Goal: Task Accomplishment & Management: Manage account settings

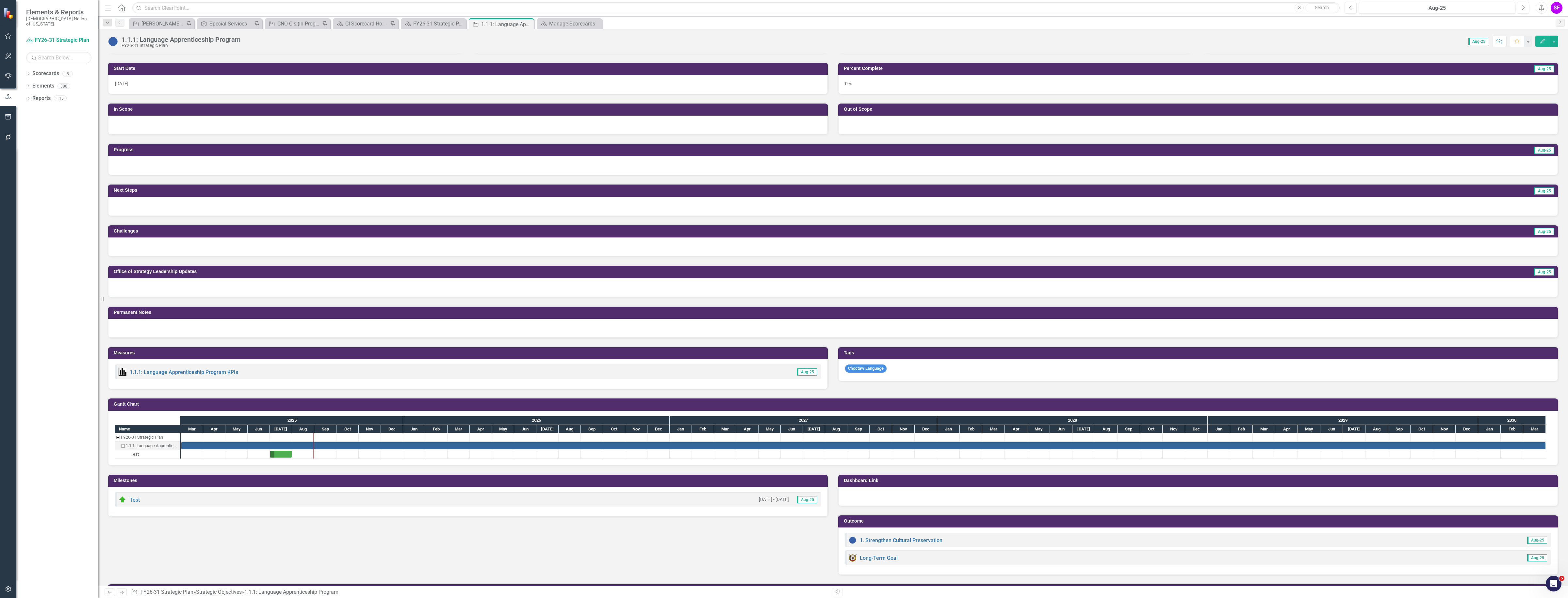
scroll to position [152, 0]
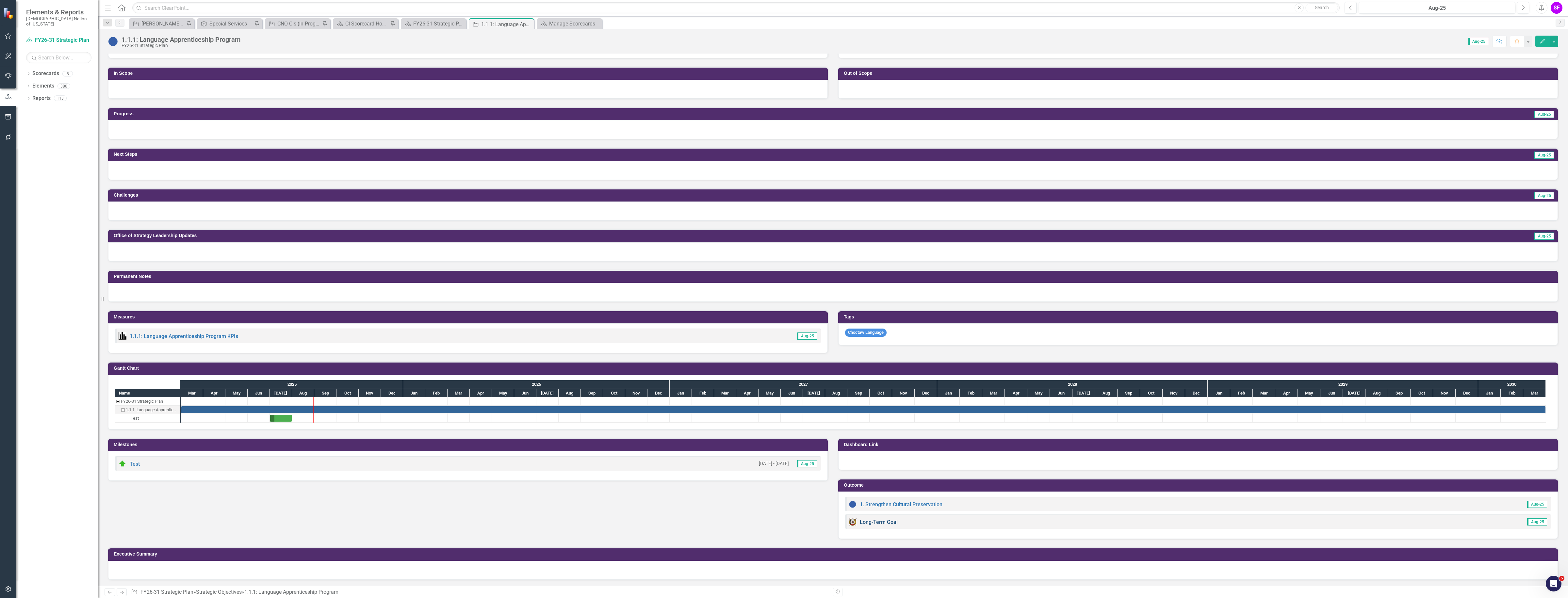
click at [875, 523] on link "Long-Term Goal" at bounding box center [879, 522] width 38 height 7
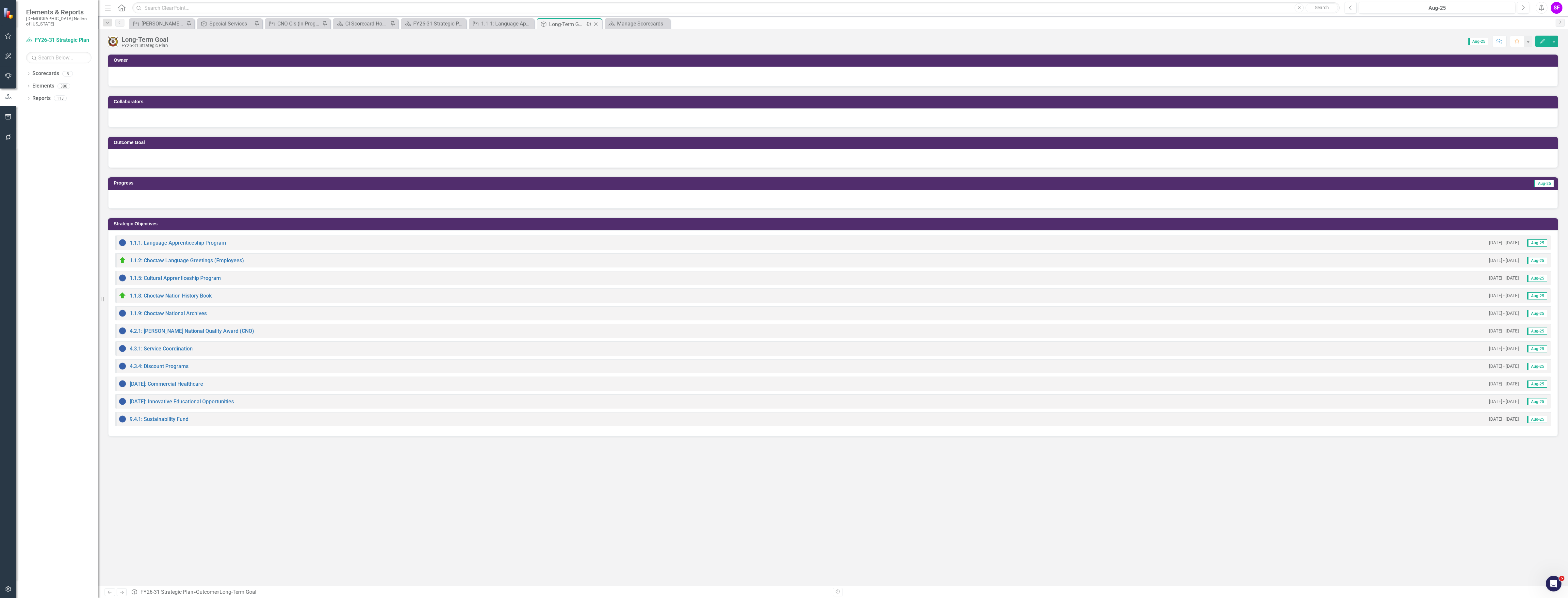
click at [595, 25] on icon "Close" at bounding box center [596, 24] width 7 height 5
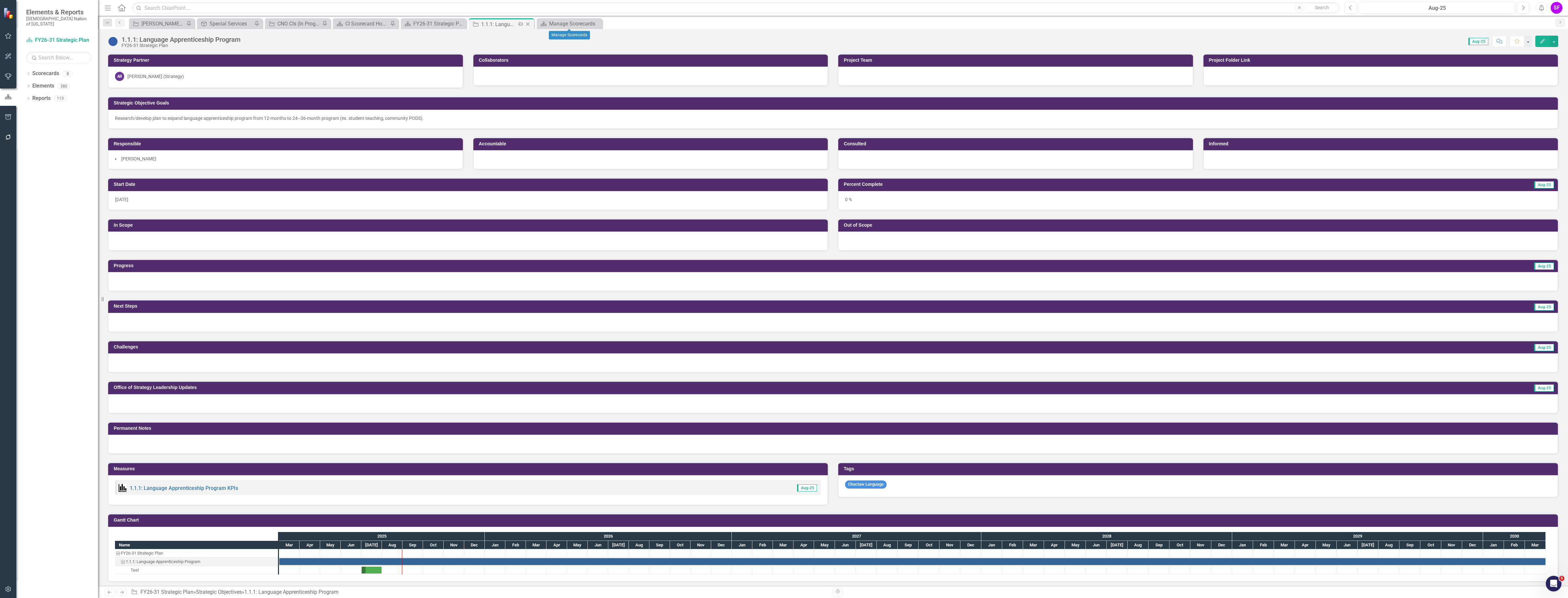
click at [529, 22] on icon "Close" at bounding box center [528, 24] width 7 height 5
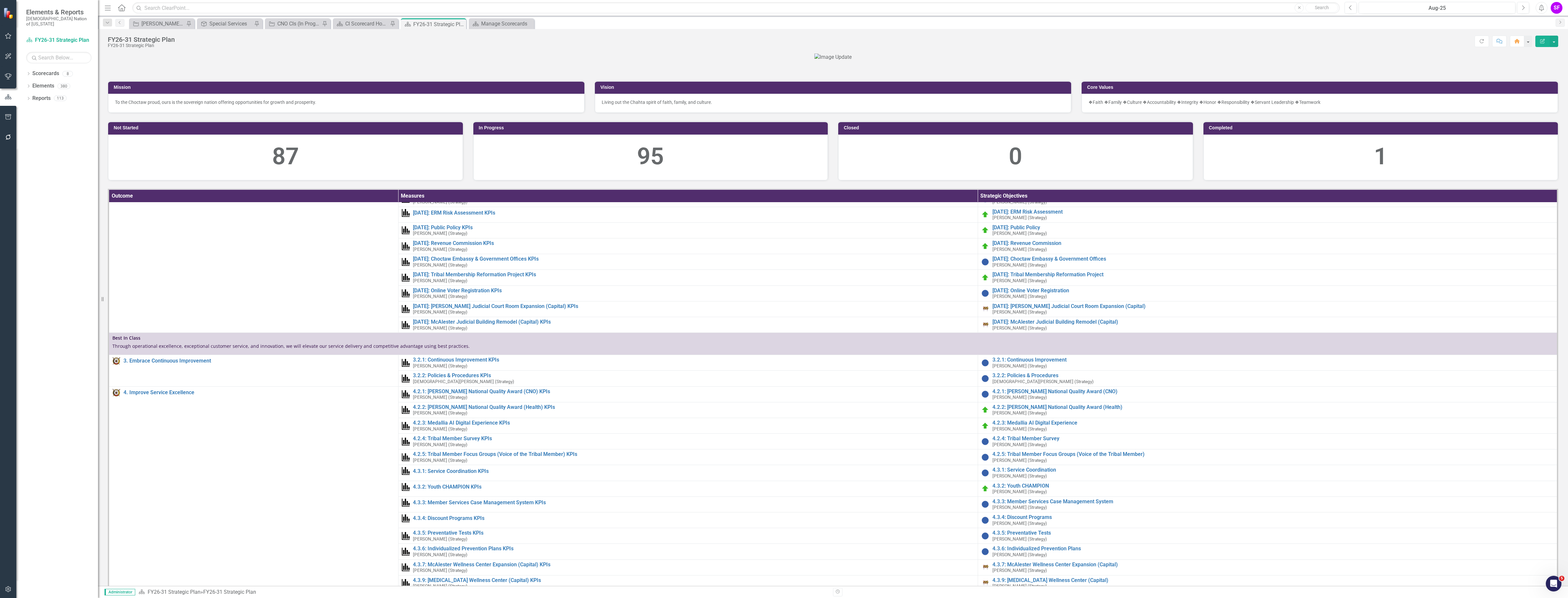
scroll to position [367, 0]
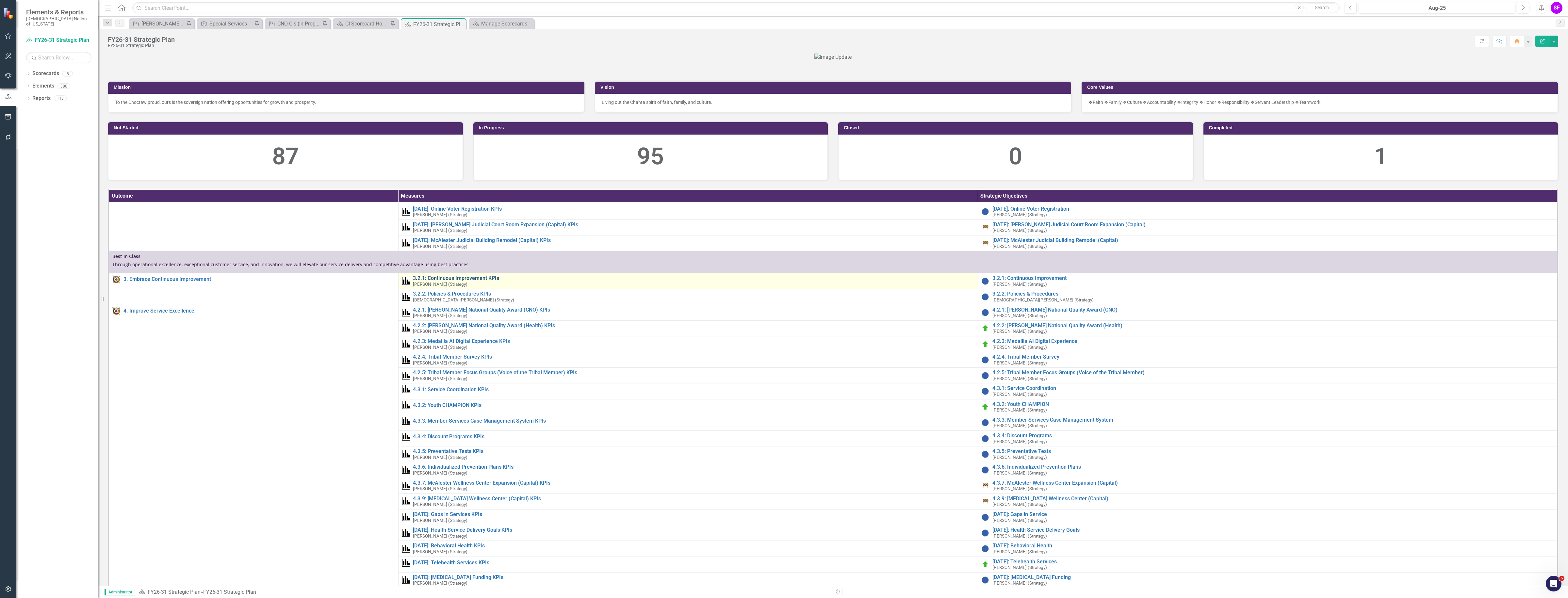
click at [486, 282] on link "3.2.1: Continuous Improvement KPIs" at bounding box center [694, 279] width 562 height 6
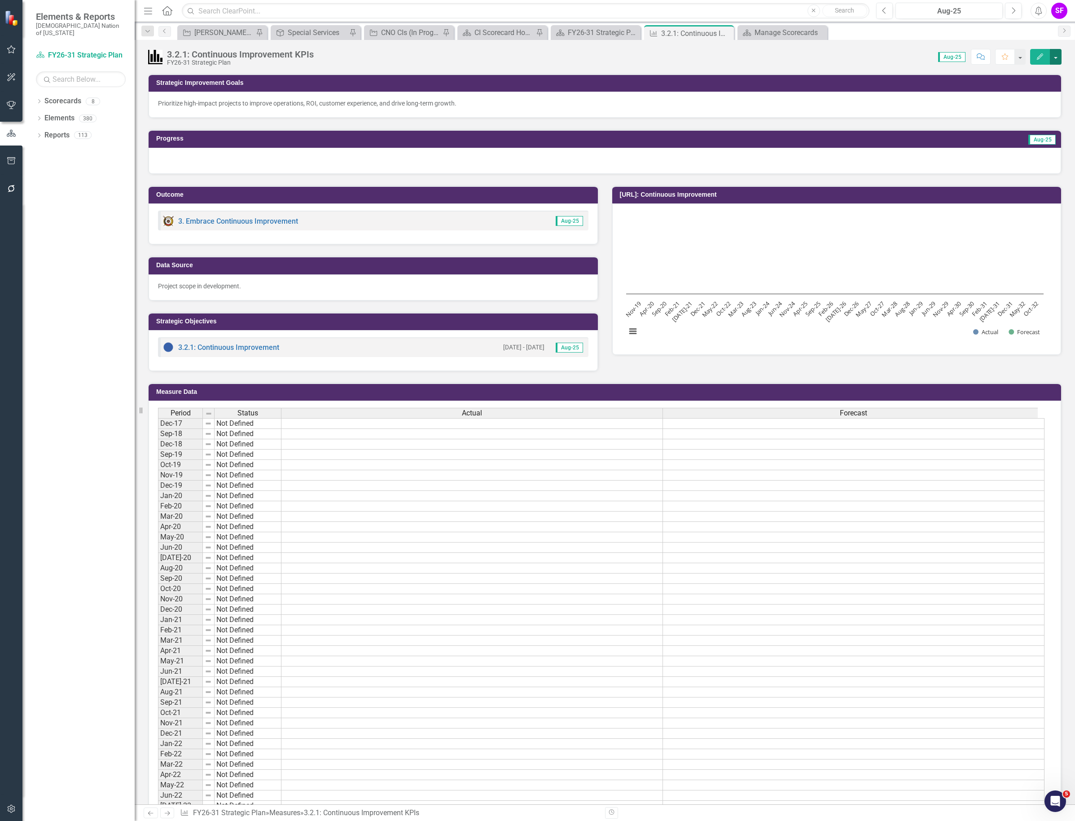
click at [1056, 58] on button "button" at bounding box center [1056, 57] width 12 height 16
click at [1042, 84] on link "Edit Report Edit Layout" at bounding box center [1018, 90] width 88 height 17
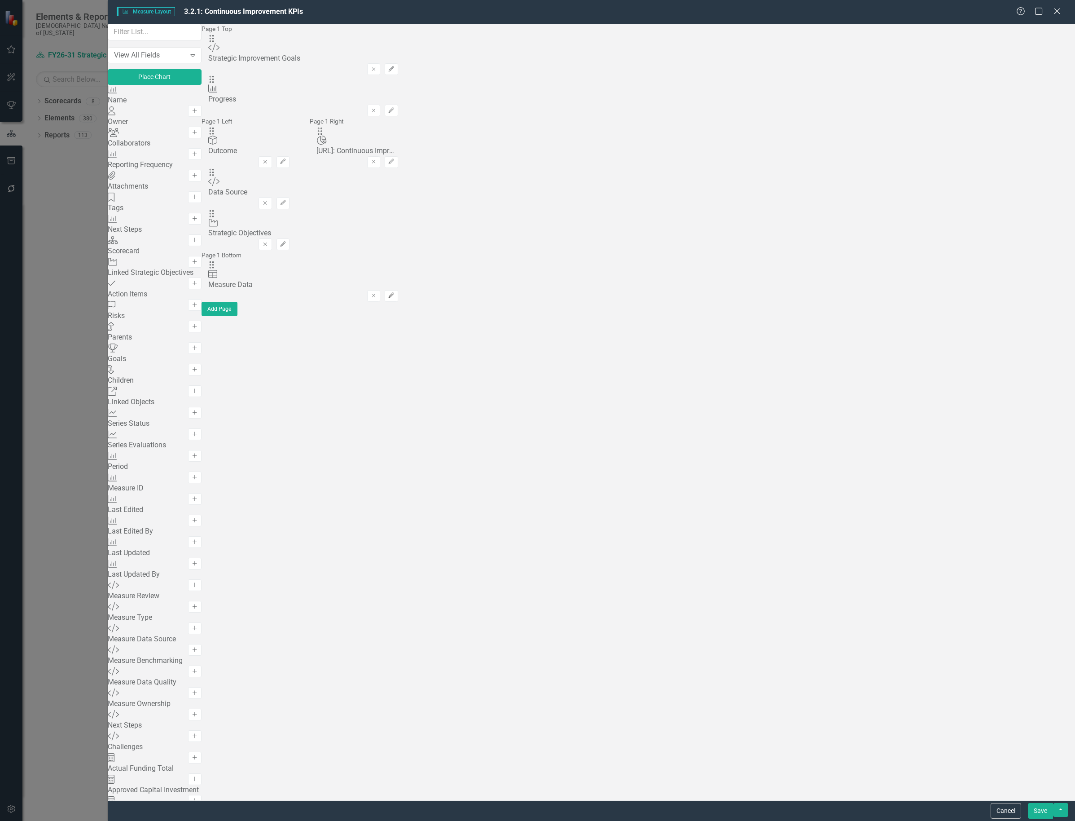
click at [398, 290] on button "Edit" at bounding box center [391, 296] width 13 height 12
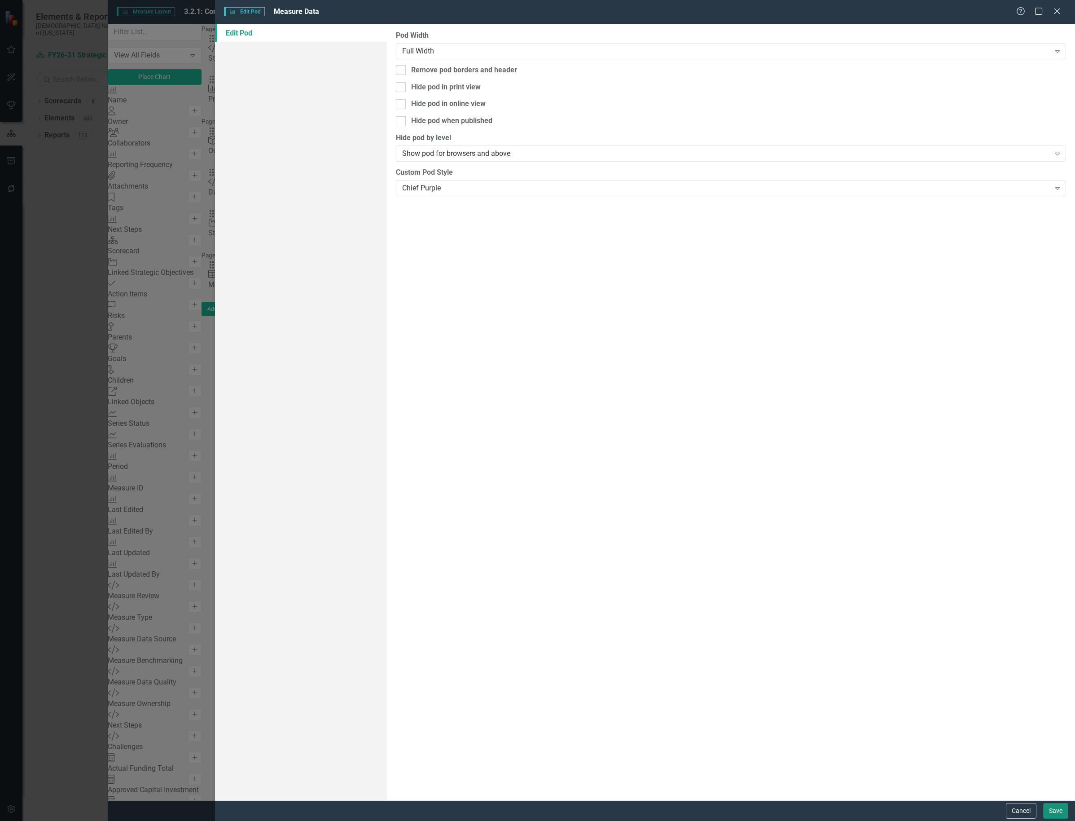
click at [1059, 809] on button "Save" at bounding box center [1056, 811] width 25 height 16
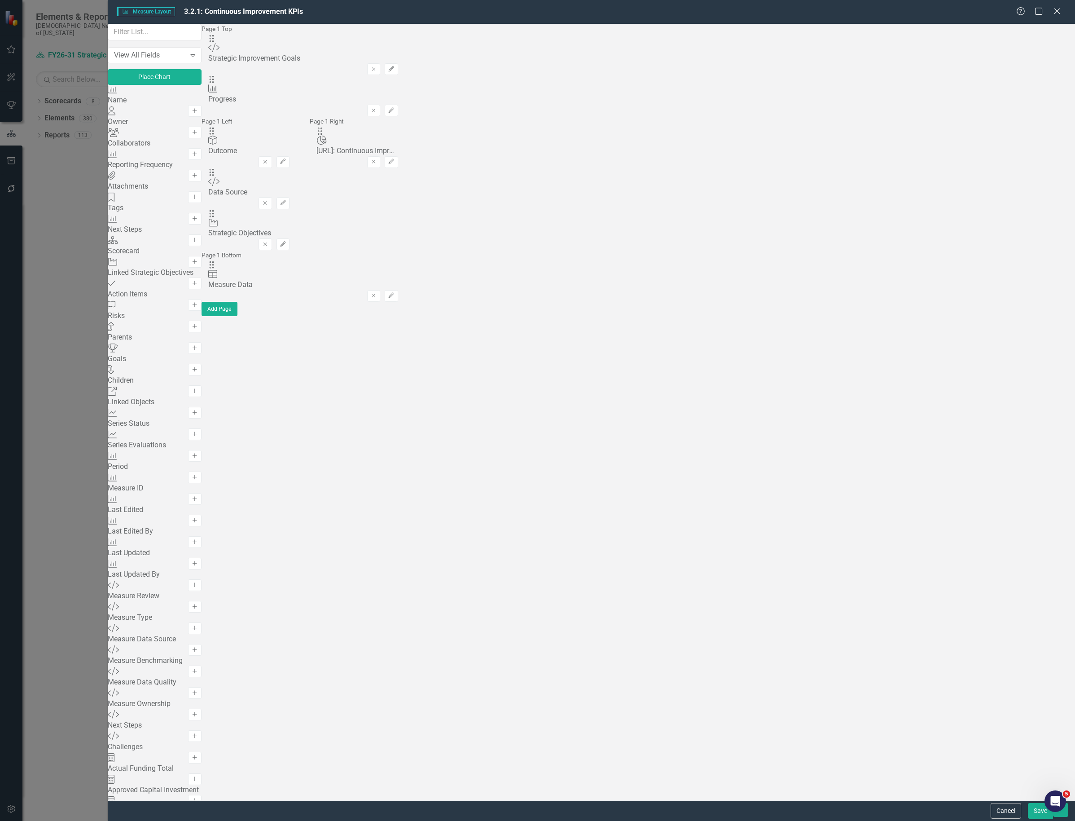
click at [1036, 813] on button "Save" at bounding box center [1040, 811] width 25 height 16
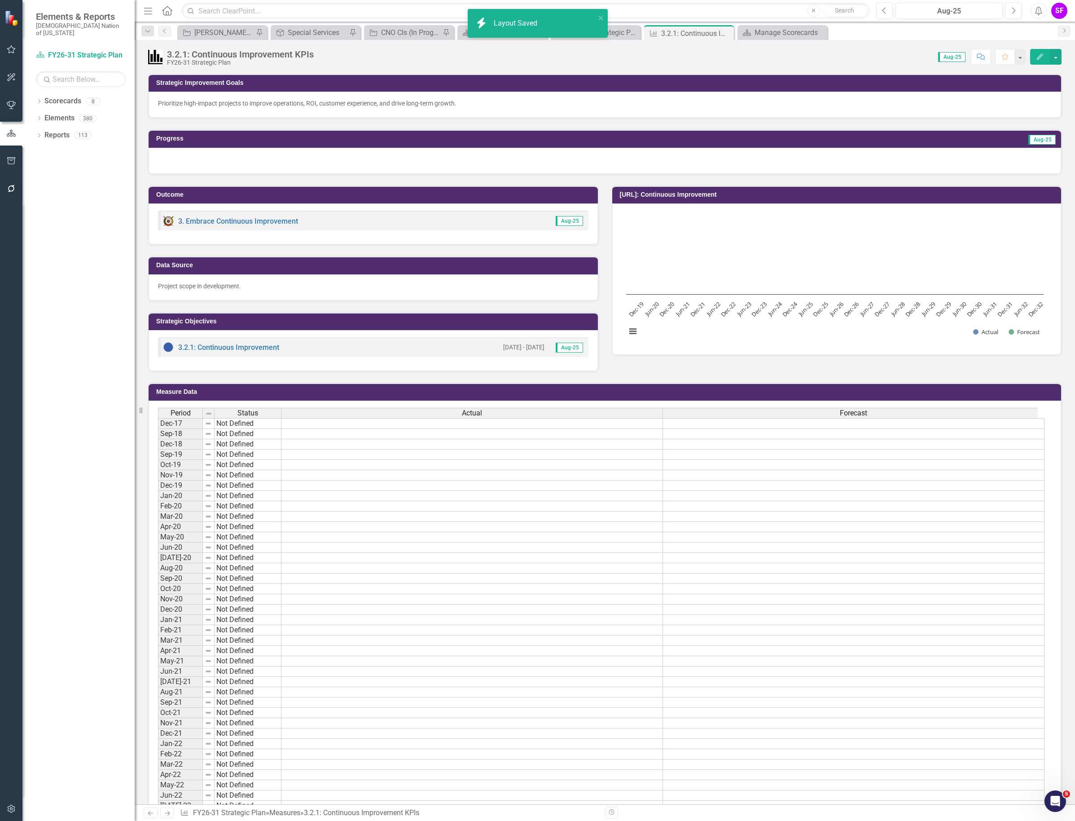
click at [12, 807] on icon "button" at bounding box center [11, 808] width 9 height 7
click at [75, 150] on link "System Setup" at bounding box center [78, 145] width 112 height 10
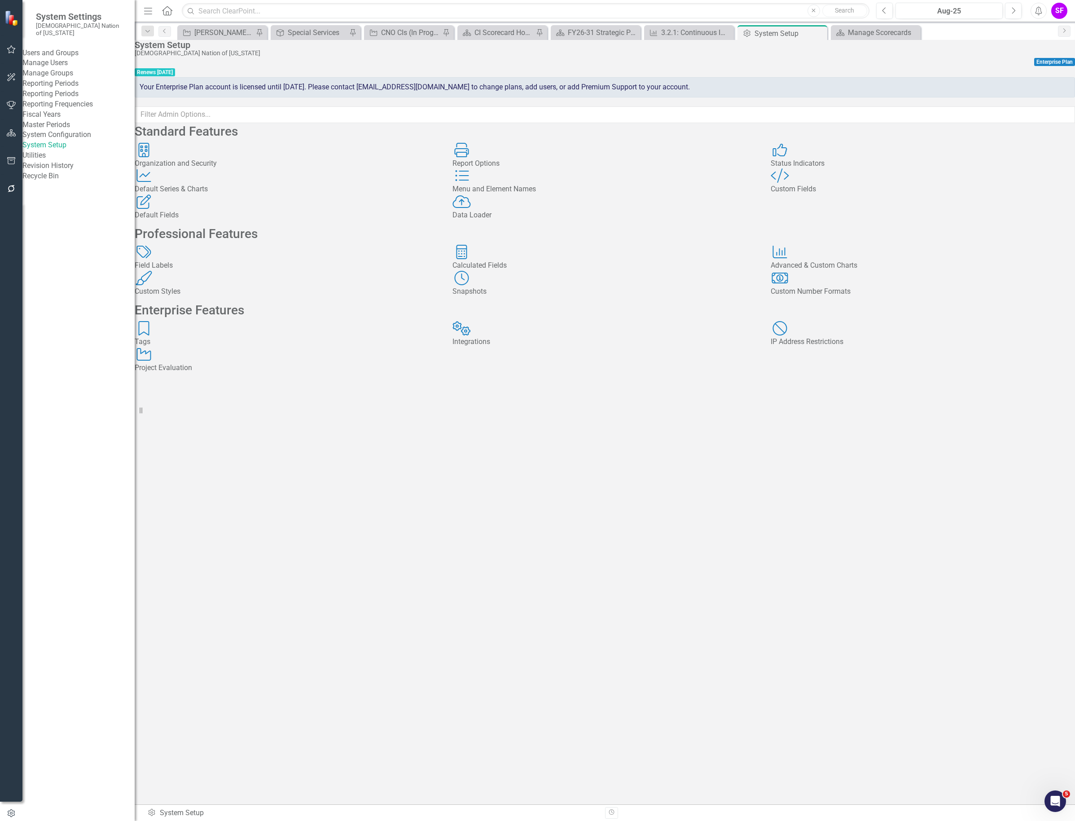
click at [855, 194] on div "Custom Style Custom Fields" at bounding box center [923, 181] width 304 height 26
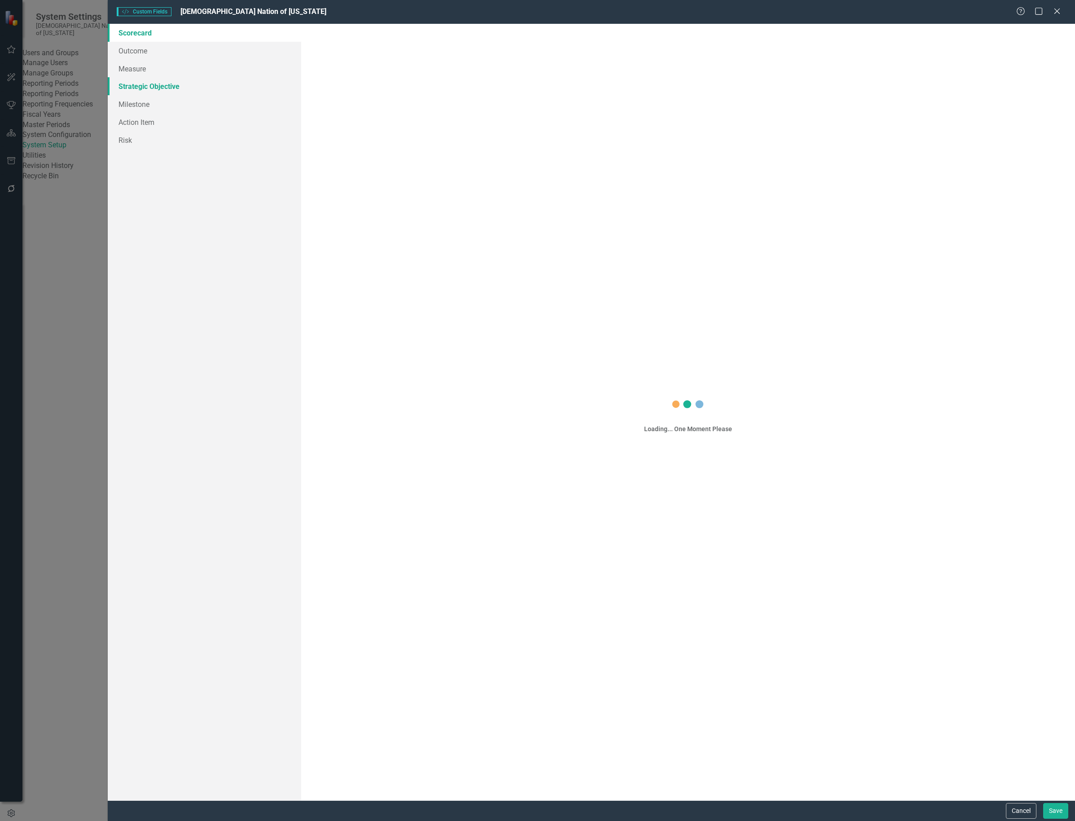
click at [159, 86] on link "Strategic Objective" at bounding box center [205, 86] width 194 height 18
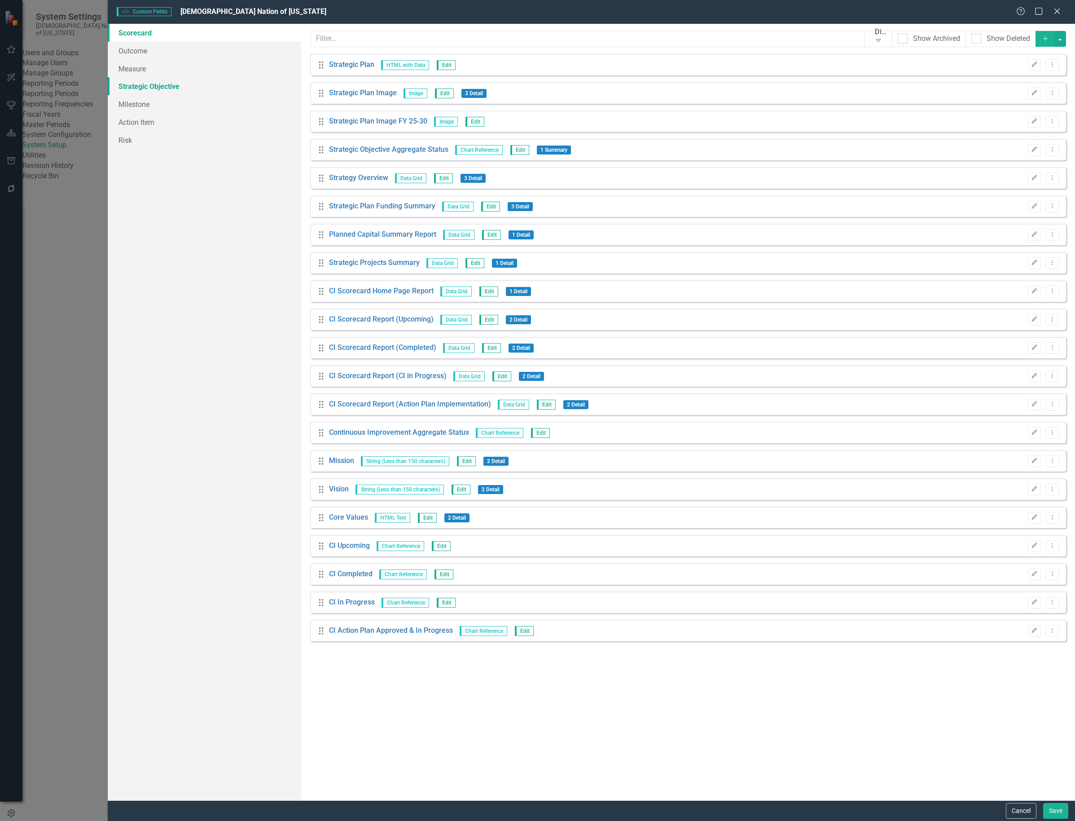
click at [159, 85] on link "Strategic Objective" at bounding box center [205, 86] width 194 height 18
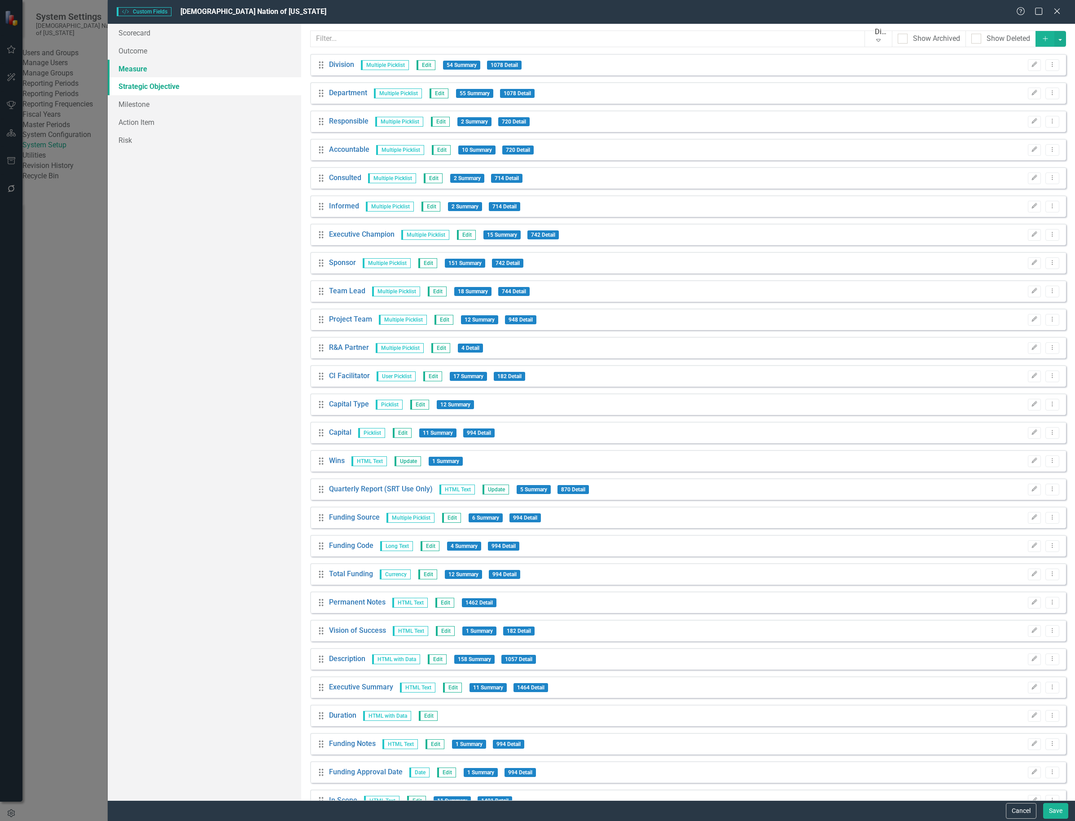
click at [173, 70] on link "Measure" at bounding box center [205, 69] width 194 height 18
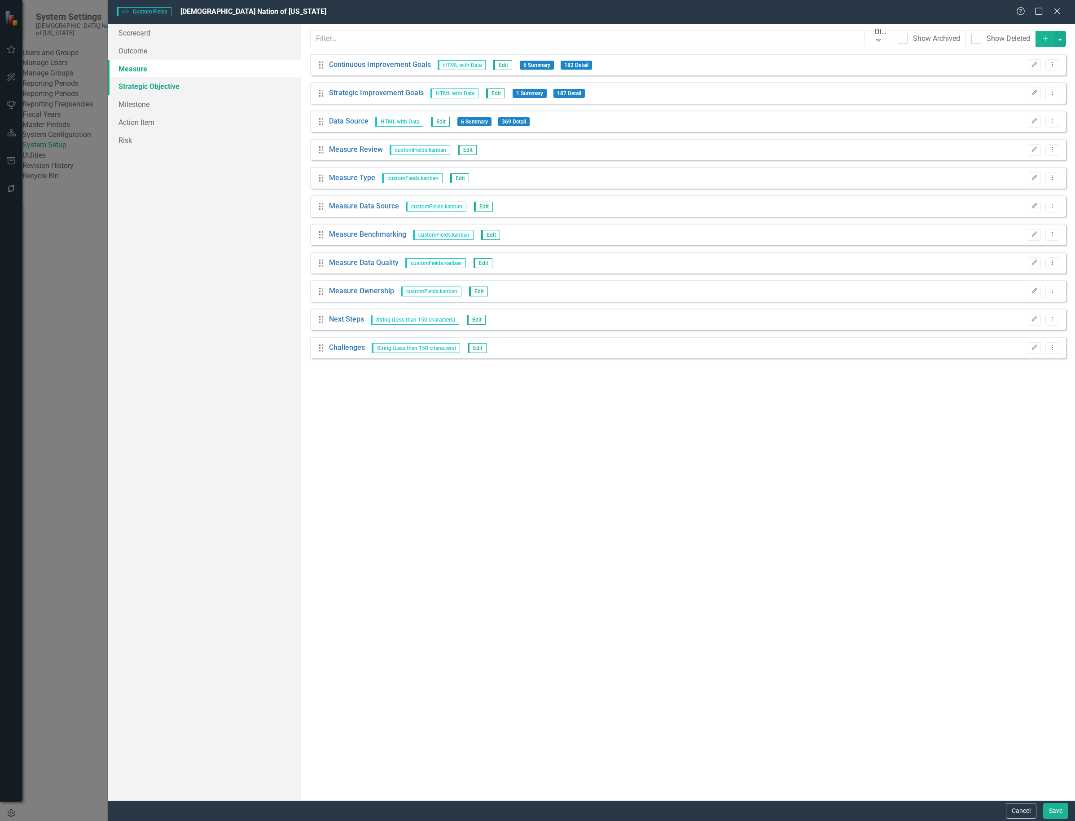
click at [151, 84] on link "Strategic Objective" at bounding box center [205, 86] width 194 height 18
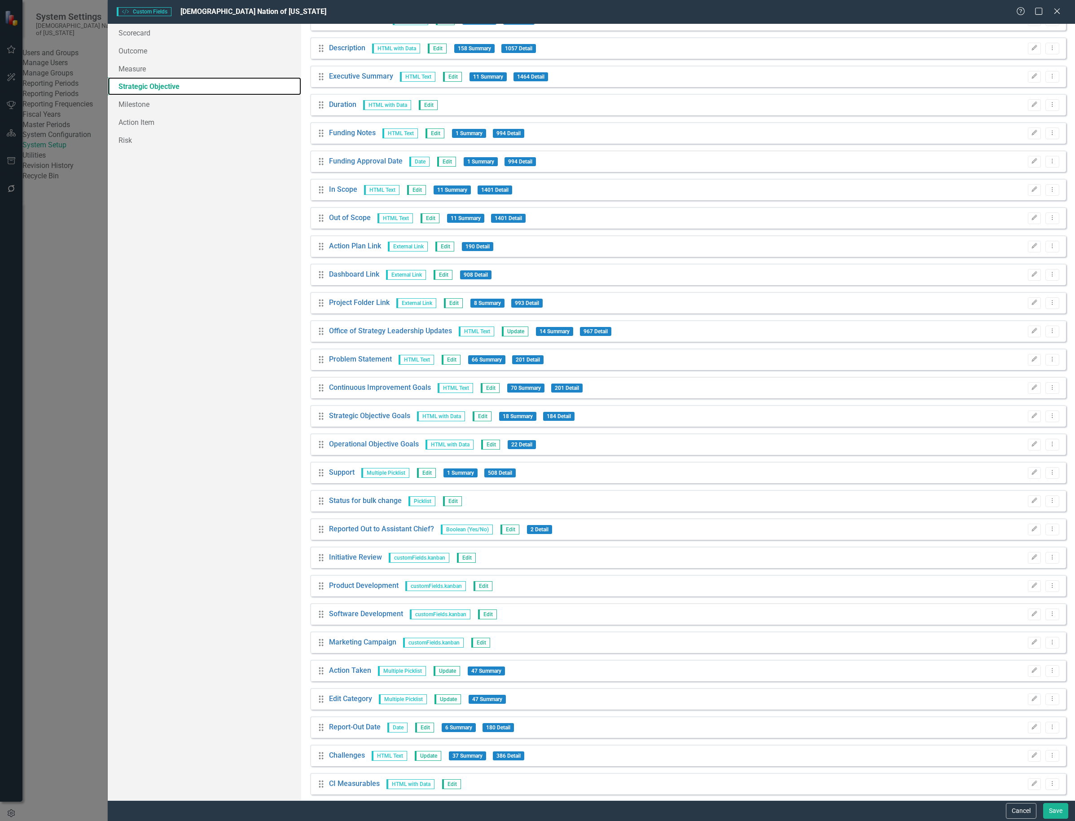
scroll to position [647, 0]
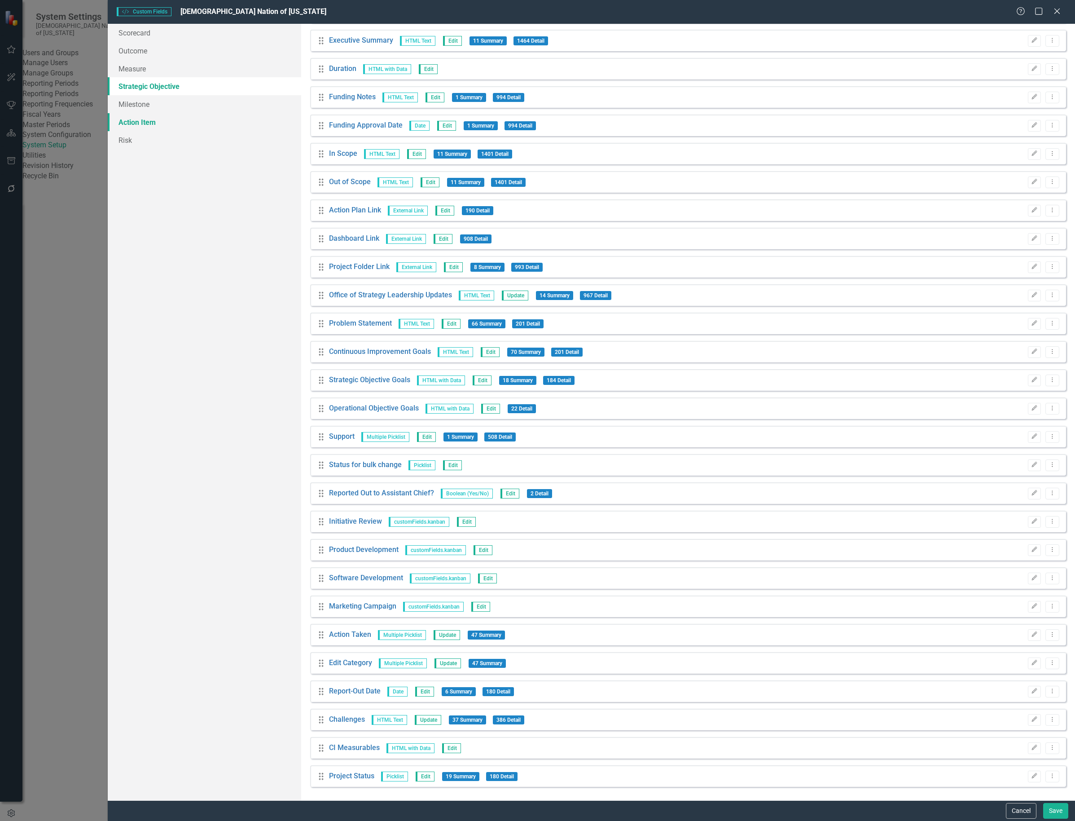
click at [153, 126] on link "Action Item" at bounding box center [205, 122] width 194 height 18
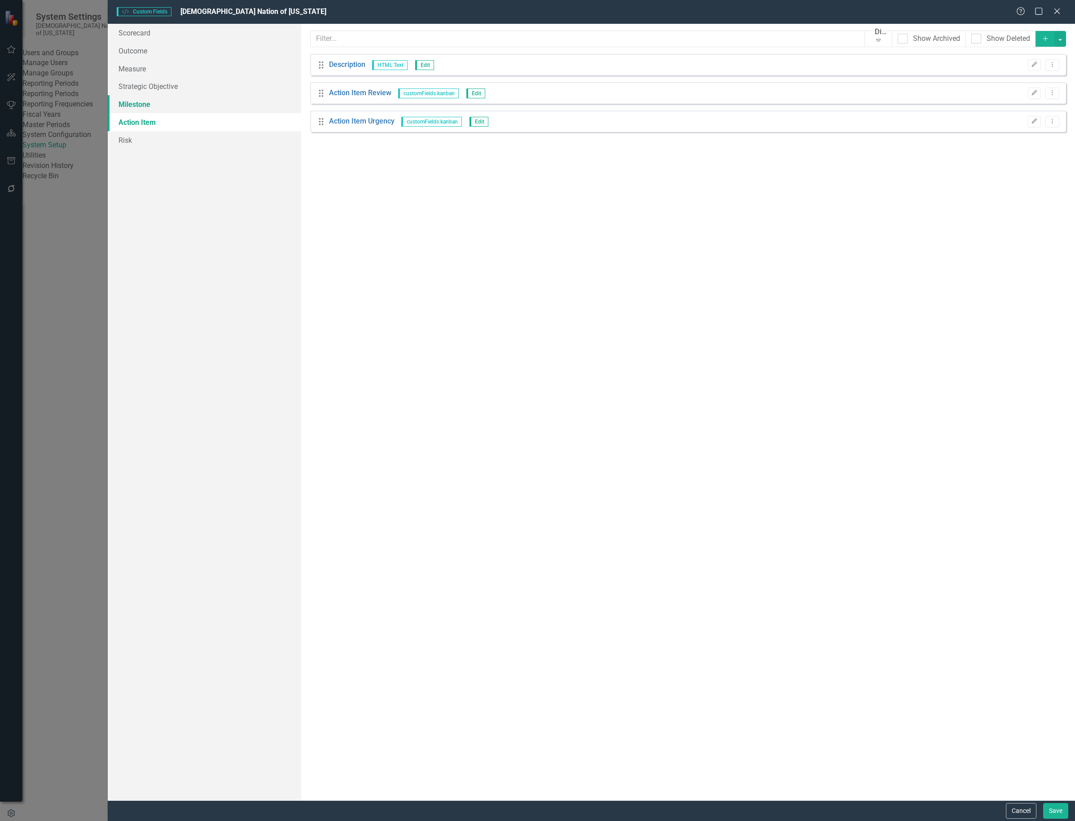
click at [152, 105] on link "Milestone" at bounding box center [205, 104] width 194 height 18
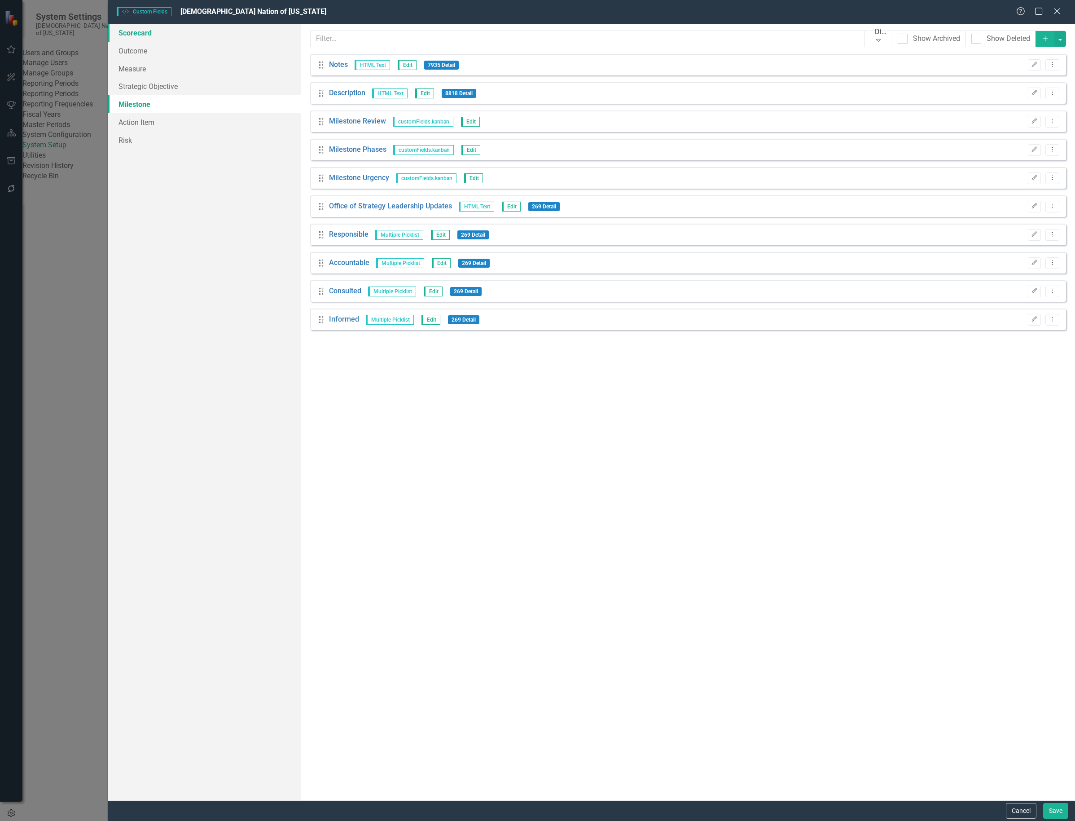
click at [152, 39] on link "Scorecard" at bounding box center [205, 33] width 194 height 18
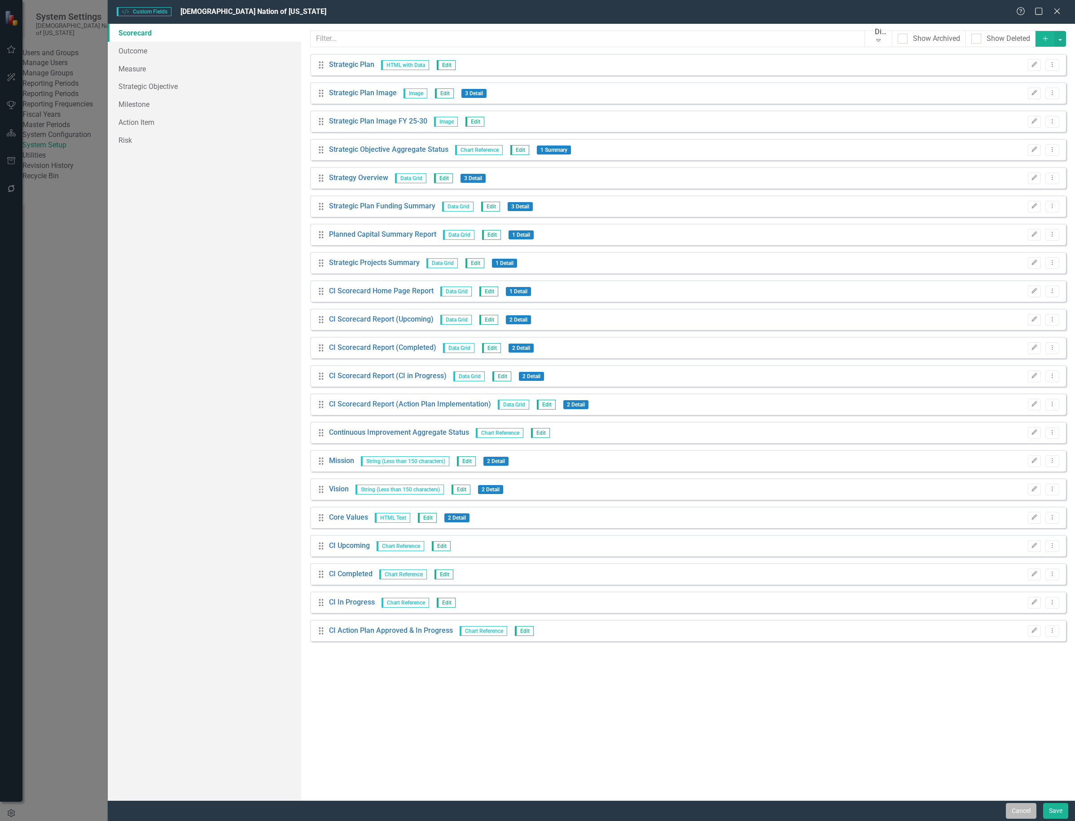
click at [1031, 806] on button "Cancel" at bounding box center [1021, 811] width 31 height 16
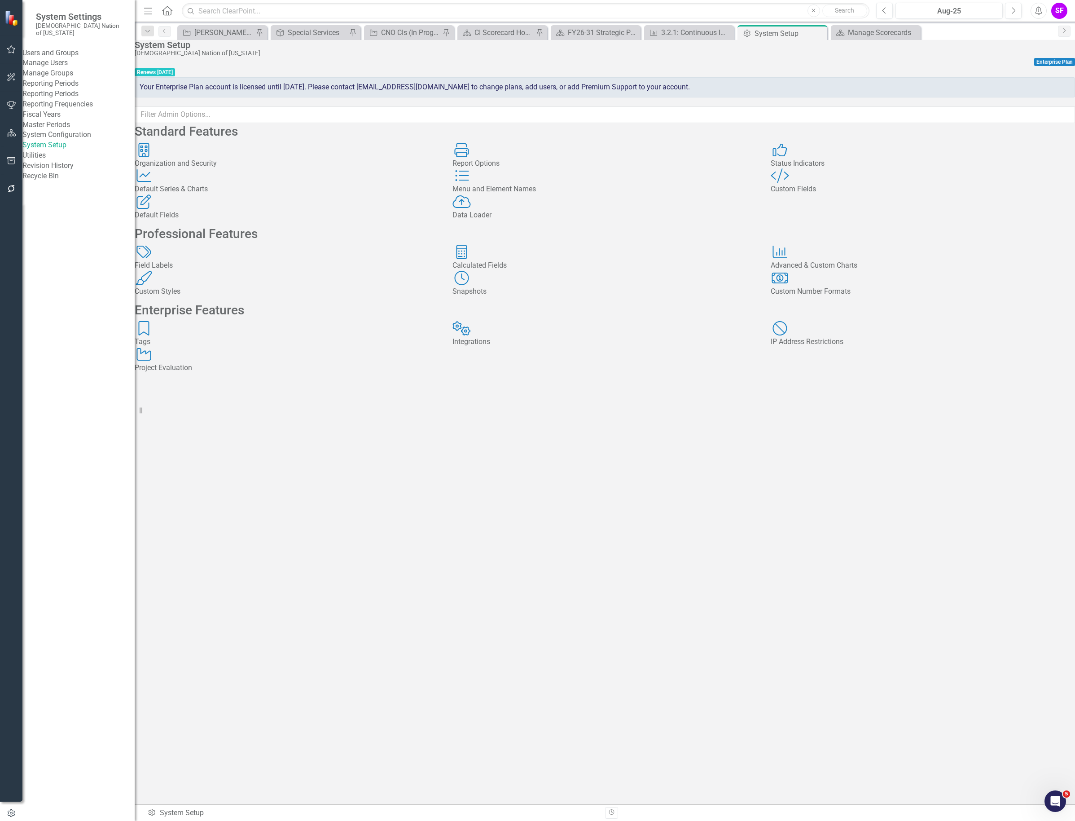
click at [245, 194] on div "Default Series Default Series & Charts" at bounding box center [287, 181] width 304 height 26
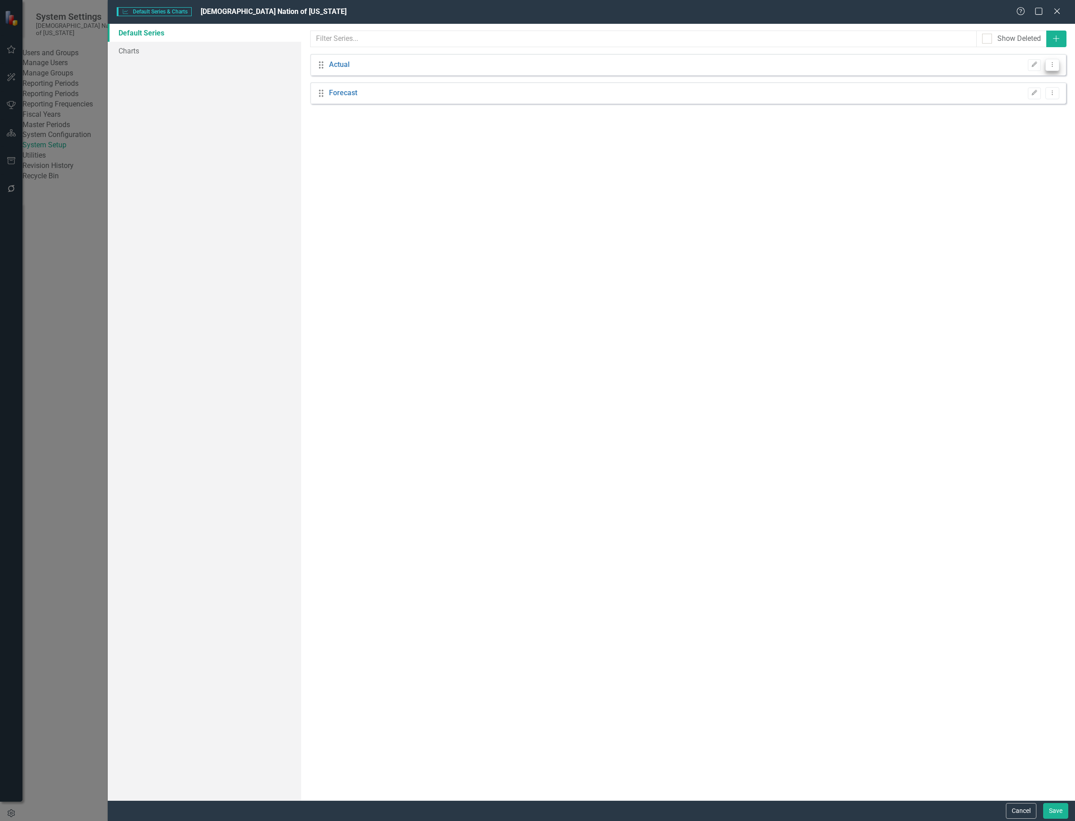
click at [1051, 66] on icon "Dropdown Menu" at bounding box center [1053, 65] width 8 height 6
click at [1042, 77] on link "Edit Edit Default Series" at bounding box center [1010, 80] width 98 height 17
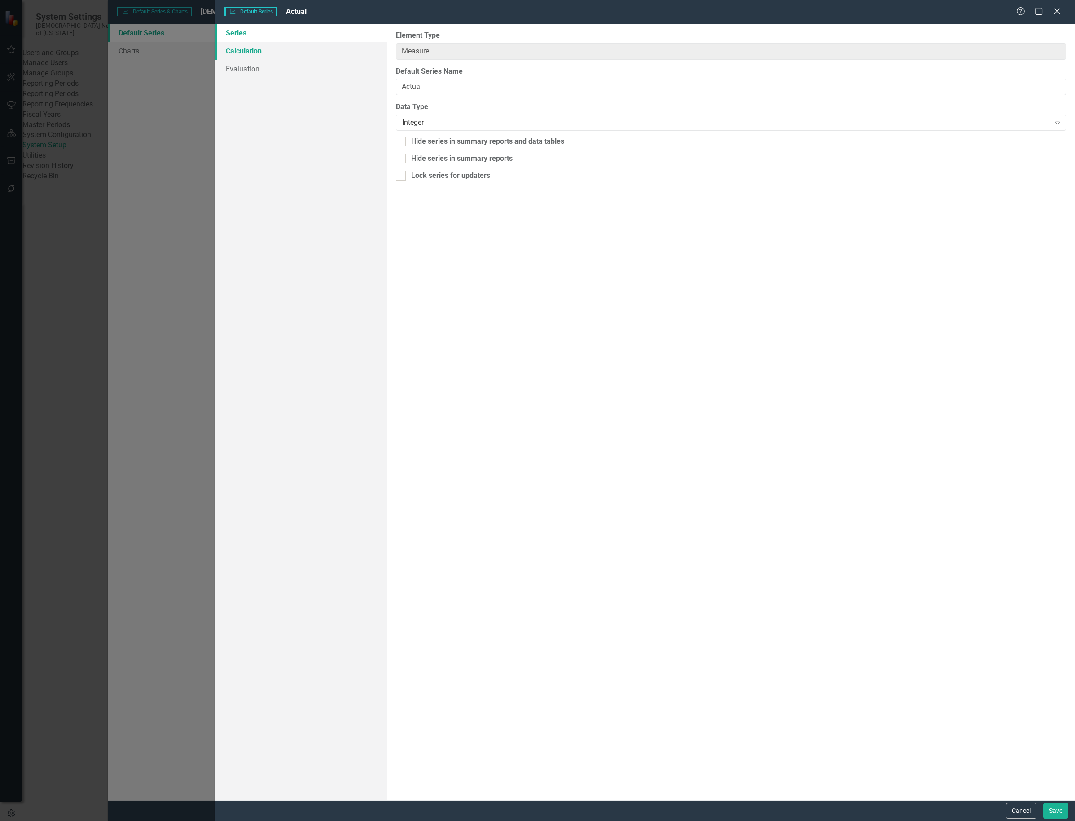
click at [254, 45] on link "Calculation" at bounding box center [301, 51] width 172 height 18
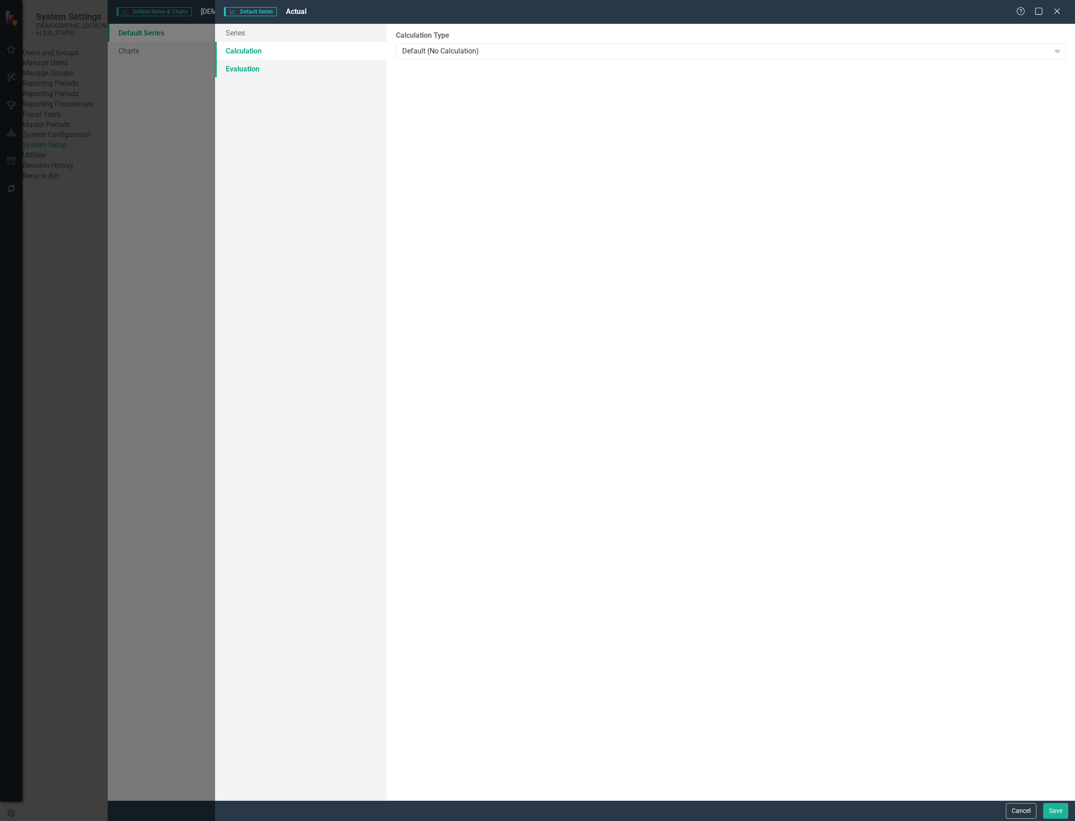
click at [243, 66] on link "Evaluation" at bounding box center [301, 69] width 172 height 18
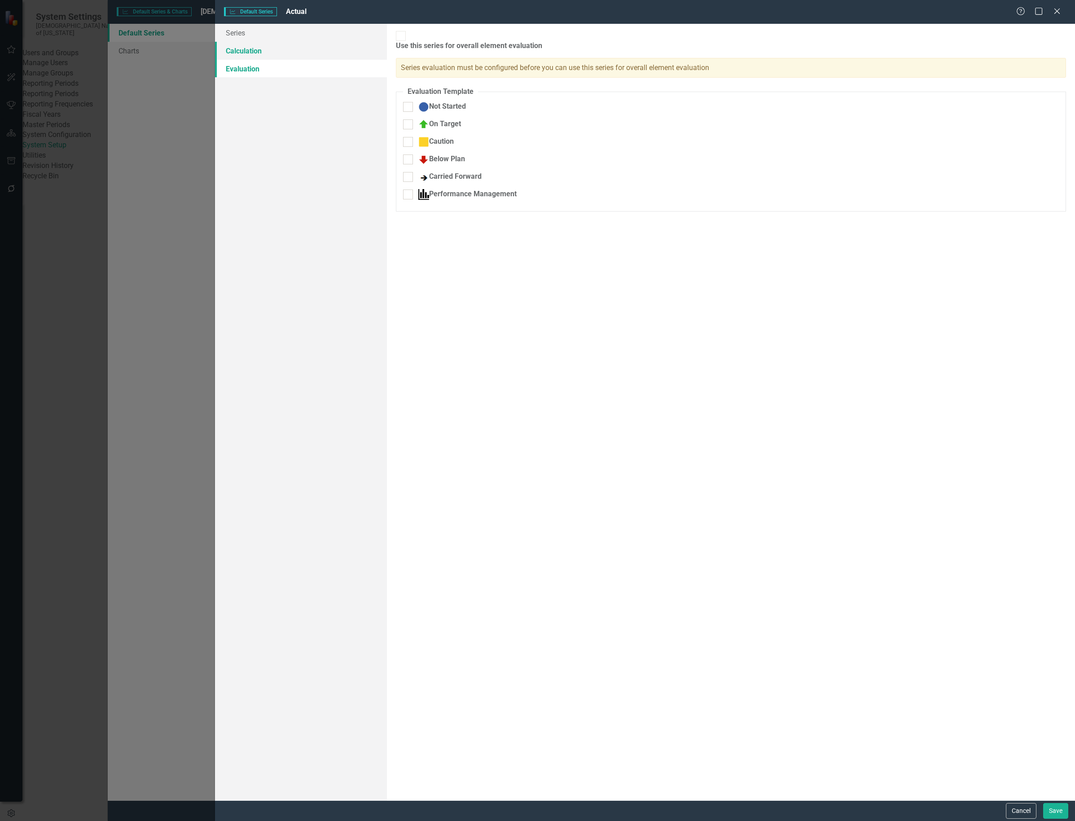
click at [246, 46] on link "Calculation" at bounding box center [301, 51] width 172 height 18
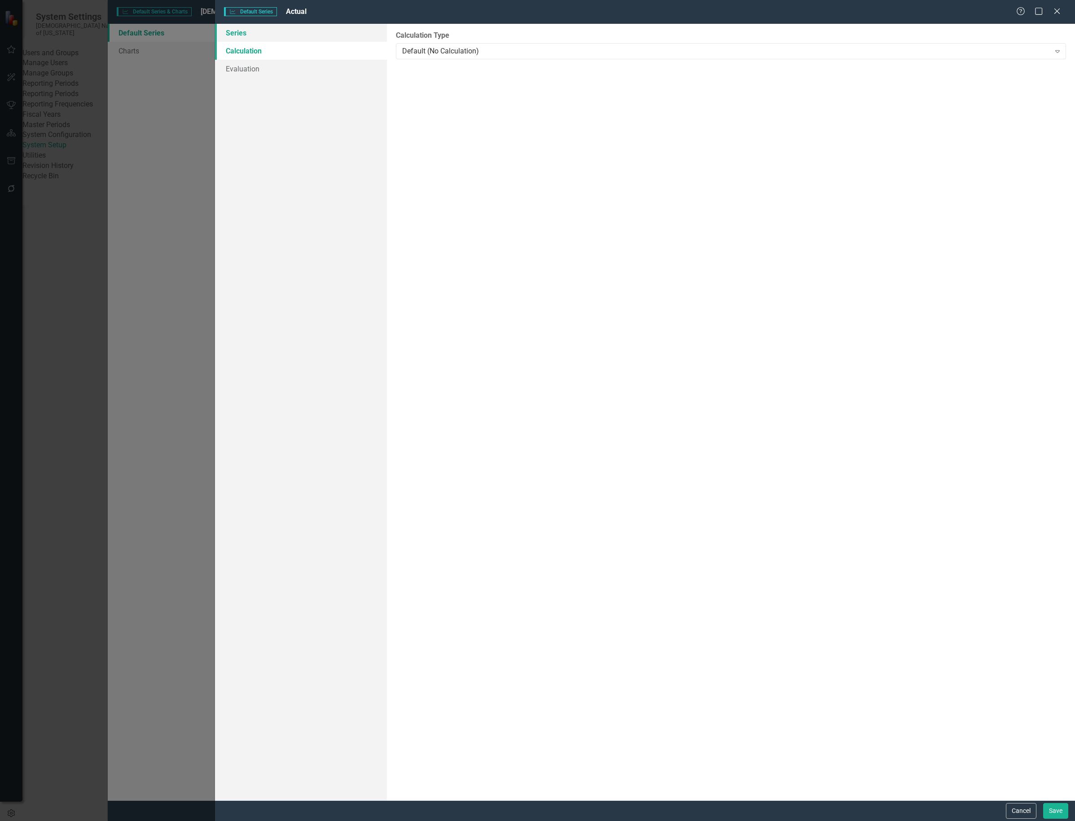
click at [281, 37] on link "Series" at bounding box center [301, 33] width 172 height 18
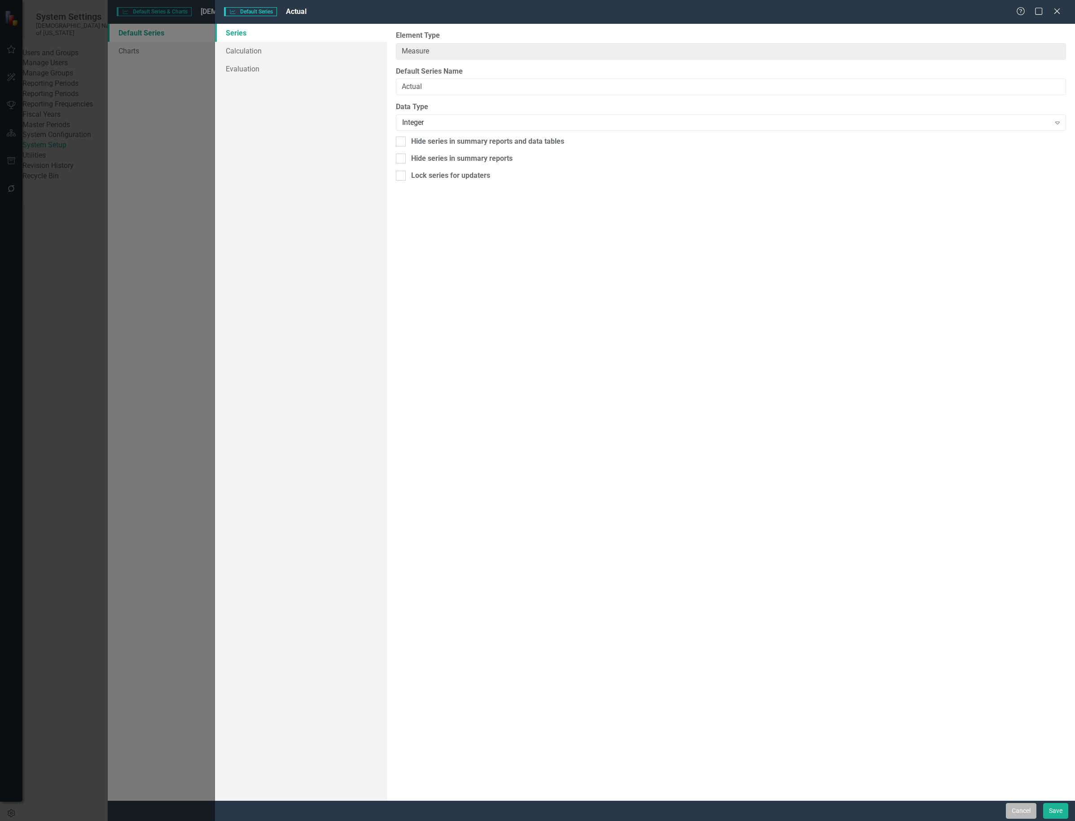
click at [1021, 809] on button "Cancel" at bounding box center [1021, 811] width 31 height 16
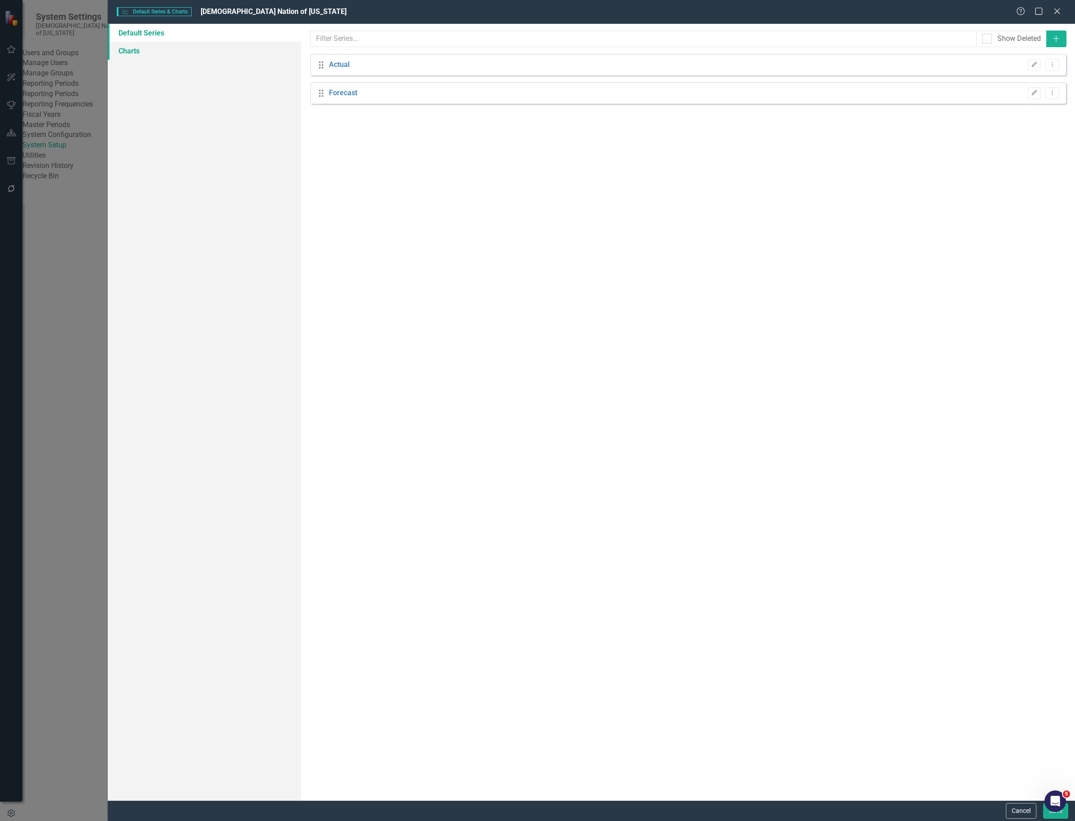
click at [152, 53] on link "Charts" at bounding box center [205, 51] width 194 height 18
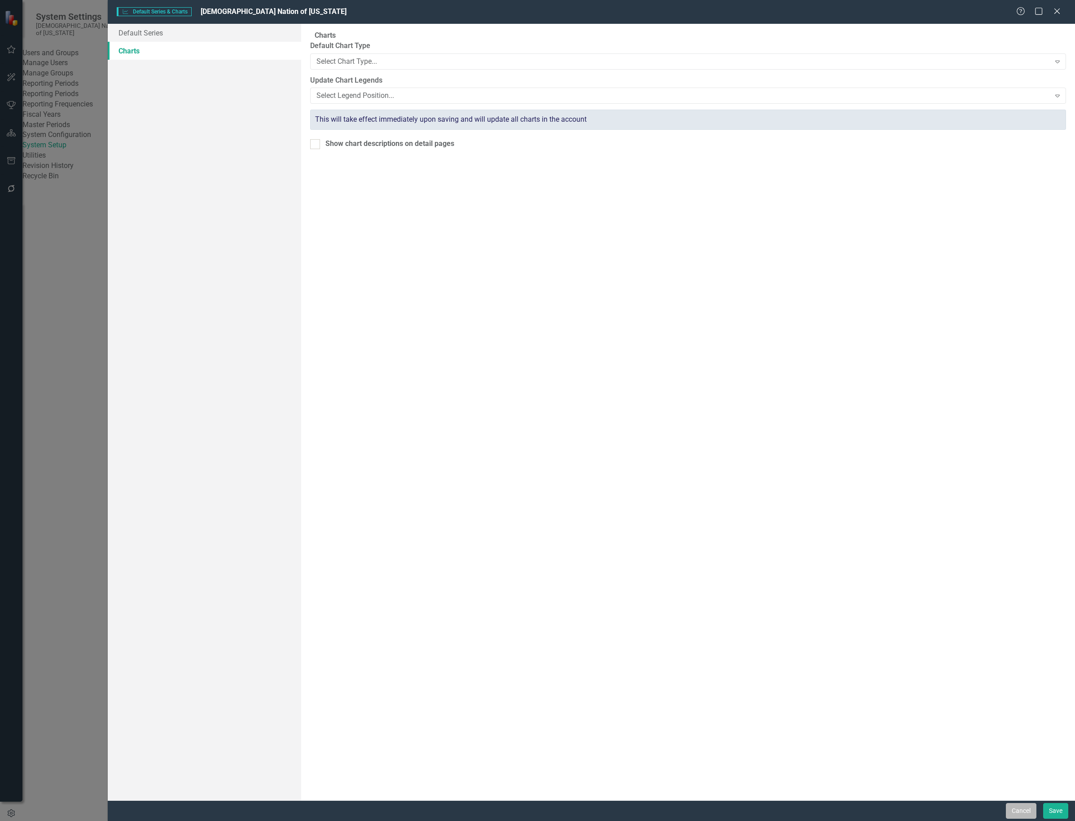
click at [1021, 808] on button "Cancel" at bounding box center [1021, 811] width 31 height 16
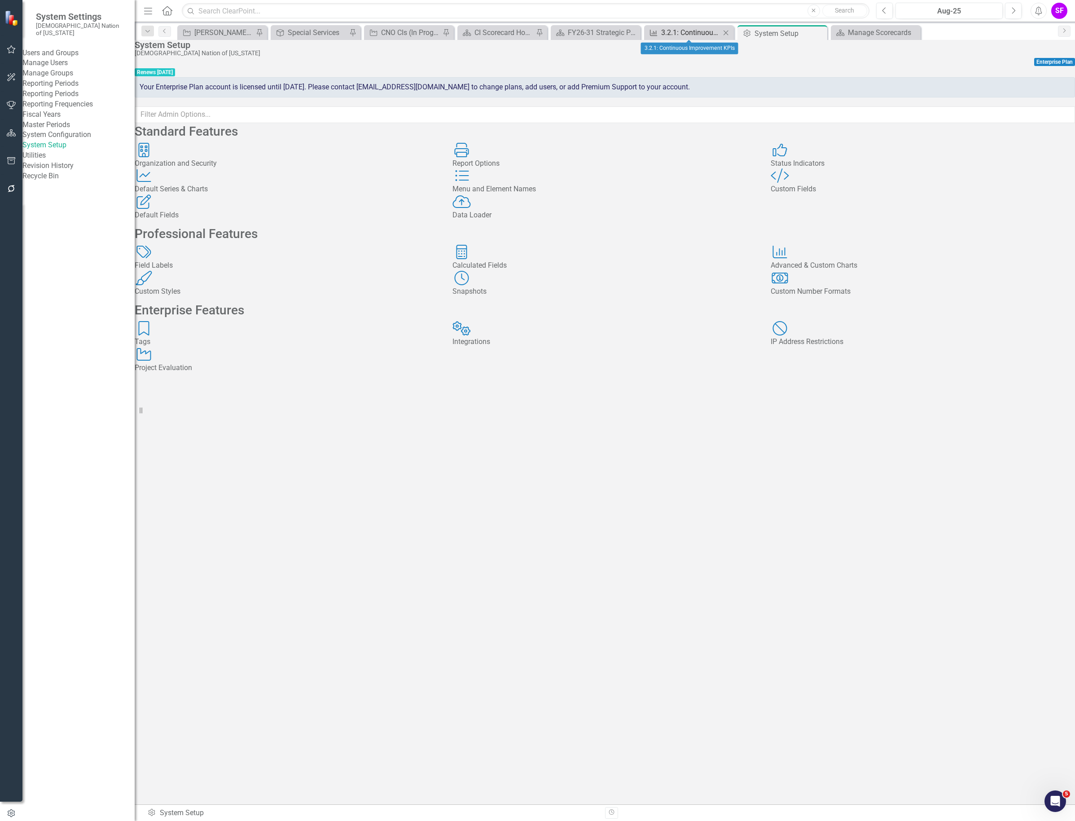
click at [667, 27] on div "3.2.1: Continuous Improvement KPIs" at bounding box center [690, 32] width 59 height 11
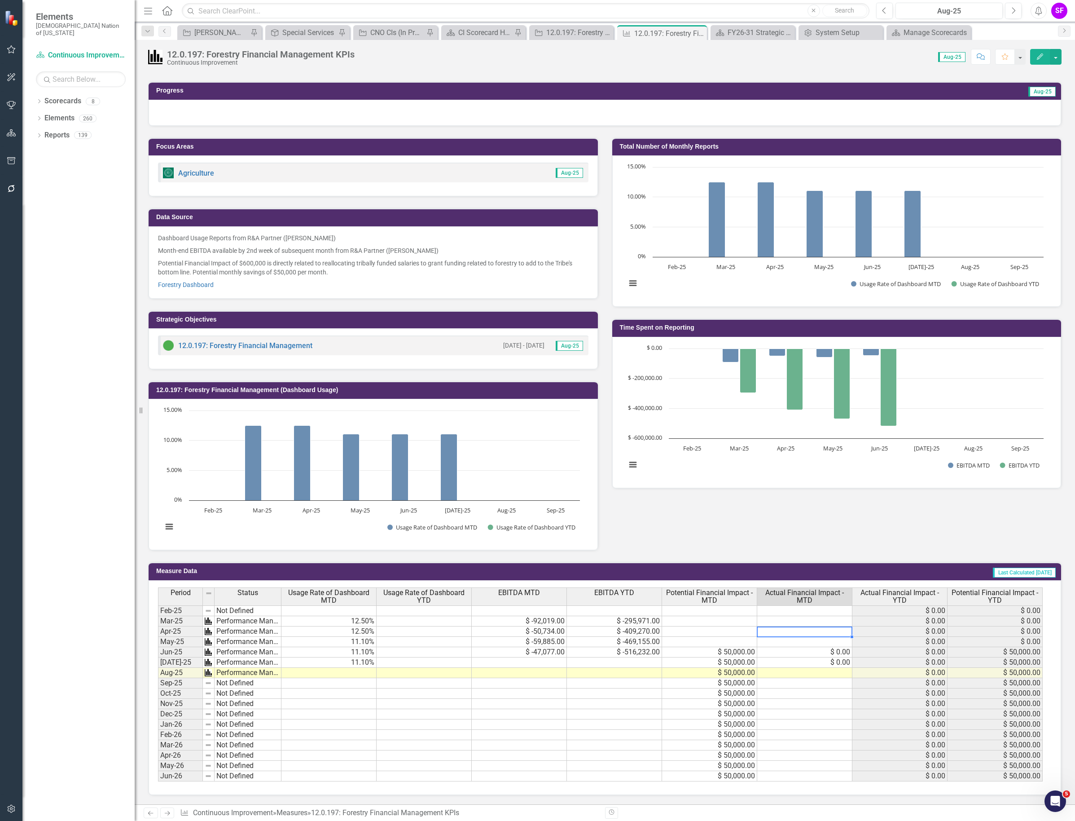
scroll to position [110, 0]
click at [700, 31] on icon "Close" at bounding box center [698, 33] width 9 height 7
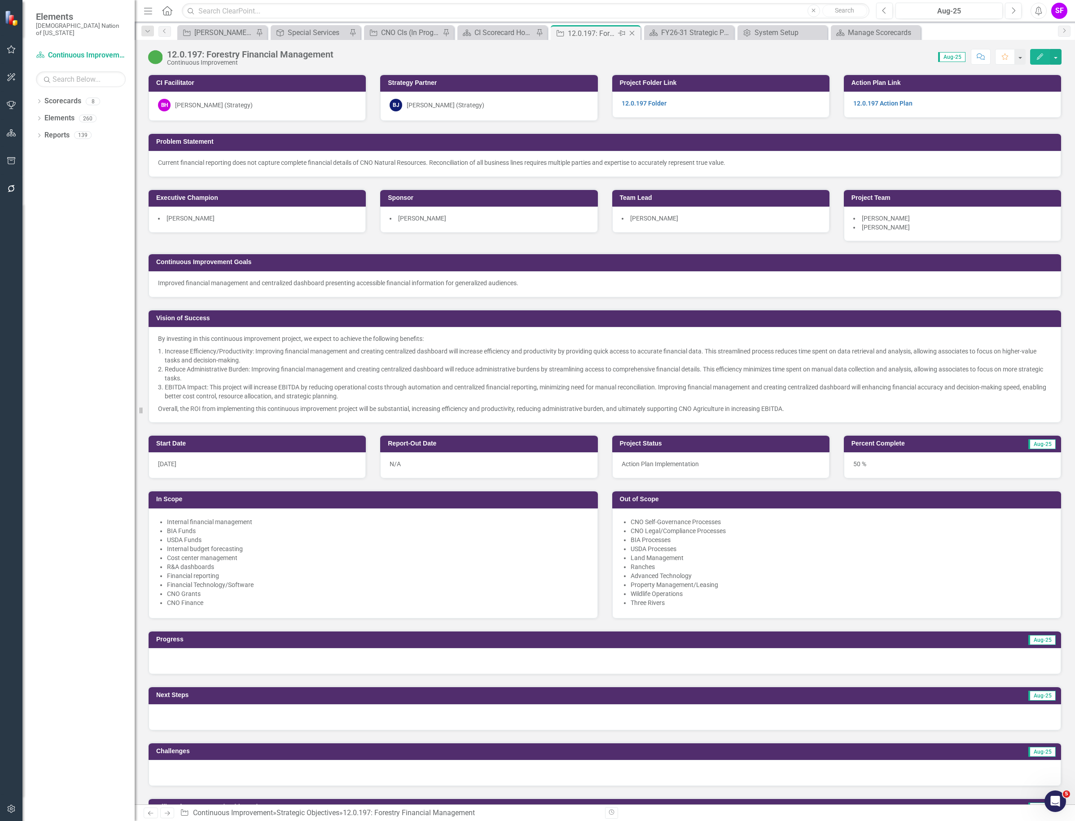
click at [636, 31] on icon "Close" at bounding box center [632, 33] width 9 height 7
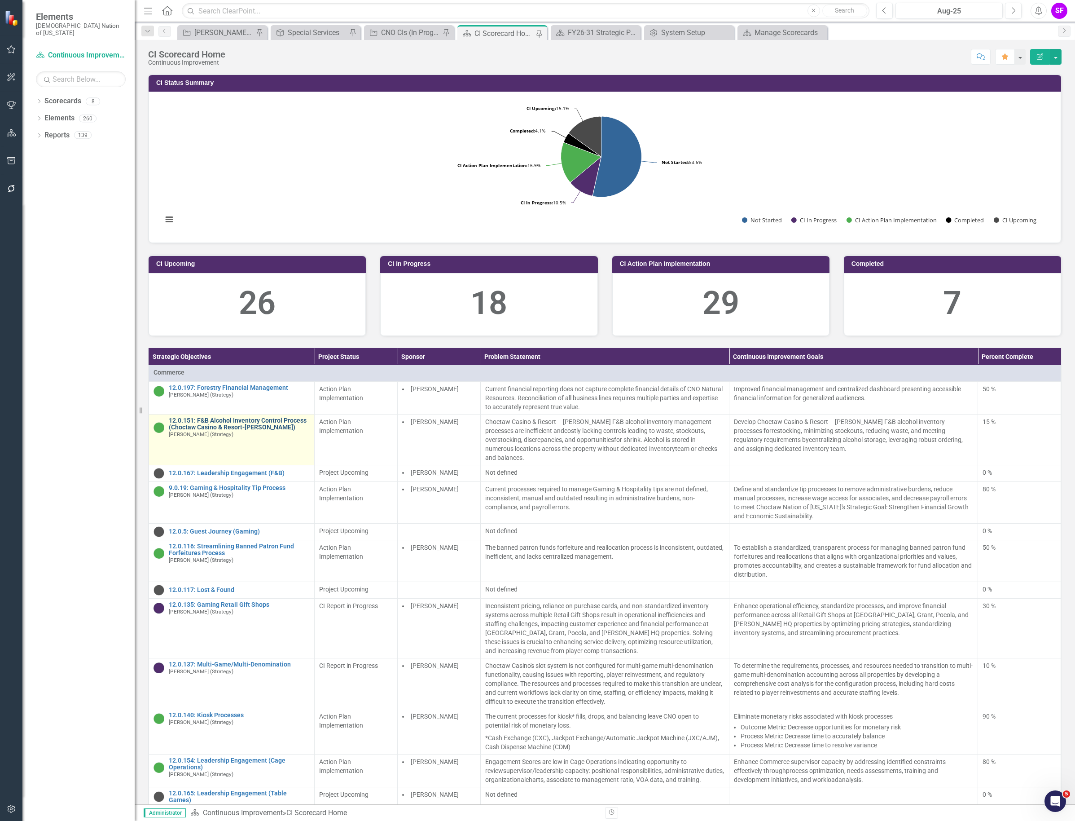
click at [235, 426] on link "12.0.151: F&B Alcohol Inventory Control Process (Choctaw Casino & Resort-[PERSO…" at bounding box center [239, 424] width 141 height 14
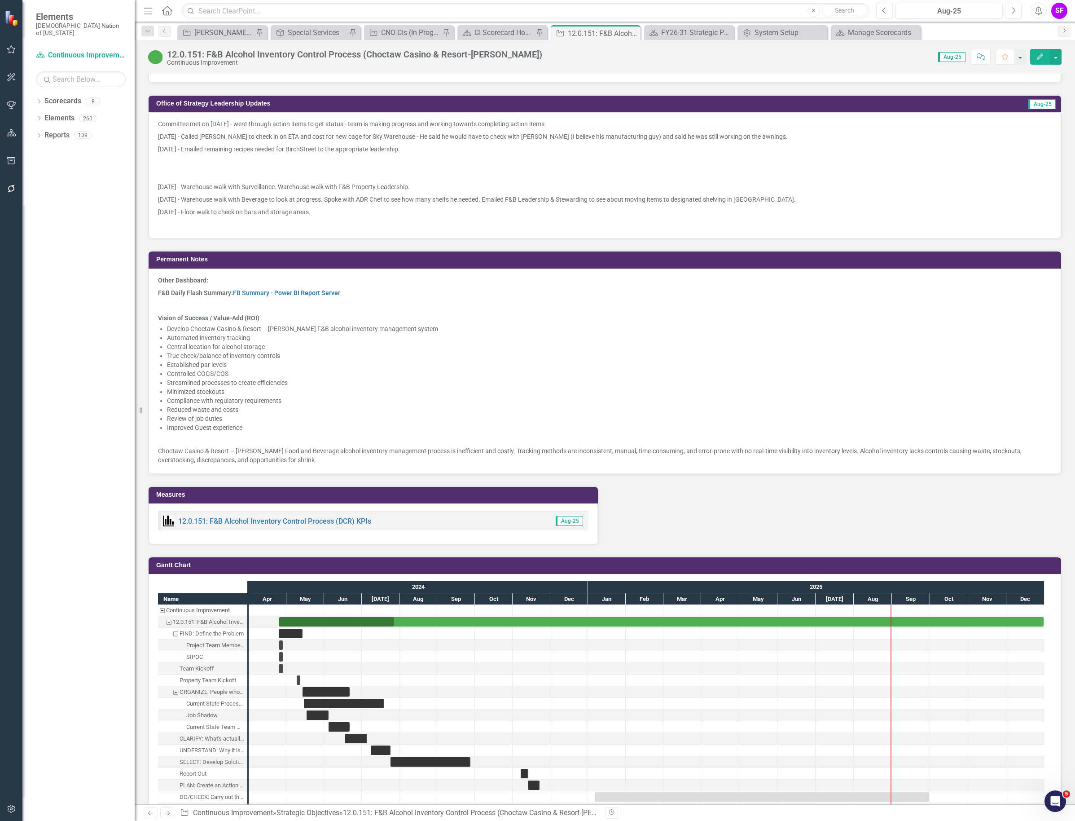
scroll to position [842, 0]
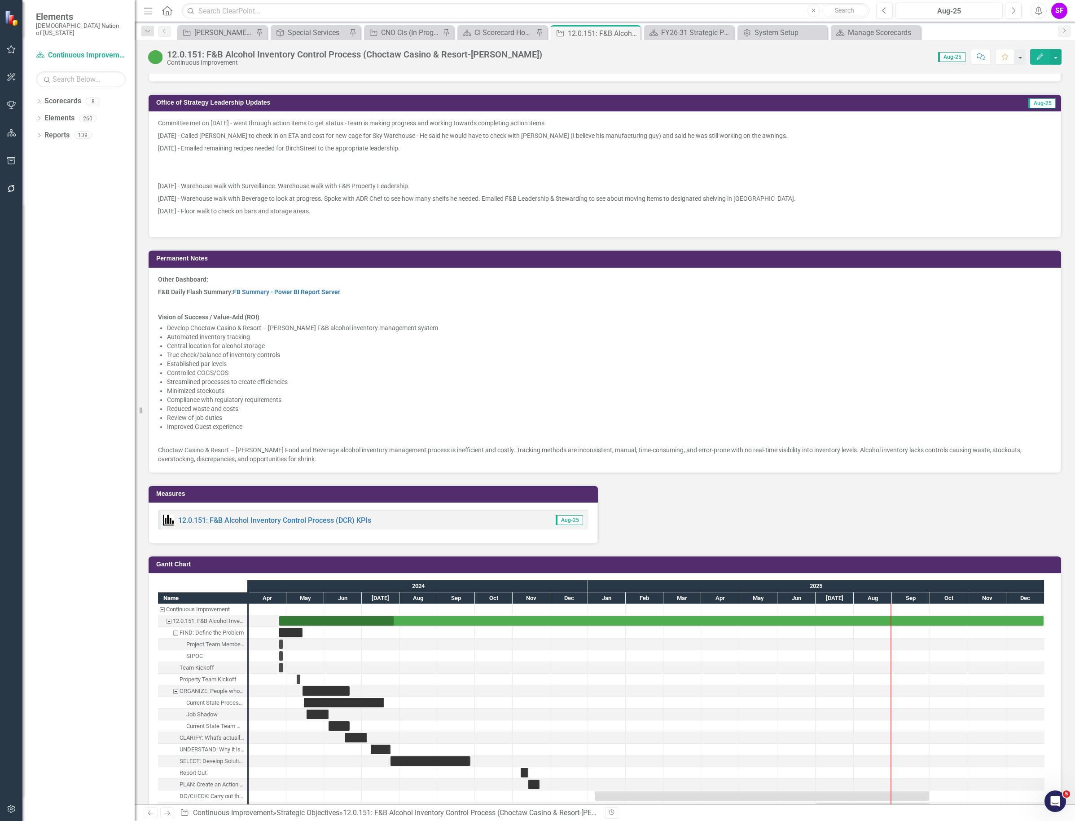
click at [316, 525] on div "12.0.151: F&B Alcohol Inventory Control Process (DCR) KPIs" at bounding box center [267, 520] width 208 height 11
click at [317, 521] on link "12.0.151: F&B Alcohol Inventory Control Process (DCR) KPIs" at bounding box center [274, 520] width 193 height 9
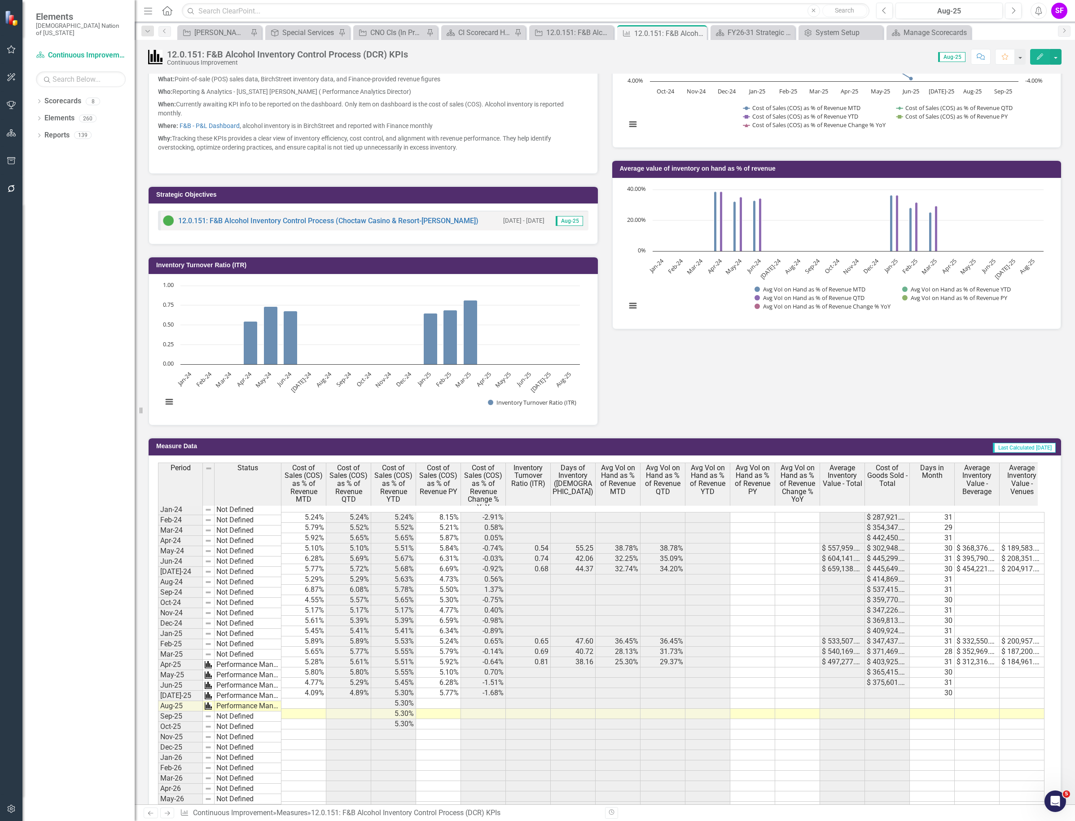
scroll to position [281, 0]
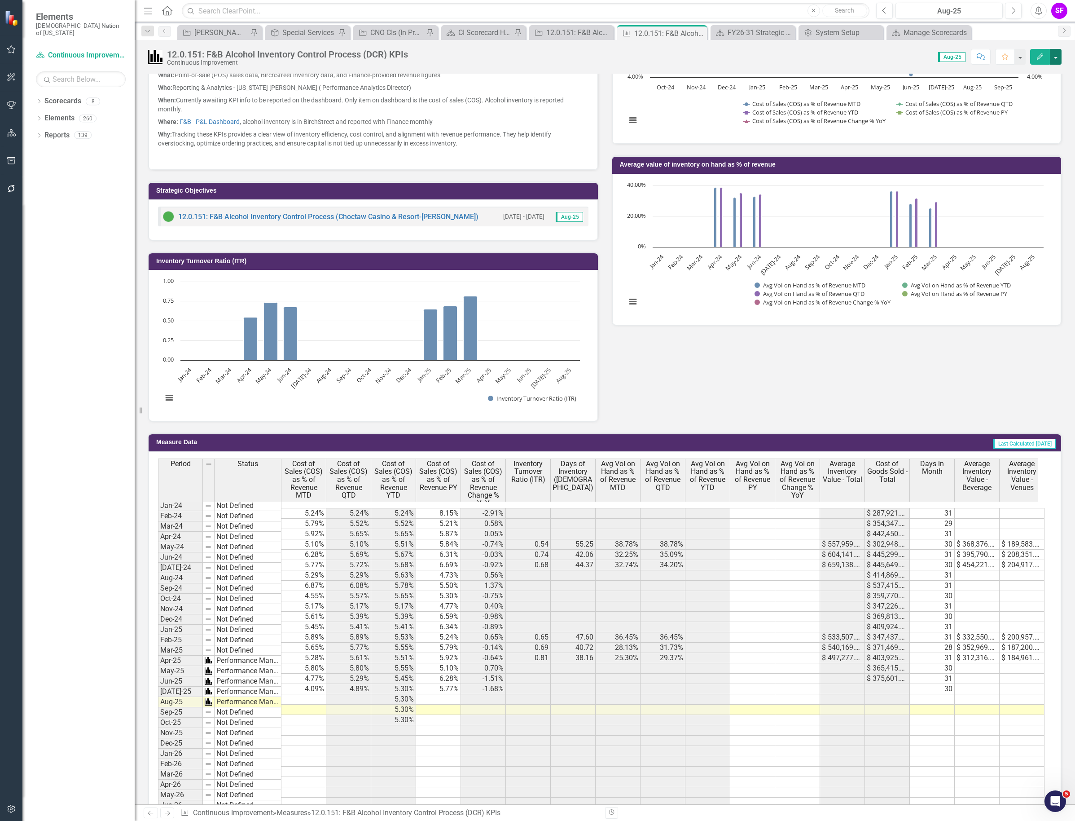
click at [1054, 56] on button "button" at bounding box center [1056, 57] width 12 height 16
click at [1028, 76] on link "Edit Edit Measure" at bounding box center [1018, 74] width 88 height 17
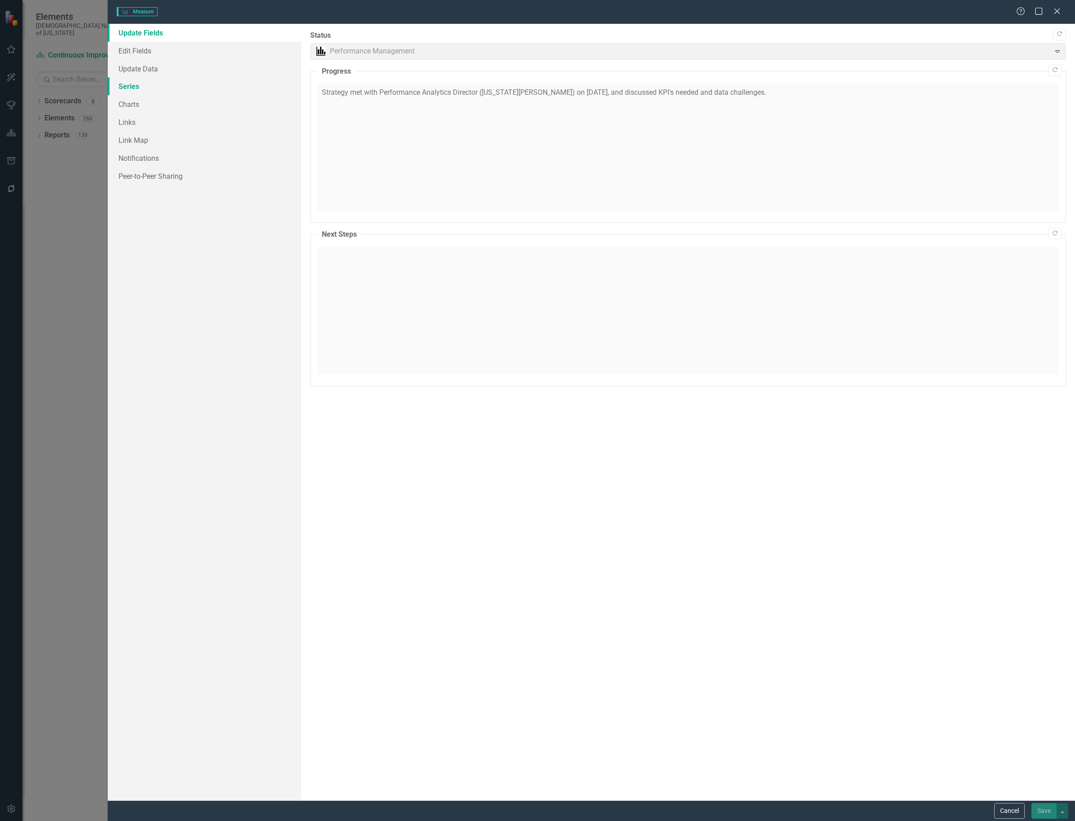
click at [134, 84] on link "Series" at bounding box center [205, 86] width 194 height 18
click at [123, 86] on link "Series" at bounding box center [205, 86] width 194 height 18
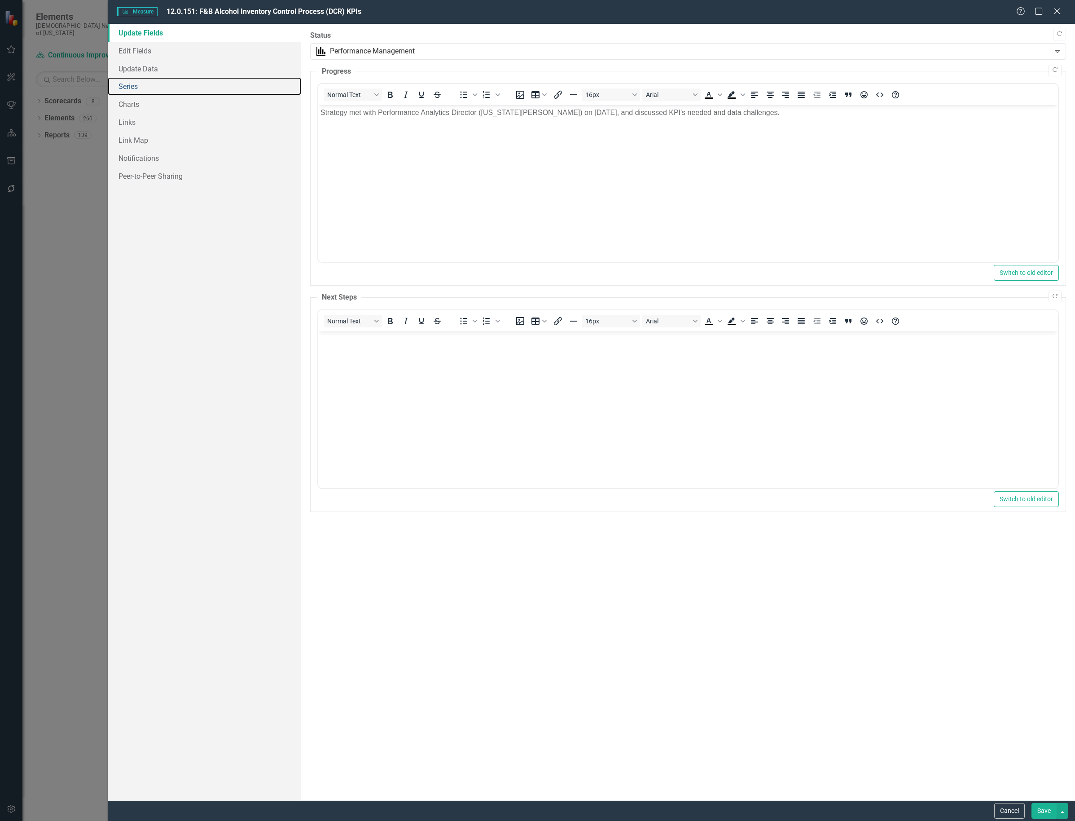
scroll to position [0, 0]
click at [145, 90] on link "Series" at bounding box center [205, 86] width 194 height 18
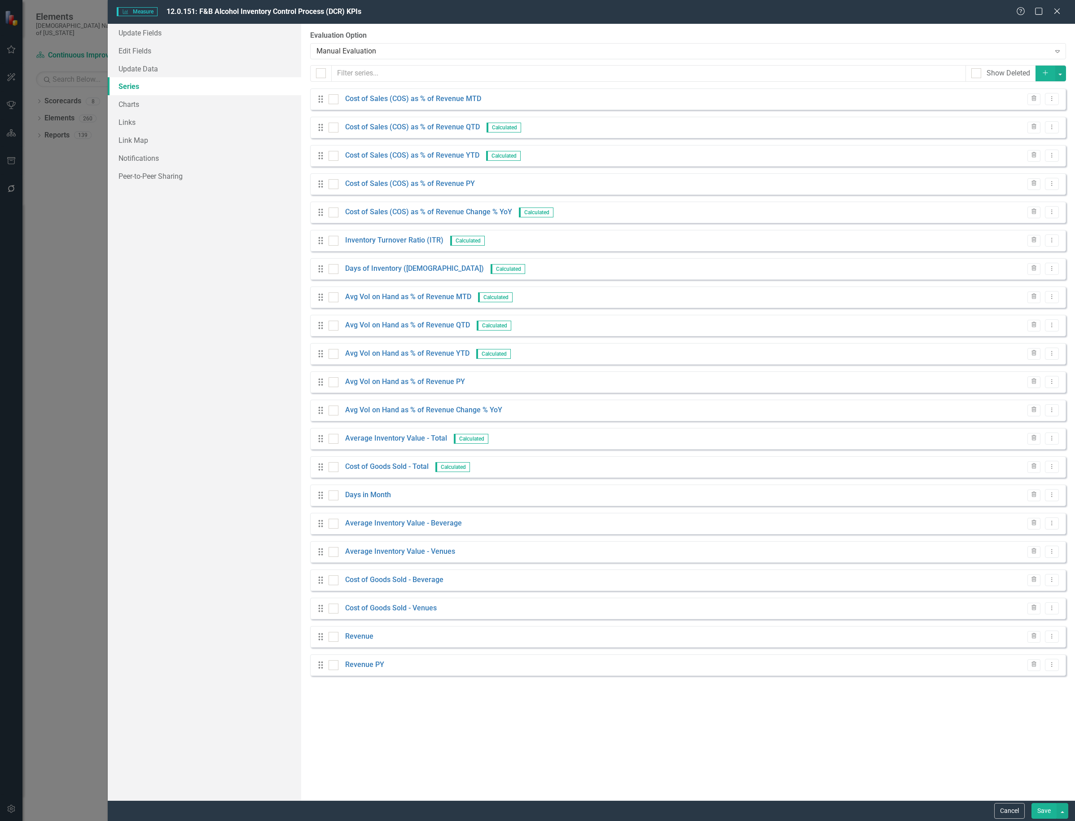
click at [1044, 73] on icon "Add" at bounding box center [1046, 73] width 8 height 6
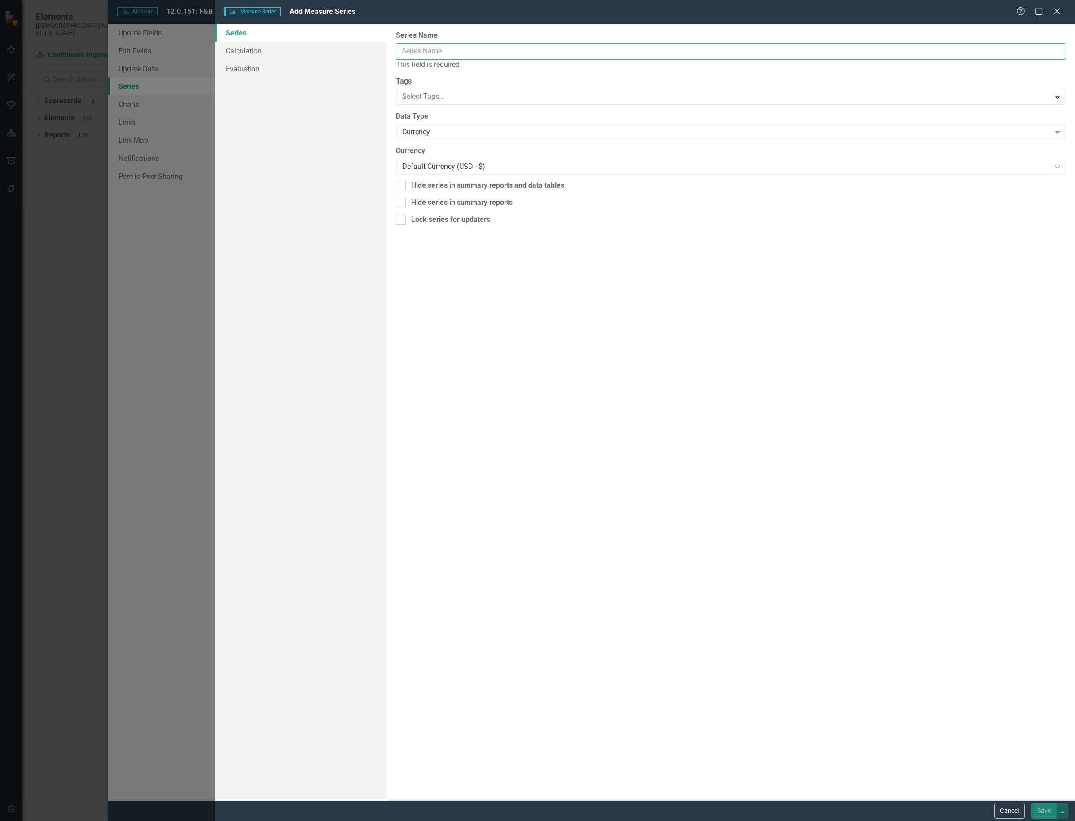
click at [678, 50] on input "Series Name" at bounding box center [731, 51] width 670 height 17
click at [454, 51] on input "Annual Potential Impact" at bounding box center [731, 51] width 670 height 17
type input "Annual Potential Financial Impact"
click at [1061, 811] on button "button" at bounding box center [1063, 811] width 12 height 16
click at [1032, 776] on link "Save and Close" at bounding box center [1032, 778] width 71 height 17
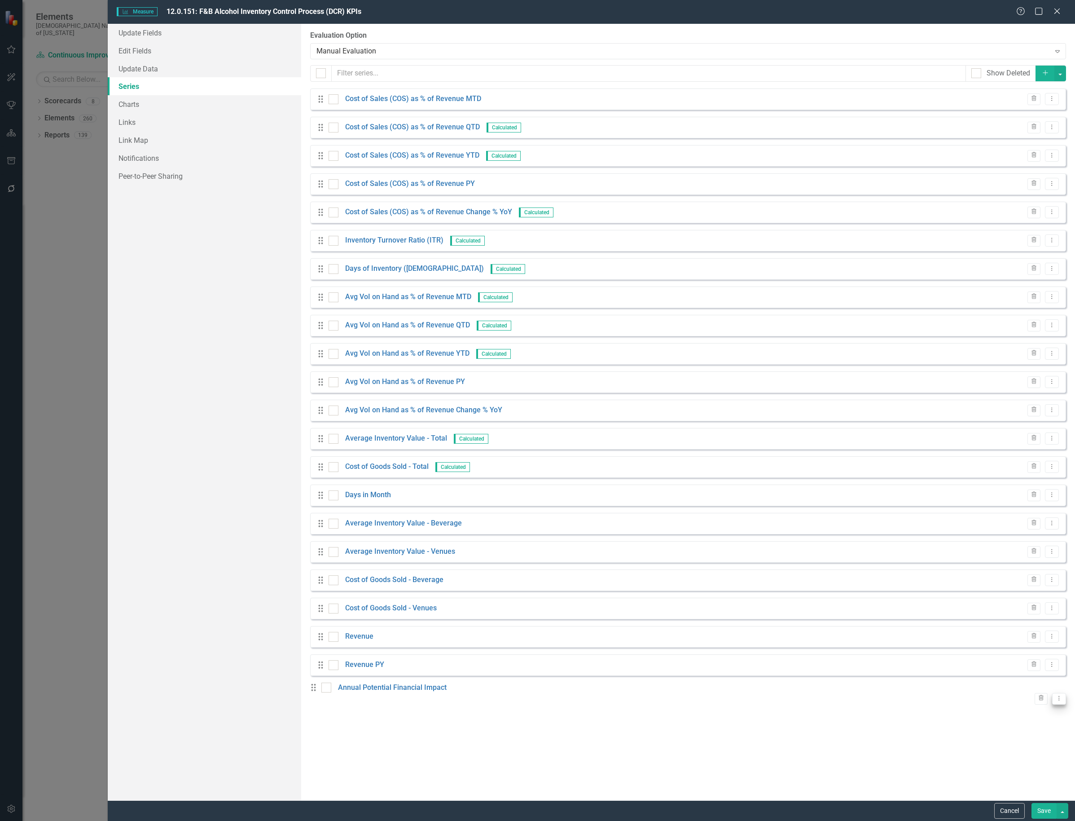
click at [1054, 697] on button "Dropdown Menu" at bounding box center [1060, 699] width 14 height 12
click at [1027, 721] on link "Copy Duplicate Measure Series" at bounding box center [1008, 725] width 102 height 17
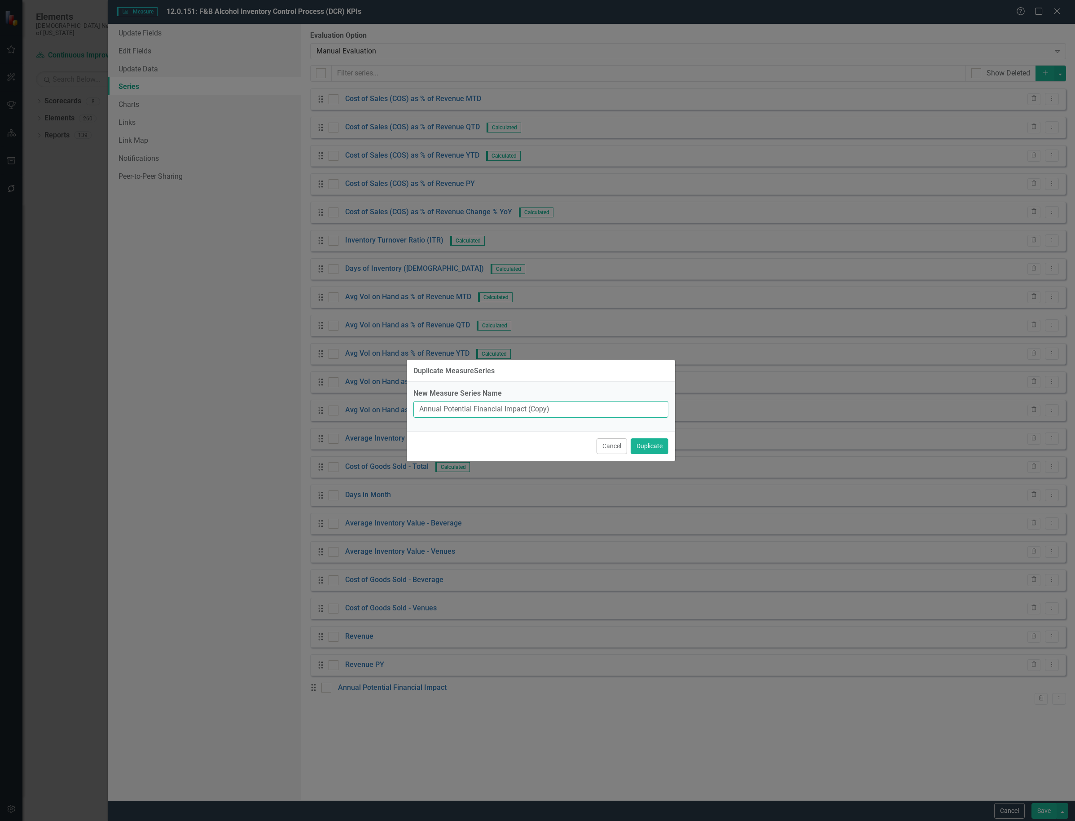
drag, startPoint x: 471, startPoint y: 409, endPoint x: 444, endPoint y: 411, distance: 27.0
click at [444, 411] on input "Annual Potential Financial Impact (Copy)" at bounding box center [541, 409] width 255 height 17
drag, startPoint x: 555, startPoint y: 418, endPoint x: 520, endPoint y: 418, distance: 35.0
click at [520, 418] on div "New Measure Series Name Annual Actual Financial Impact (Copy)" at bounding box center [541, 406] width 269 height 49
type input "Annual Actual Financial Impact"
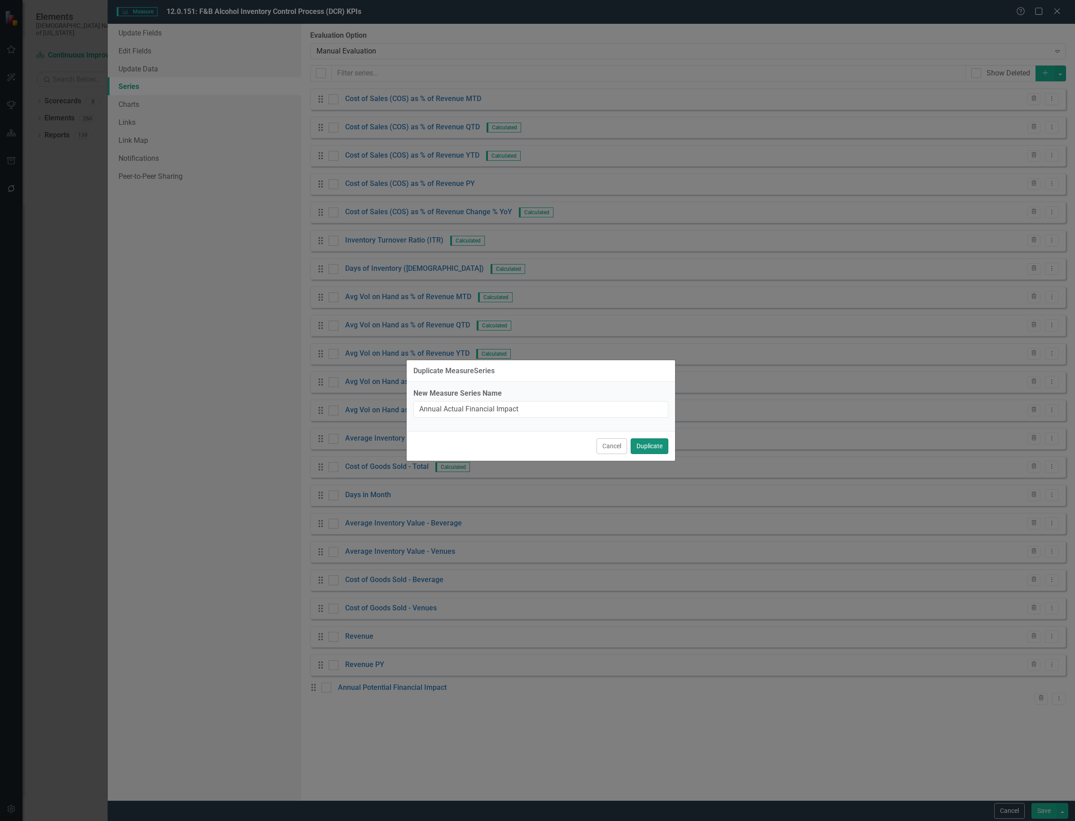
click at [647, 445] on button "Duplicate" at bounding box center [650, 446] width 38 height 16
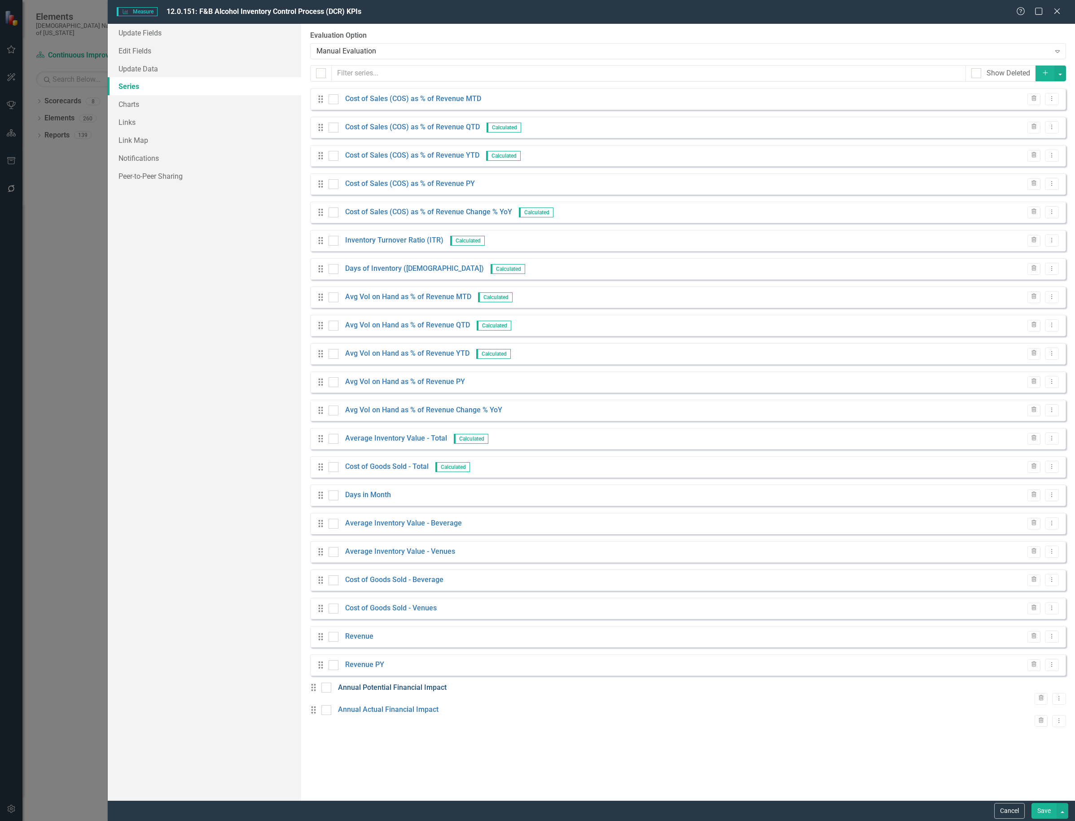
click at [395, 690] on link "Annual Potential Financial Impact" at bounding box center [392, 688] width 109 height 10
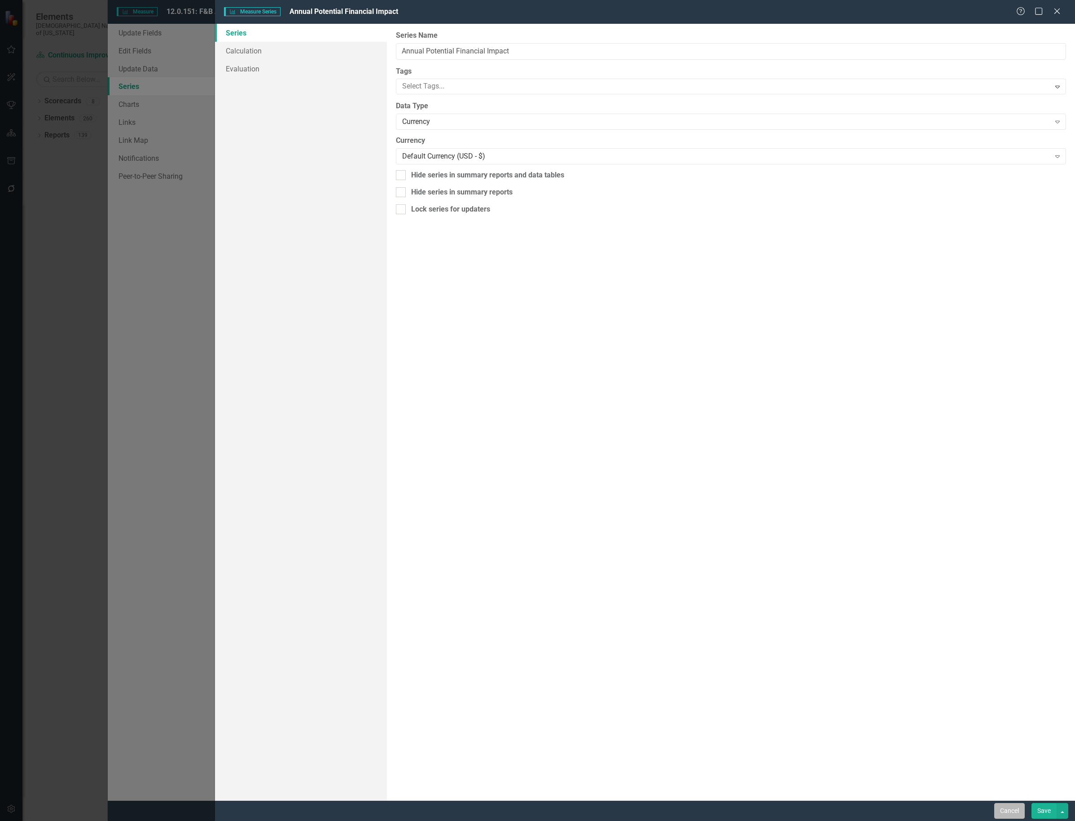
click at [1005, 809] on button "Cancel" at bounding box center [1010, 811] width 31 height 16
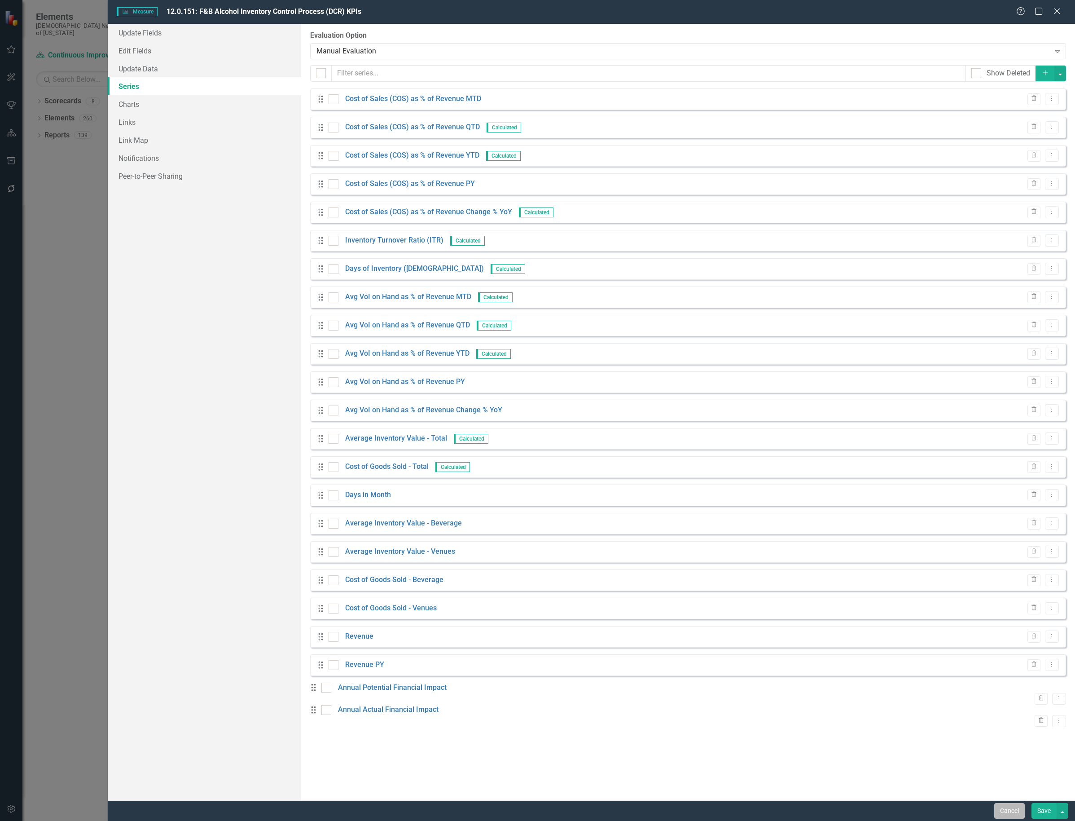
click at [1011, 807] on button "Cancel" at bounding box center [1010, 811] width 31 height 16
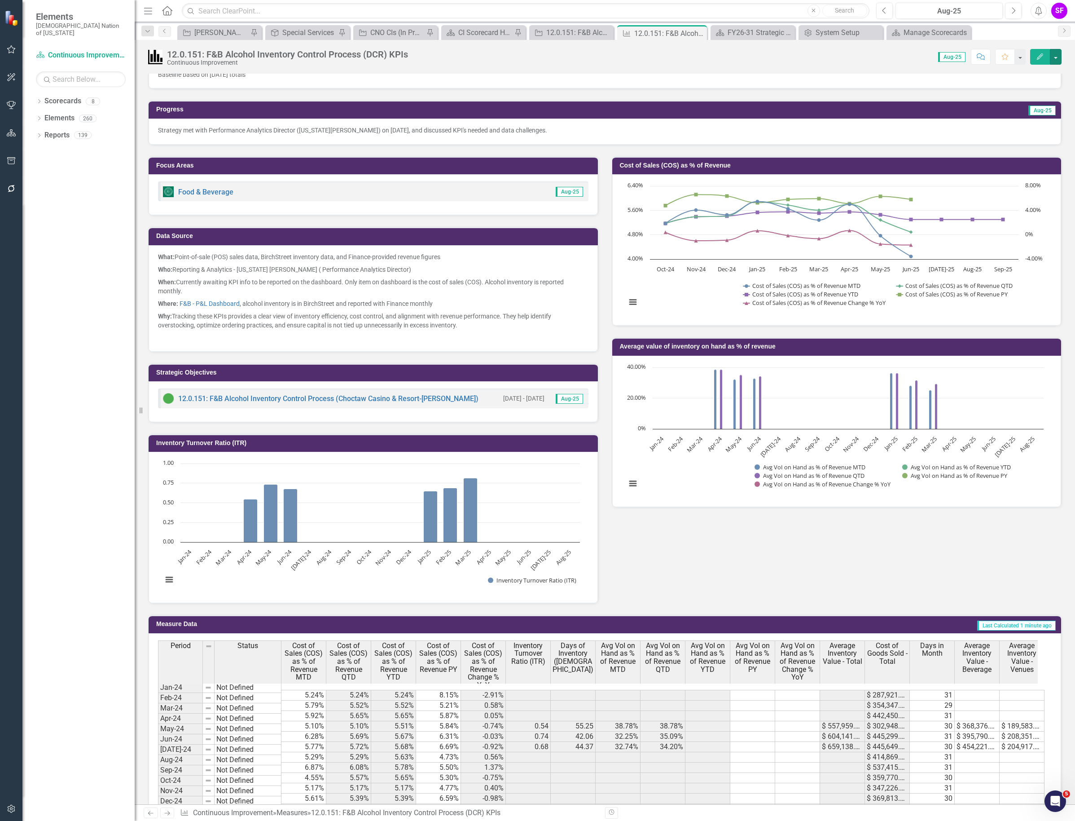
scroll to position [43, 0]
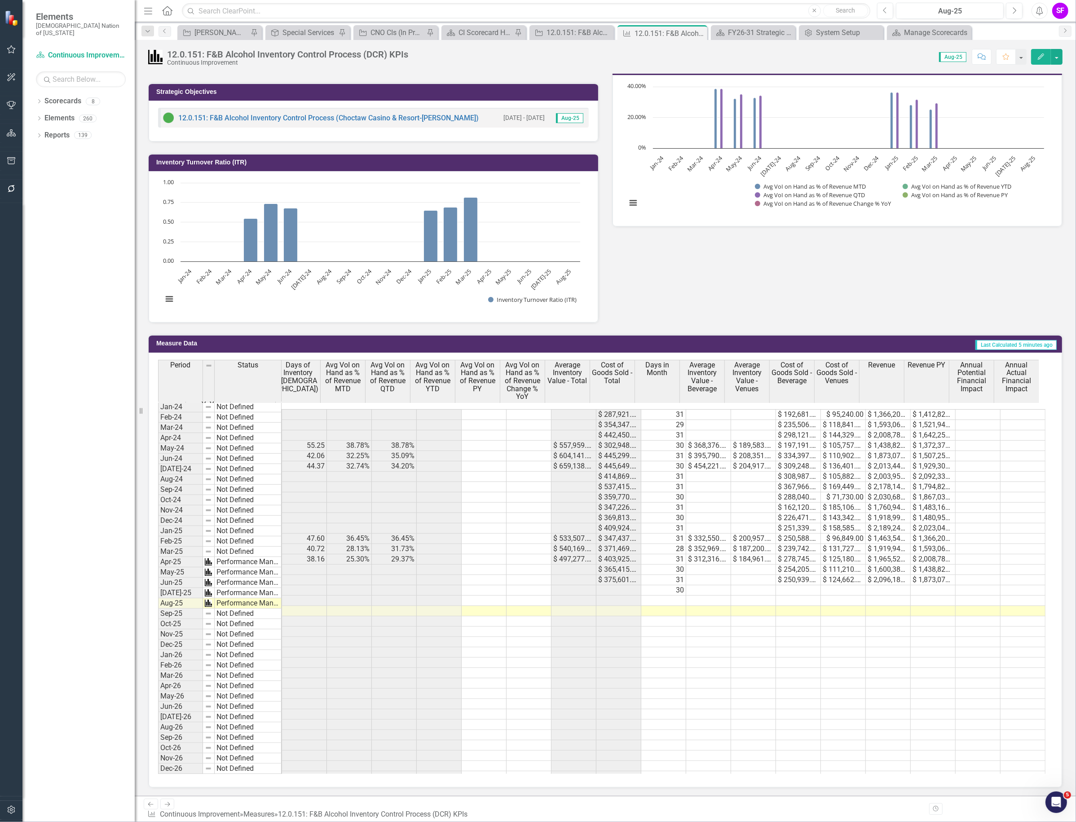
click at [986, 398] on th "Annual Potential Financial Impact" at bounding box center [971, 385] width 45 height 50
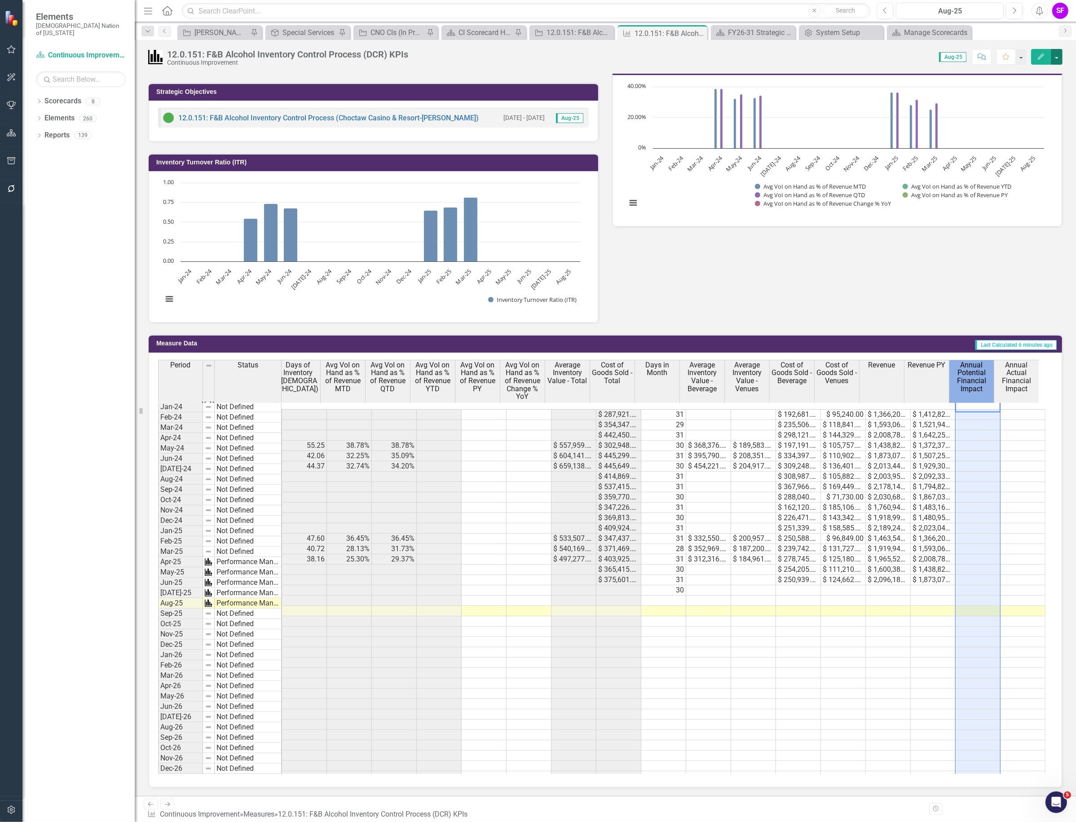
click at [1053, 52] on button "button" at bounding box center [1057, 57] width 12 height 16
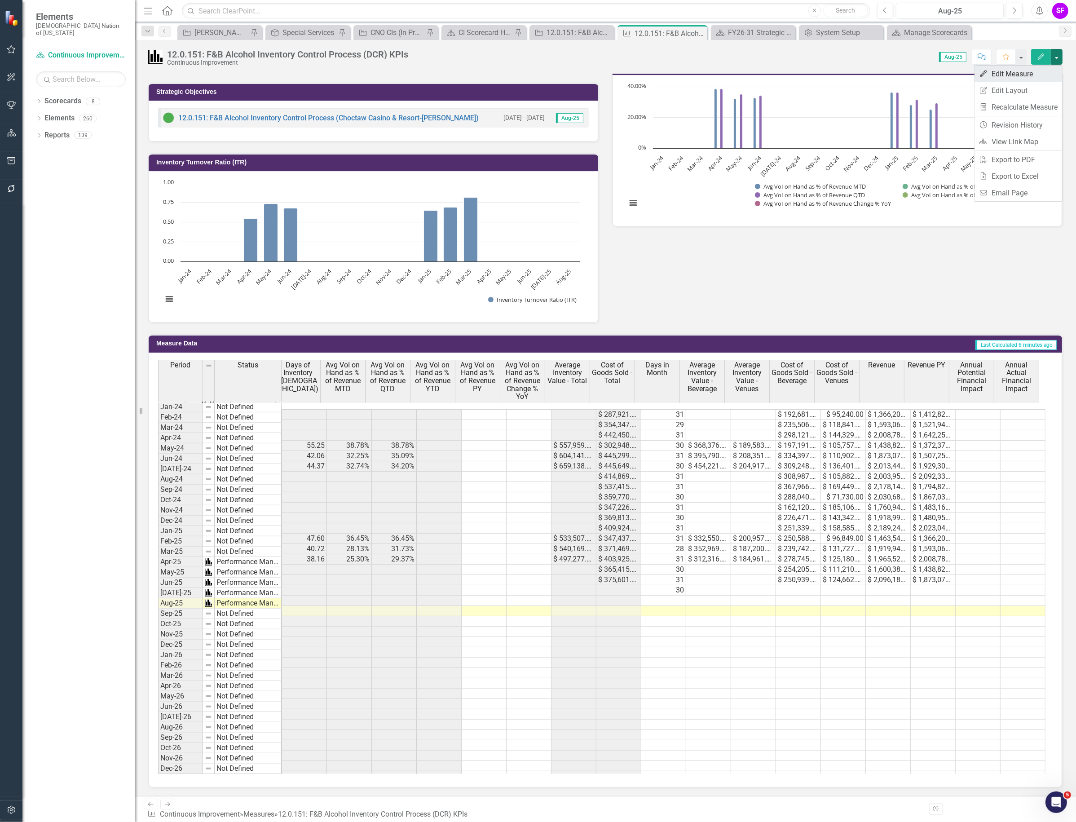
click at [1043, 73] on link "Edit Edit Measure" at bounding box center [1018, 74] width 88 height 17
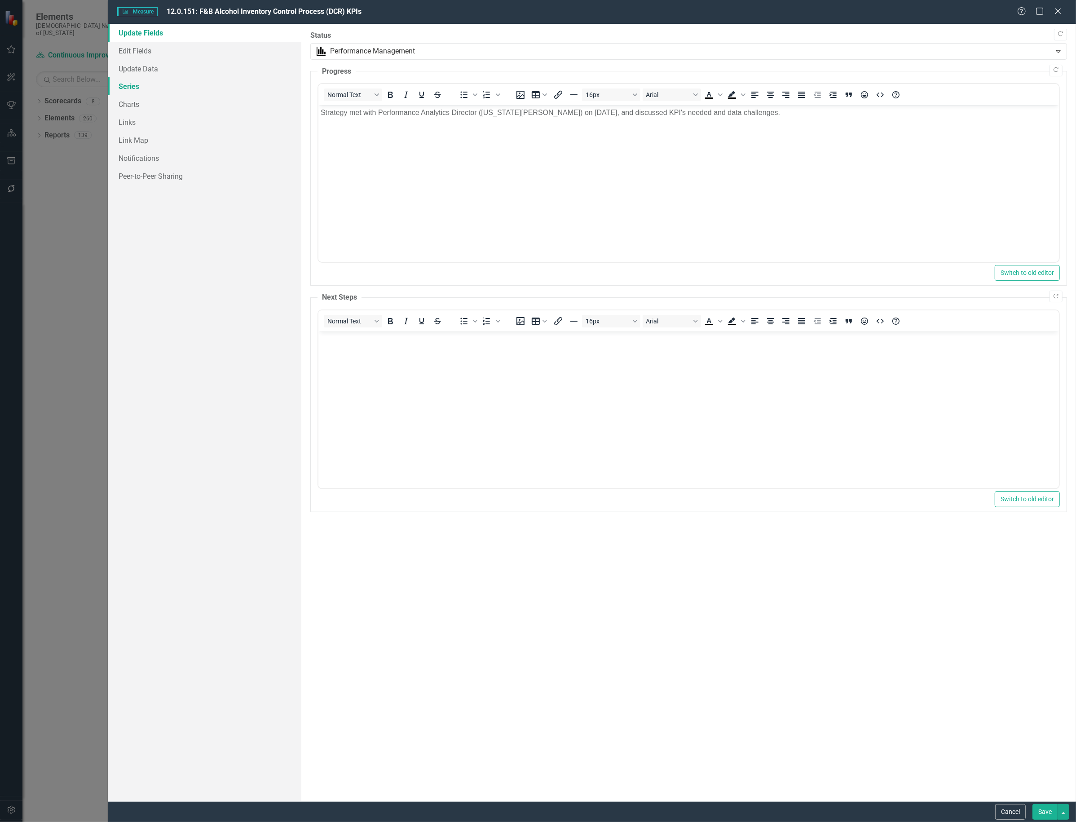
click at [162, 91] on link "Series" at bounding box center [205, 86] width 194 height 18
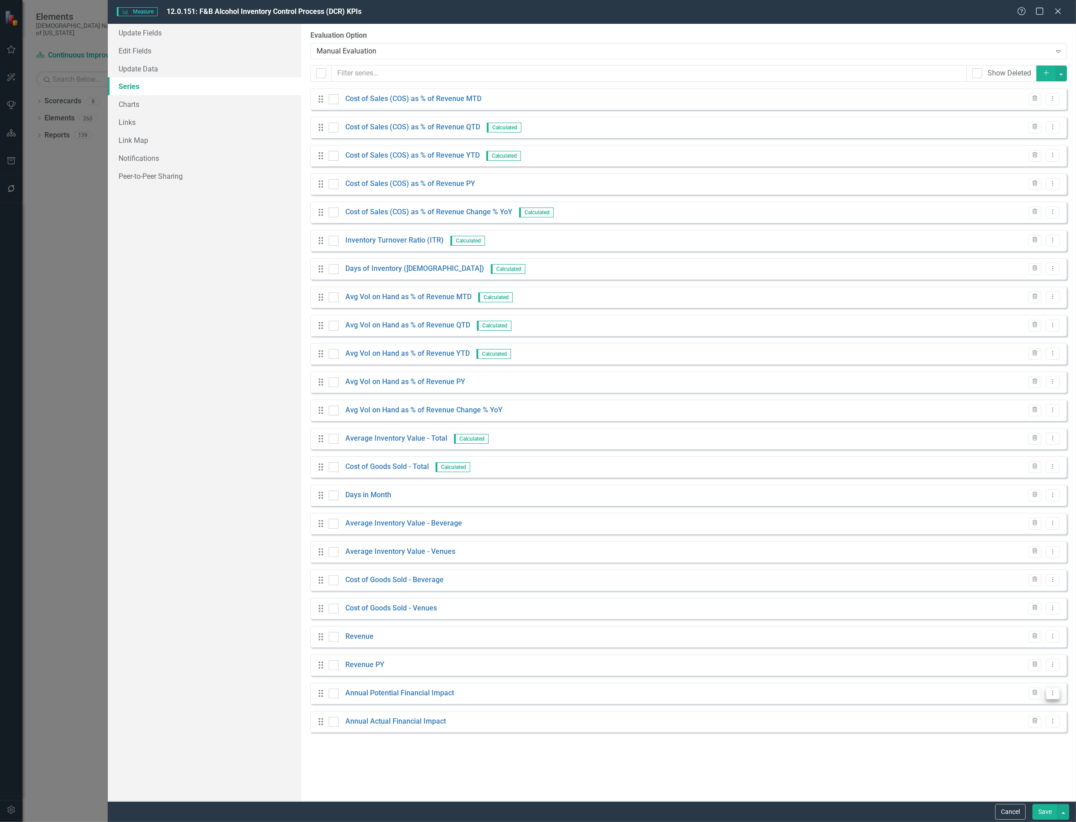
click at [1051, 697] on button "Dropdown Menu" at bounding box center [1053, 693] width 14 height 12
click at [1031, 712] on link "Edit Edit Measure Series" at bounding box center [1008, 708] width 102 height 17
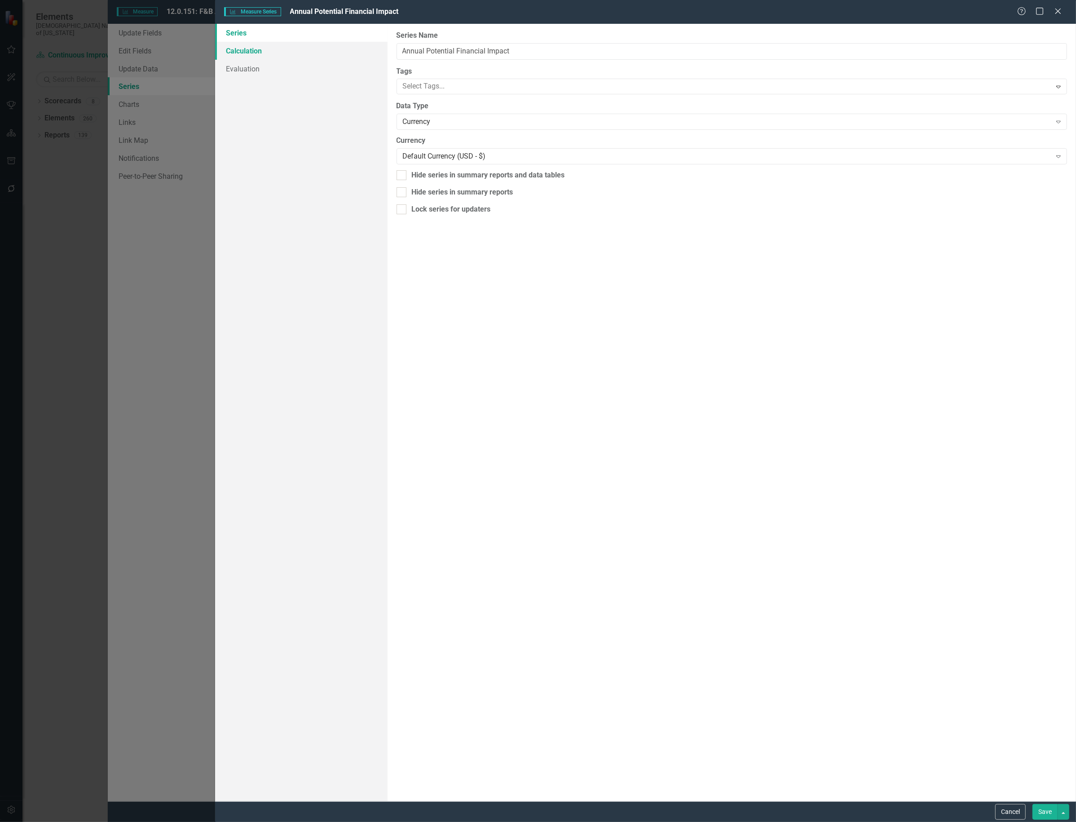
click at [275, 50] on link "Calculation" at bounding box center [301, 51] width 172 height 18
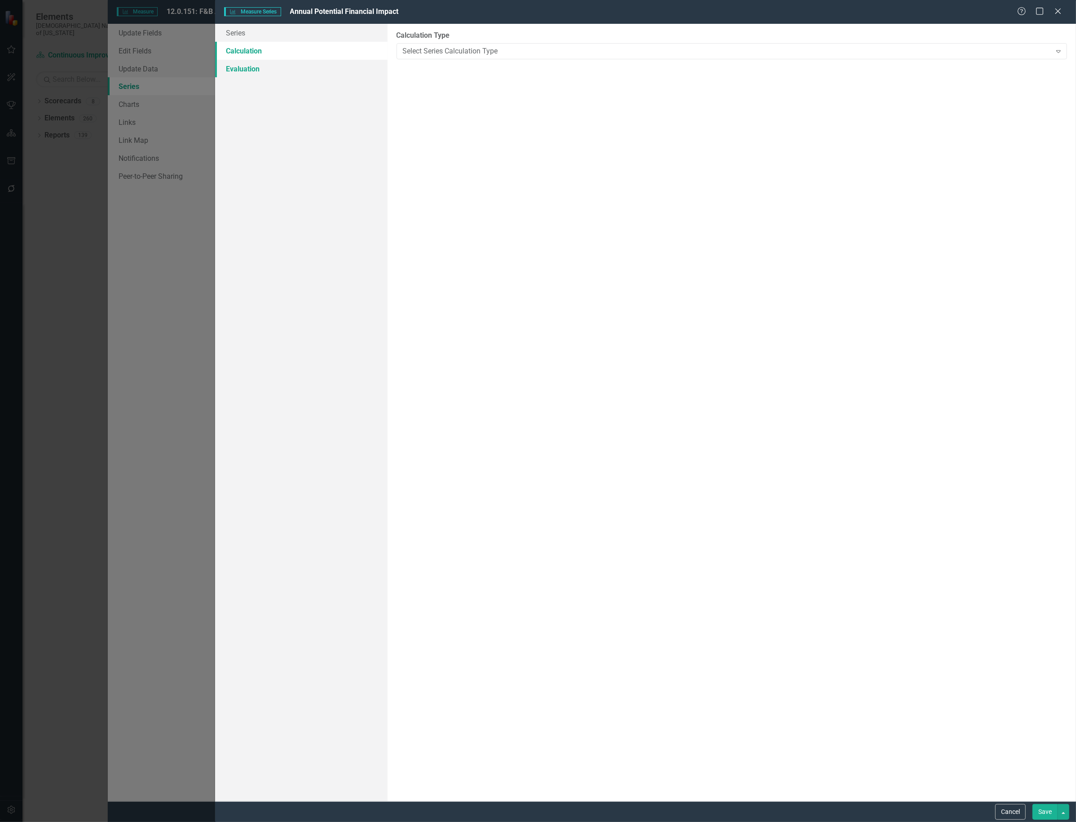
click at [255, 68] on link "Evaluation" at bounding box center [301, 69] width 172 height 18
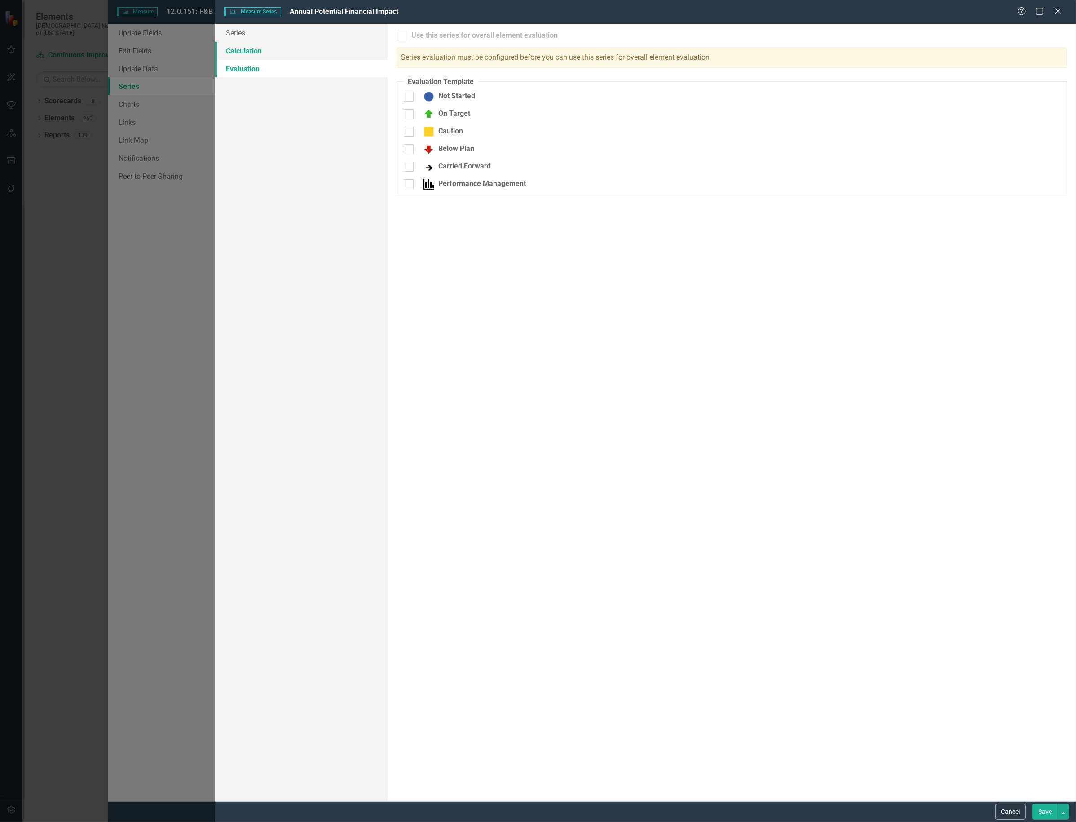
click at [266, 46] on link "Calculation" at bounding box center [301, 51] width 172 height 18
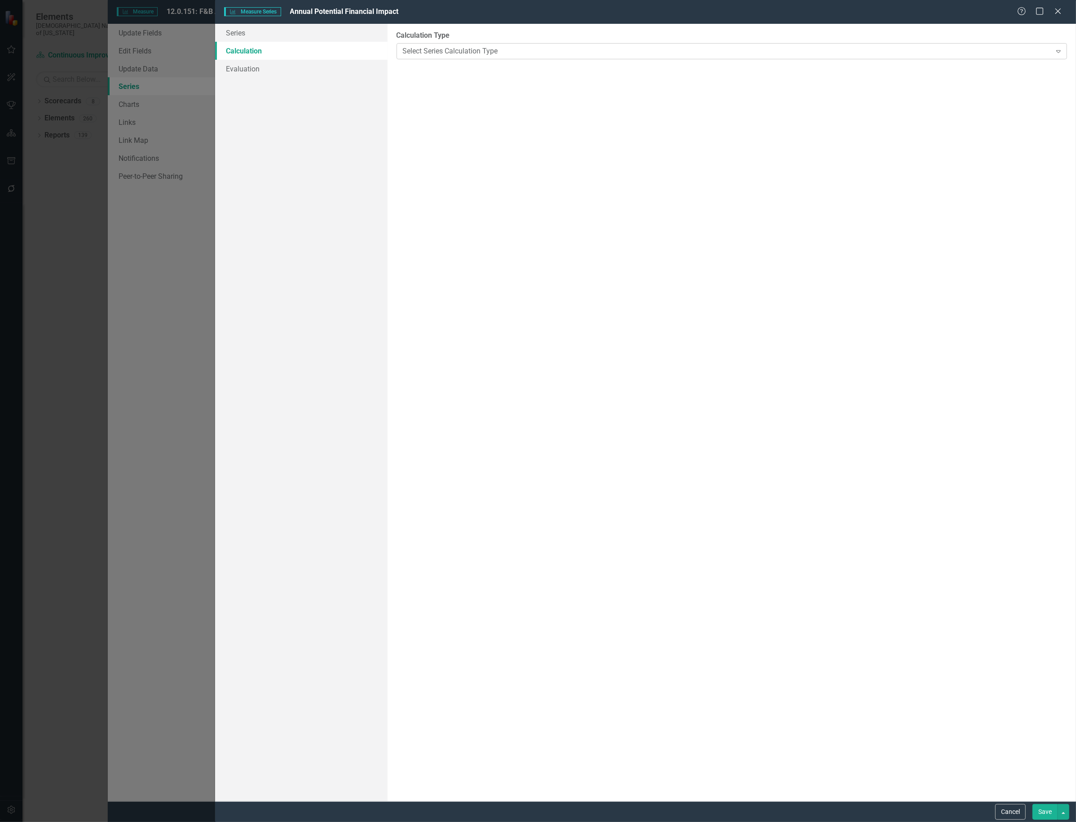
click at [570, 53] on div "Select Series Calculation Type" at bounding box center [727, 51] width 648 height 10
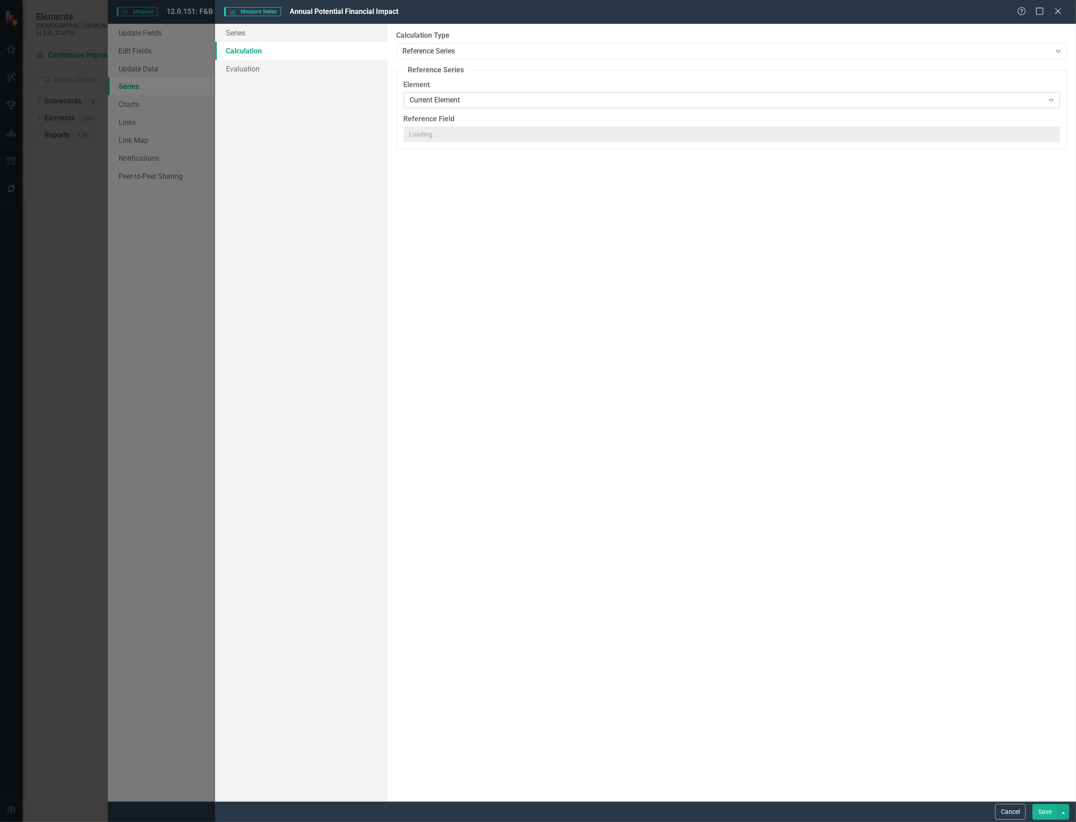
click at [549, 105] on div "Current Element" at bounding box center [727, 100] width 634 height 10
click at [831, 820] on div "Specific Element" at bounding box center [538, 837] width 1076 height 10
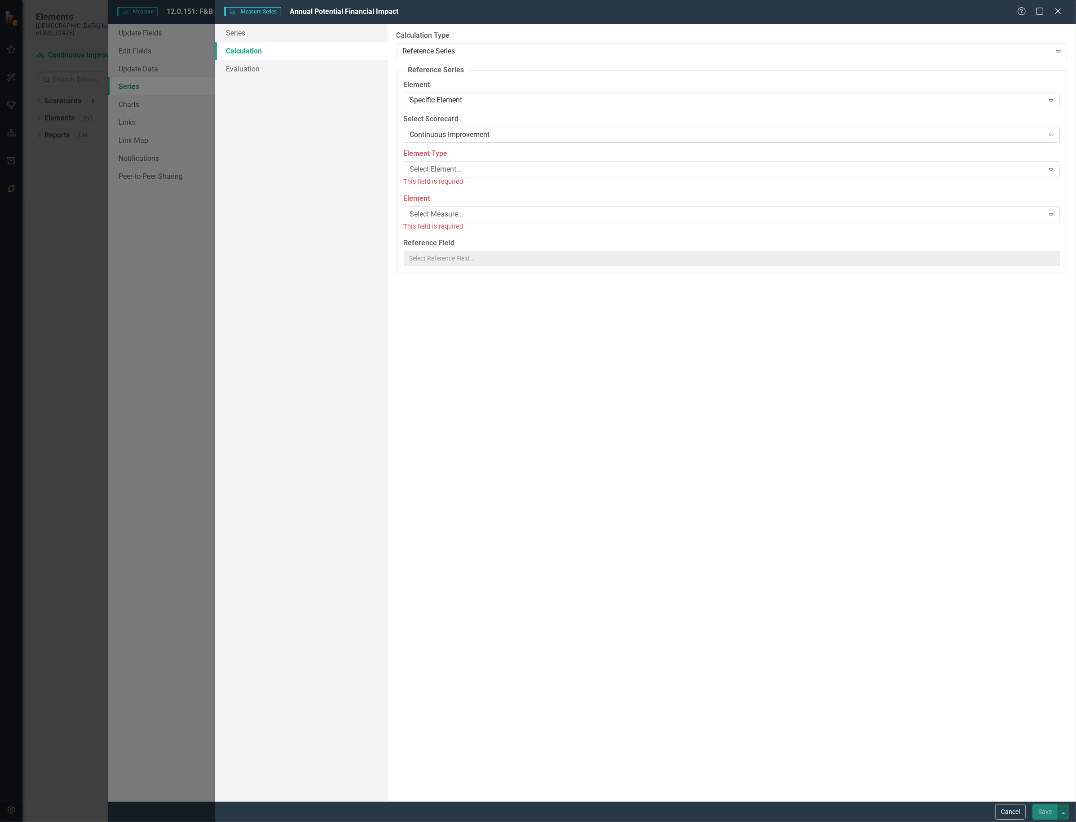
click at [595, 138] on div "Continuous Improvement" at bounding box center [727, 135] width 634 height 10
click at [600, 820] on div "Continuous Improvement" at bounding box center [538, 837] width 1076 height 10
click at [583, 161] on div "Select Element... Expand" at bounding box center [732, 169] width 656 height 16
click at [533, 366] on div "By default, series in ClearPoint are not calculated. So, if you leave the form …" at bounding box center [732, 412] width 688 height 777
click at [552, 211] on div "Select Measure..." at bounding box center [727, 214] width 634 height 10
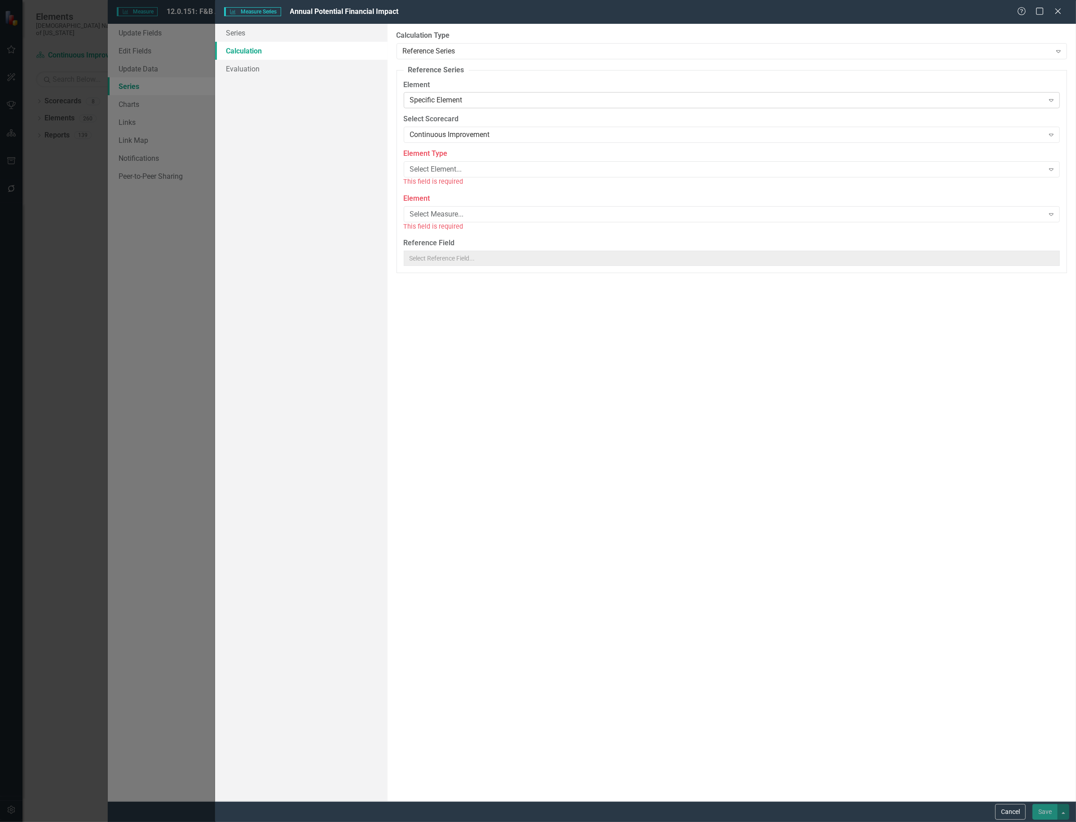
click at [500, 106] on div "Specific Element Expand" at bounding box center [732, 100] width 656 height 16
click at [492, 54] on div "Reference Series" at bounding box center [727, 51] width 648 height 10
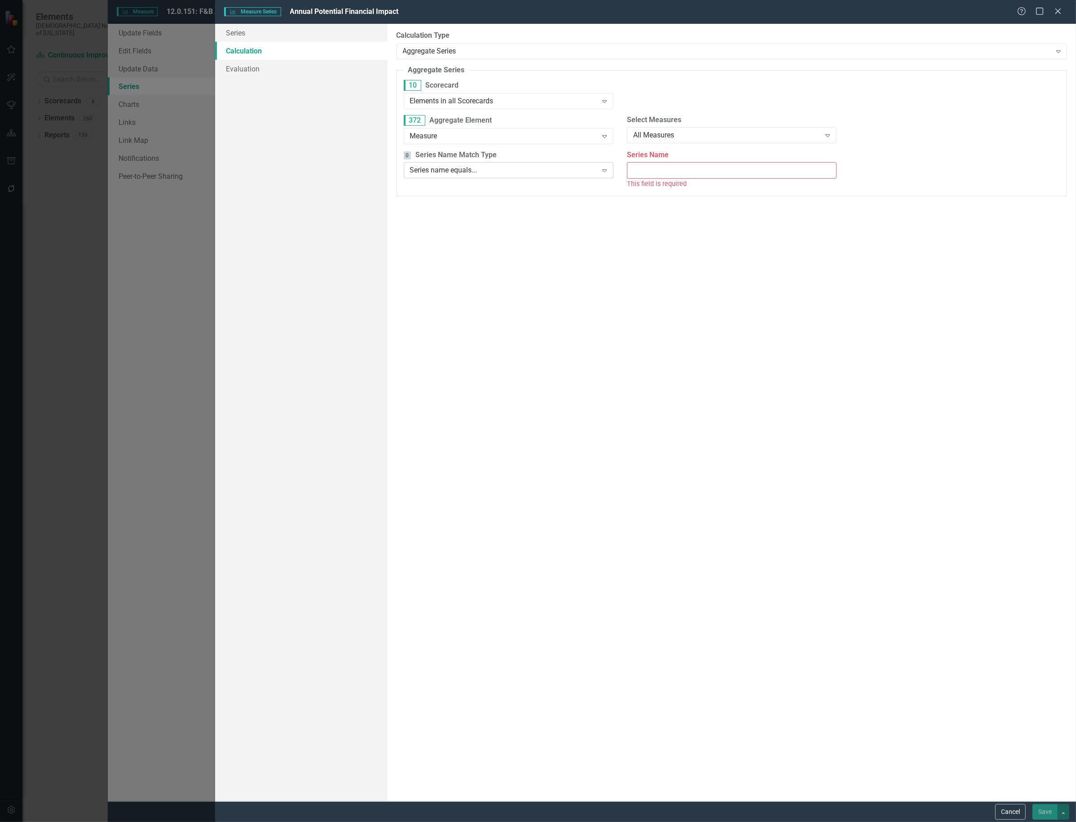
click at [600, 174] on div "Expand" at bounding box center [604, 170] width 16 height 14
click at [607, 50] on div "Aggregate Series" at bounding box center [727, 51] width 648 height 10
click at [589, 820] on div "Calculated Series" at bounding box center [538, 837] width 1076 height 10
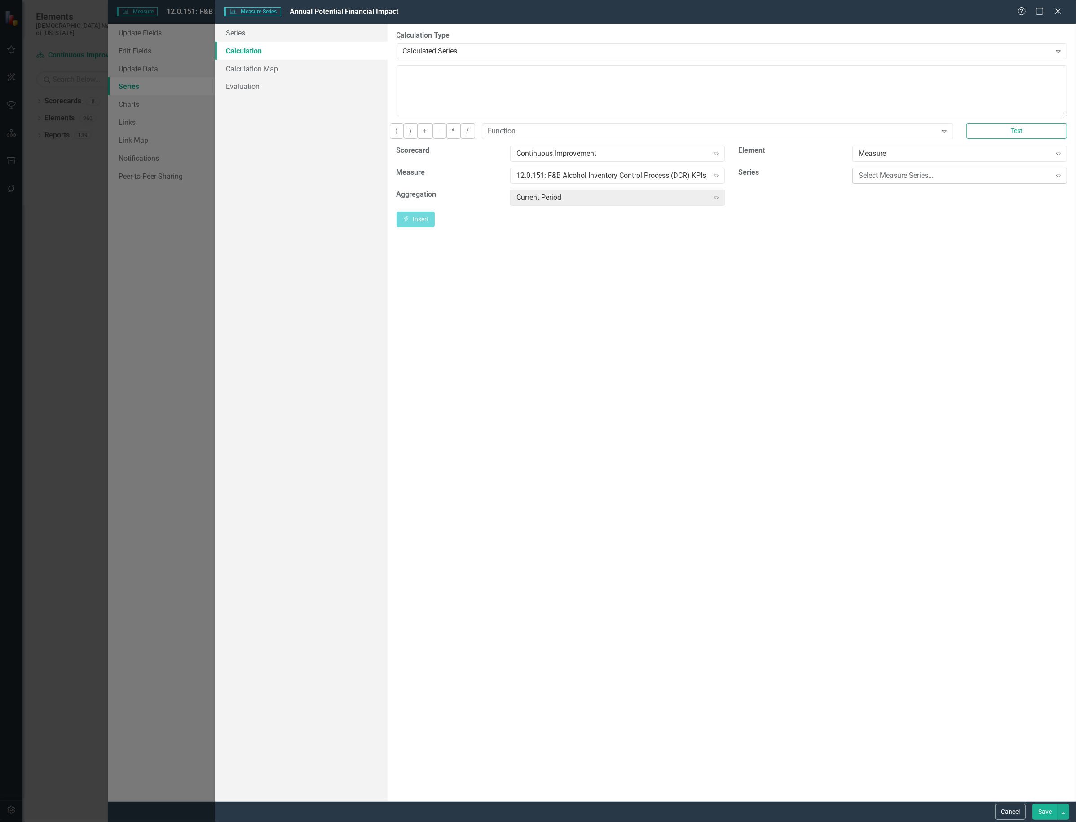
click at [991, 175] on div "Select Measure Series... Expand" at bounding box center [959, 175] width 215 height 16
click at [989, 180] on div at bounding box center [960, 174] width 206 height 11
drag, startPoint x: 650, startPoint y: 281, endPoint x: 657, endPoint y: 281, distance: 6.8
click at [650, 281] on div "By default, series in ClearPoint are not calculated. So, if you leave the form …" at bounding box center [732, 412] width 688 height 777
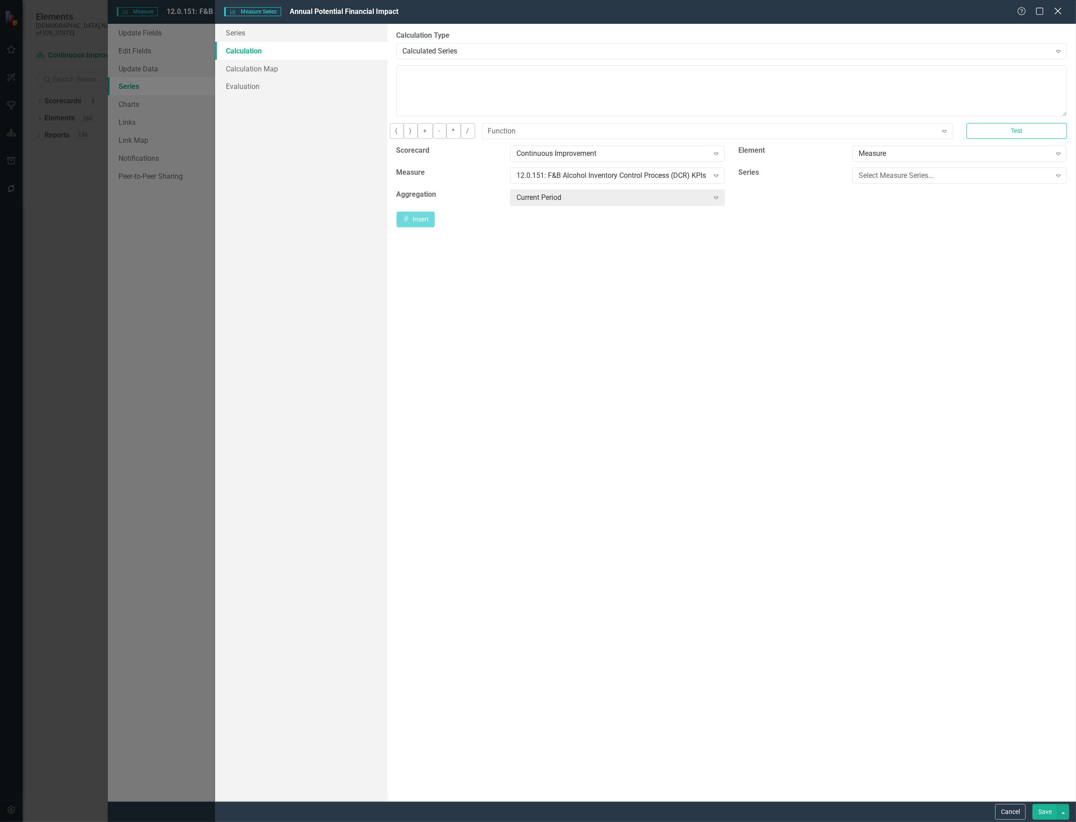
click at [1058, 12] on icon at bounding box center [1057, 11] width 7 height 7
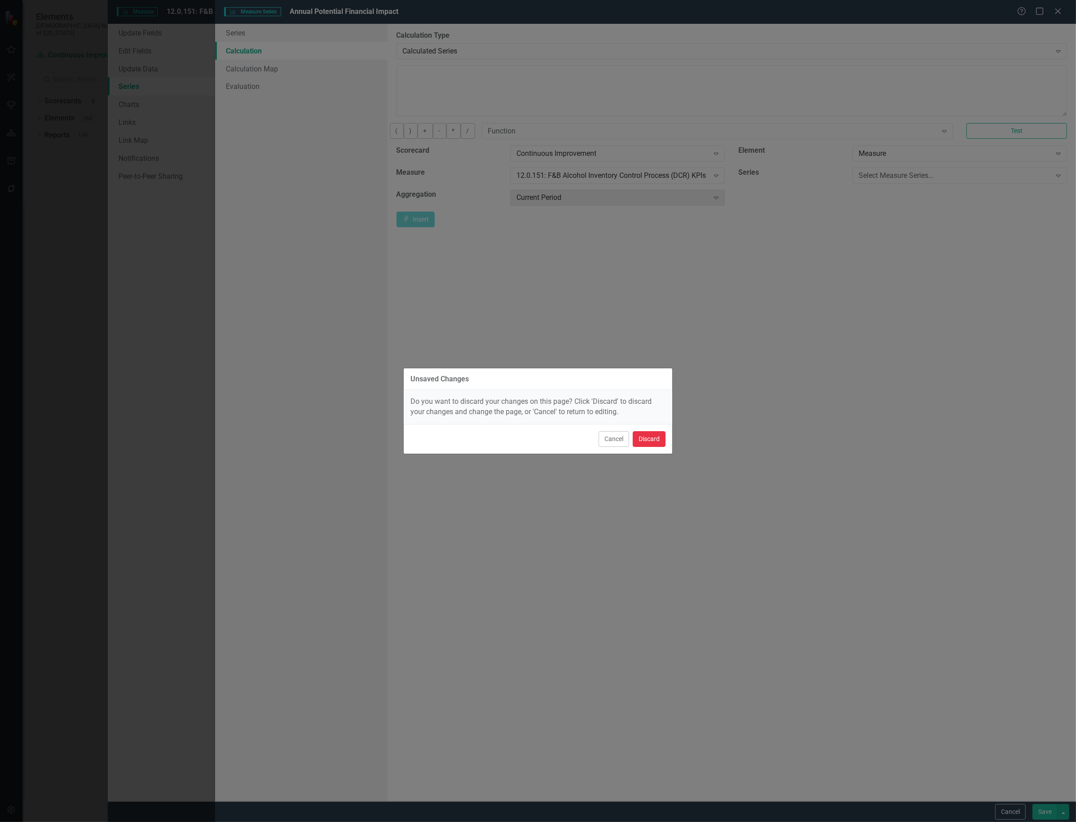
click at [653, 439] on button "Discard" at bounding box center [649, 439] width 33 height 16
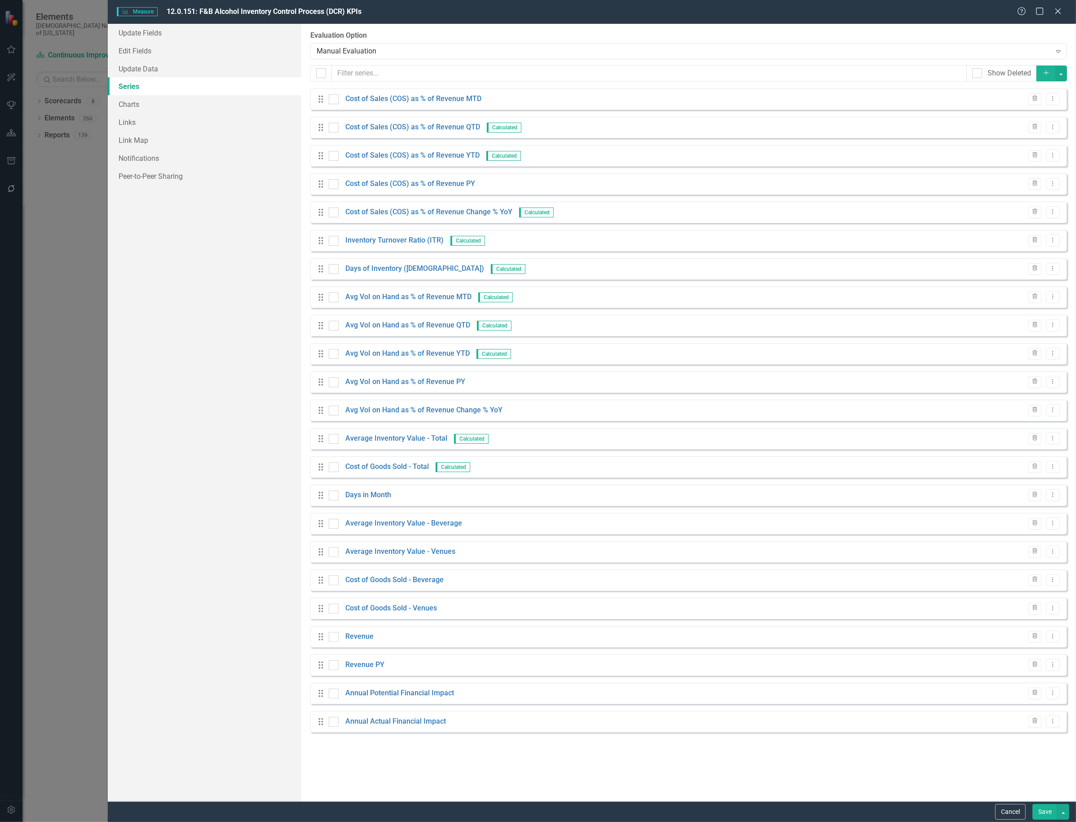
click at [82, 248] on div "Measure Measure 12.0.151: F&B Alcohol Inventory Control Process (DCR) KPIs Help…" at bounding box center [538, 411] width 1076 height 822
click at [1054, 8] on icon "Close" at bounding box center [1057, 11] width 11 height 9
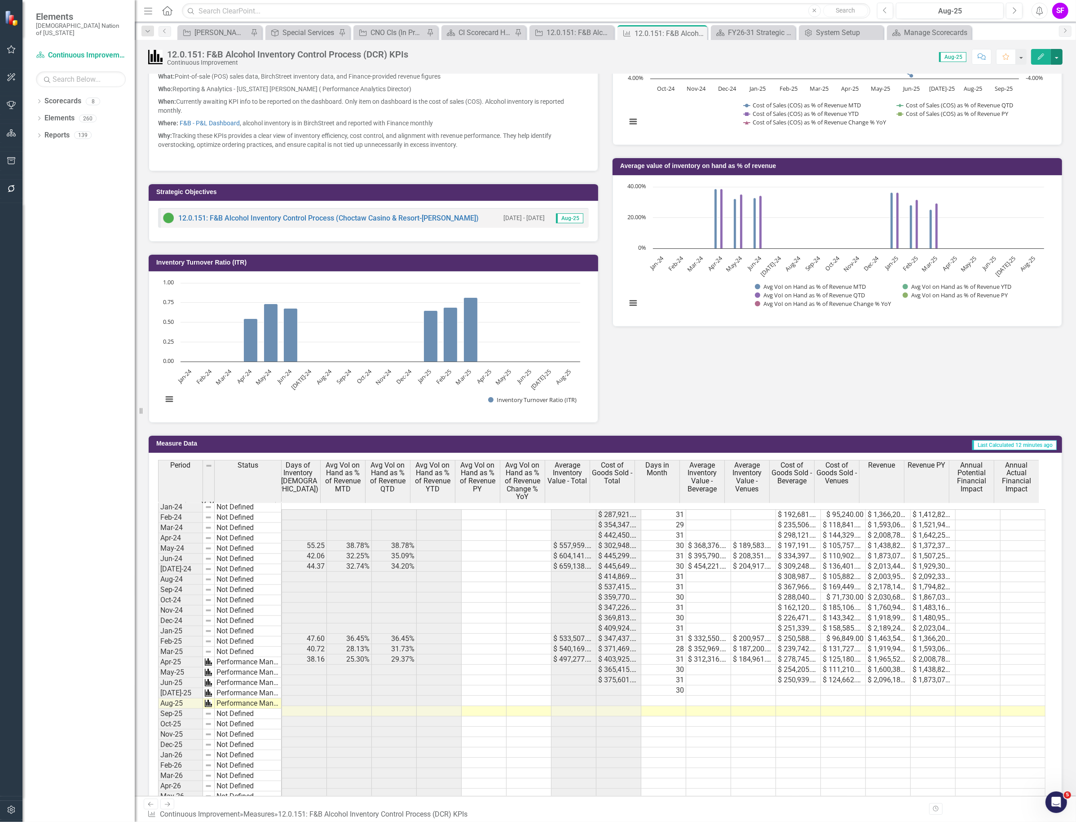
scroll to position [281, 0]
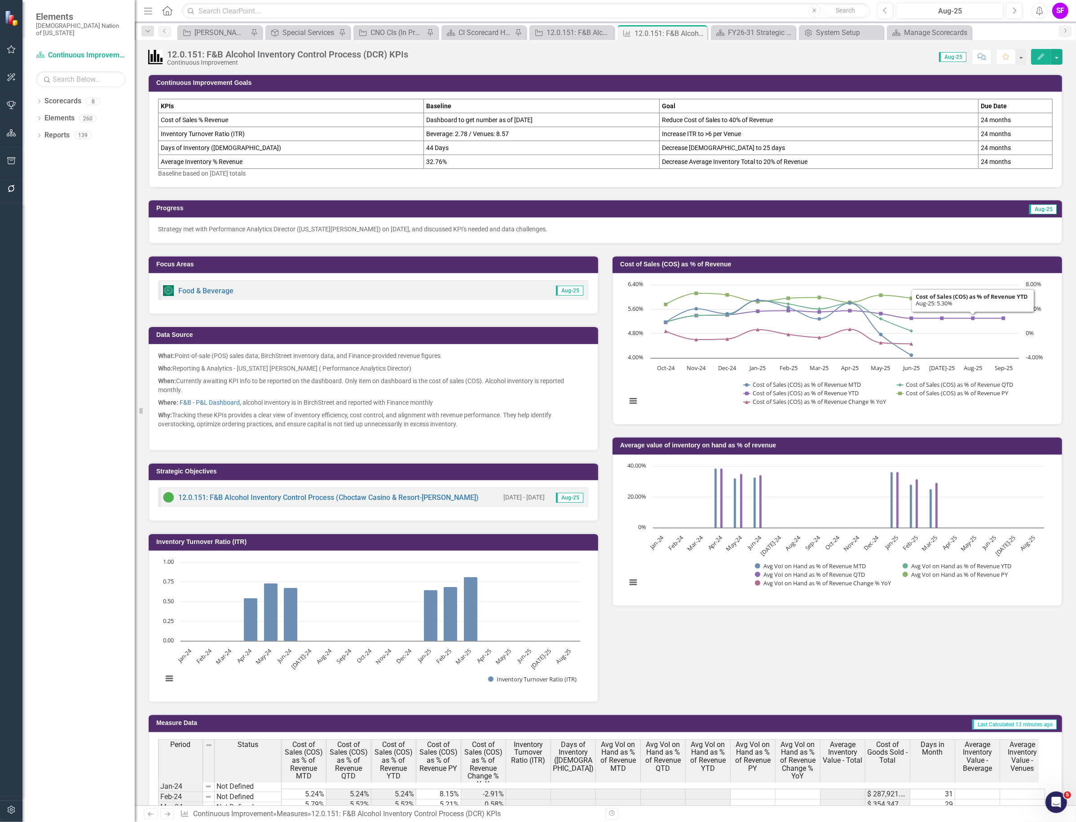
scroll to position [0, 275]
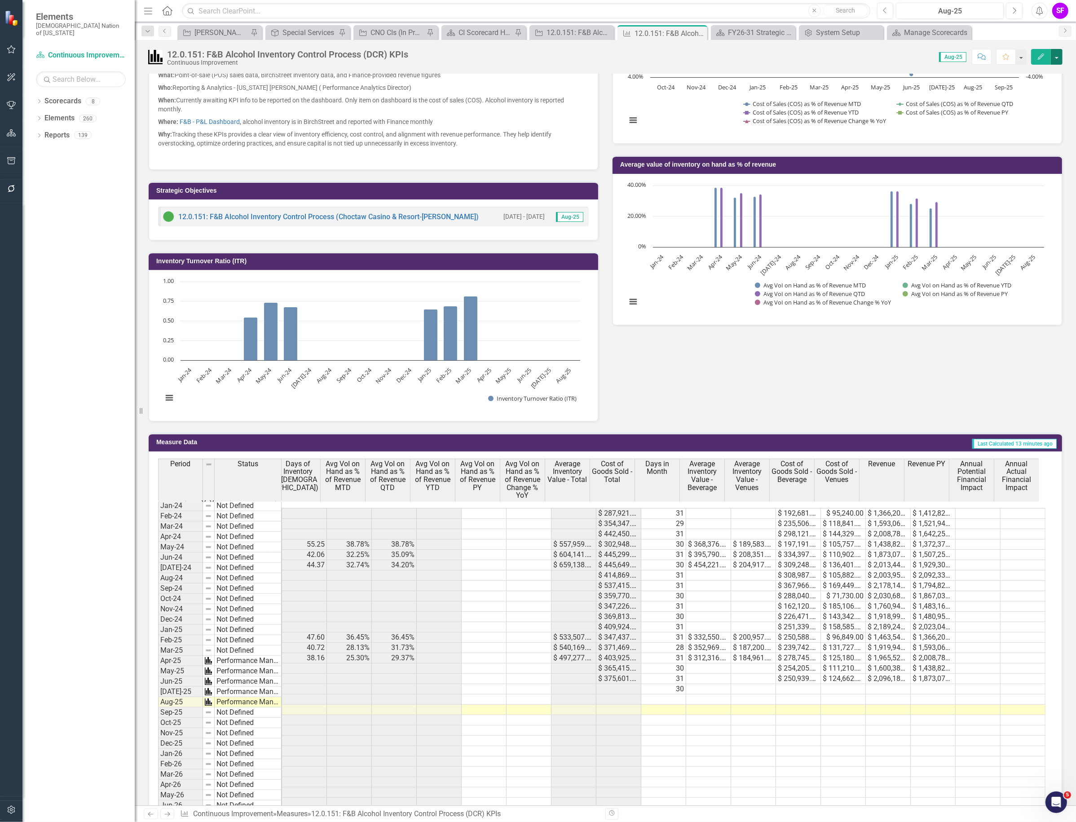
click at [1061, 55] on button "button" at bounding box center [1057, 57] width 12 height 16
click at [1048, 72] on link "Edit Edit Measure" at bounding box center [1018, 74] width 88 height 17
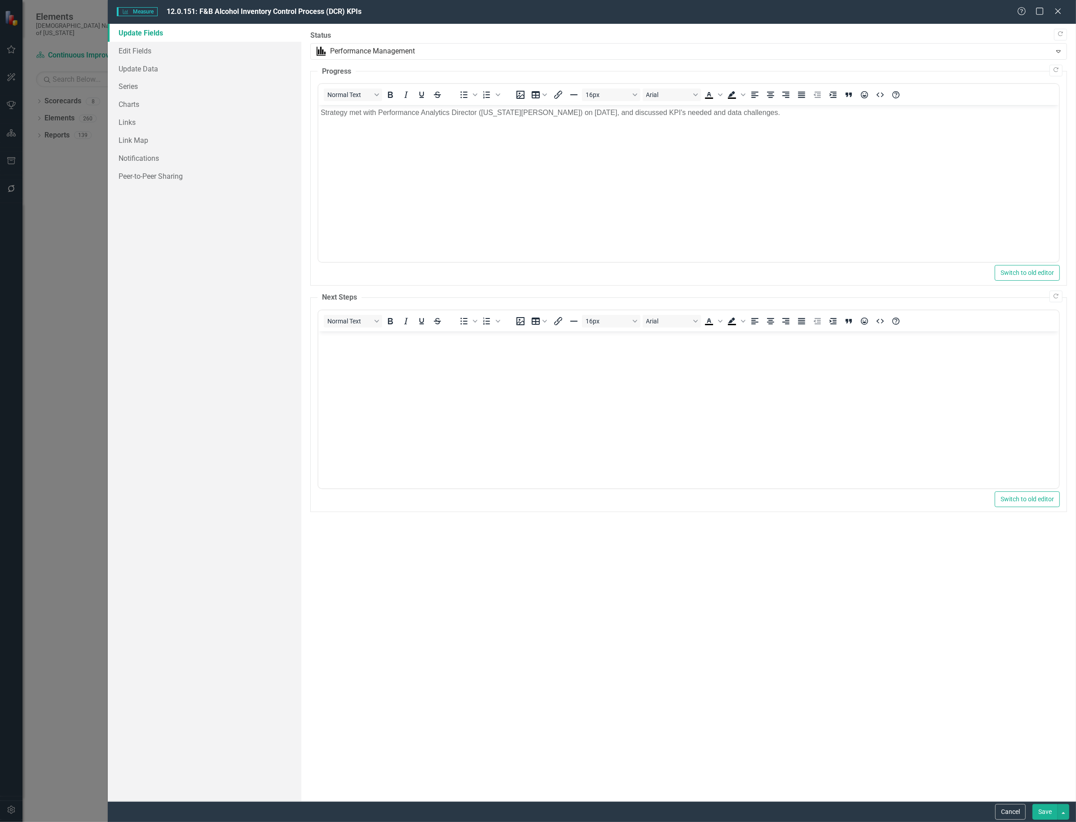
scroll to position [0, 0]
click at [124, 82] on link "Series" at bounding box center [205, 86] width 194 height 18
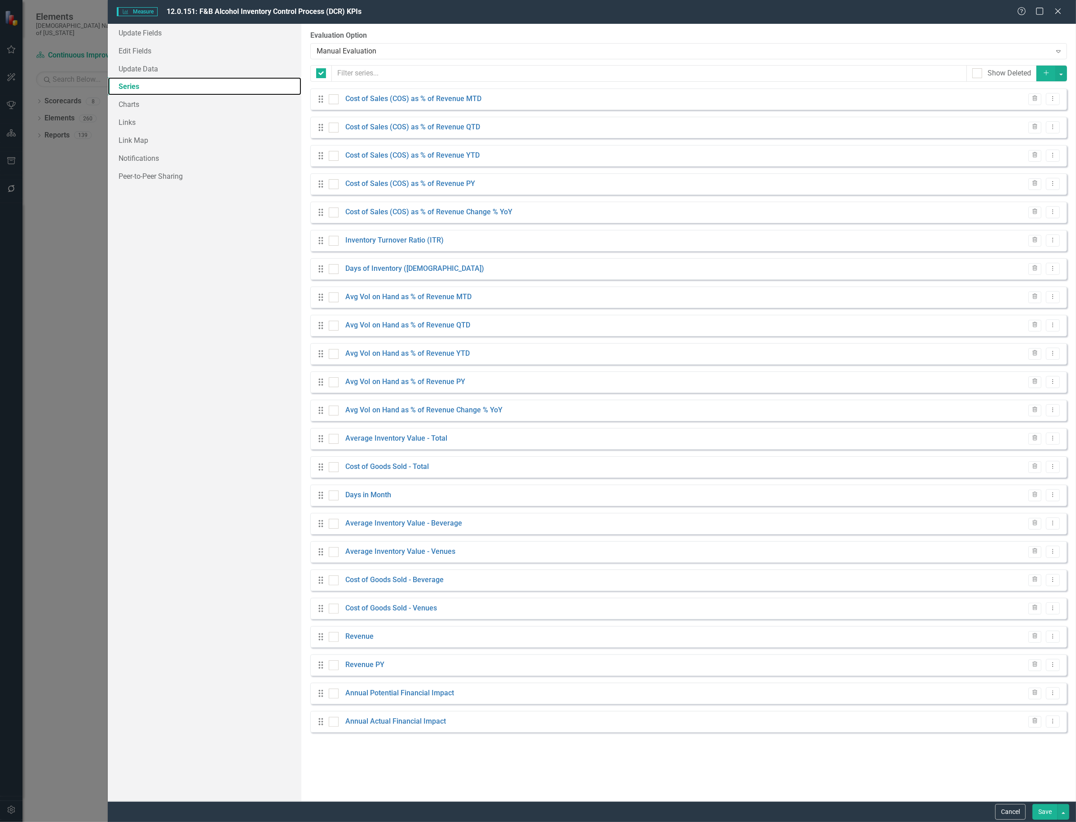
checkbox input "false"
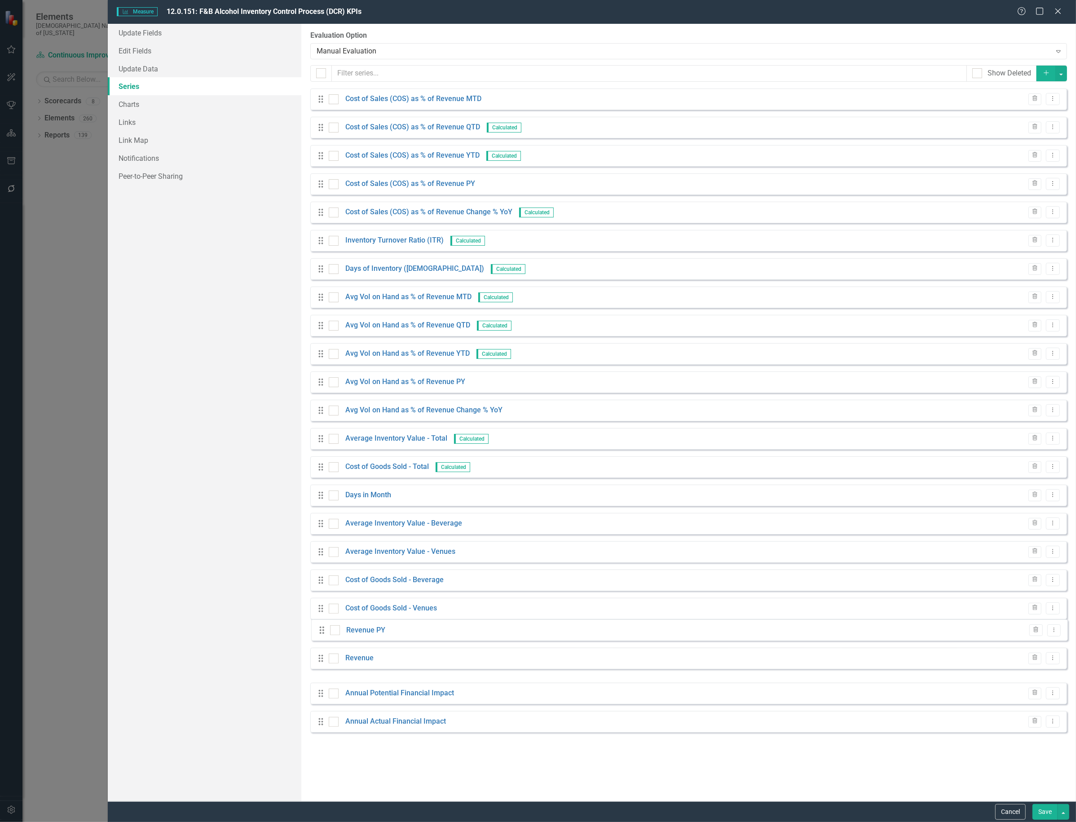
drag, startPoint x: 322, startPoint y: 635, endPoint x: 322, endPoint y: 631, distance: 4.5
click at [322, 631] on div "Drag Cost of Sales (COS) as % of Revenue MTD Trash Dropdown Menu Drag Cost of S…" at bounding box center [688, 410] width 757 height 644
click at [1041, 804] on button "Save" at bounding box center [1044, 812] width 25 height 16
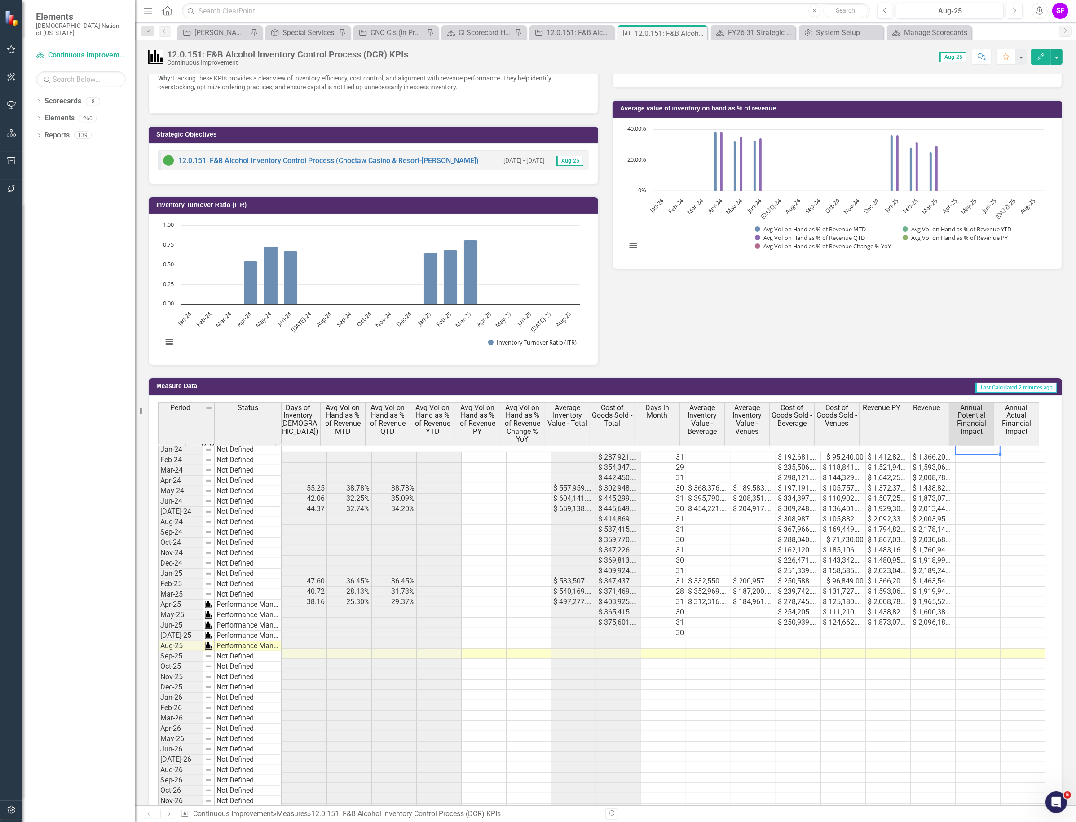
click at [968, 452] on td at bounding box center [978, 457] width 45 height 11
click at [960, 452] on td at bounding box center [978, 457] width 45 height 11
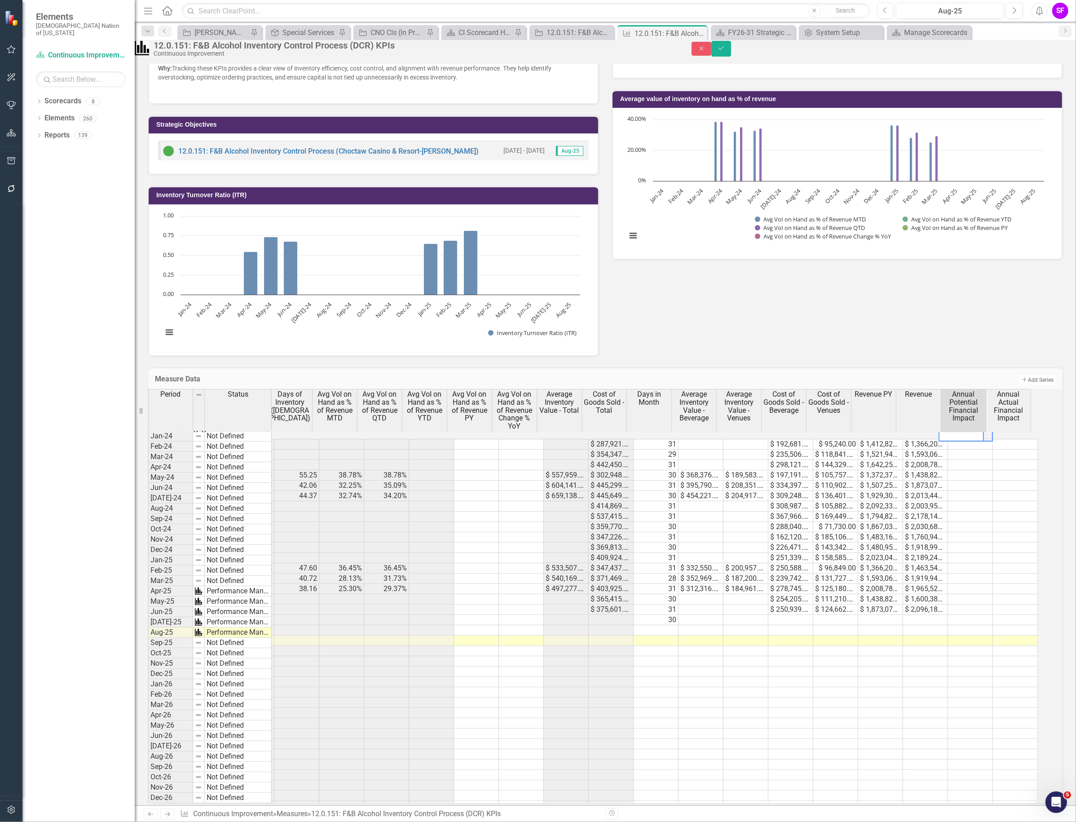
scroll to position [0, 273]
type textarea "16667"
click at [989, 449] on td "$ 16,667.00" at bounding box center [970, 444] width 45 height 11
drag, startPoint x: 994, startPoint y: 459, endPoint x: 993, endPoint y: 652, distance: 193.1
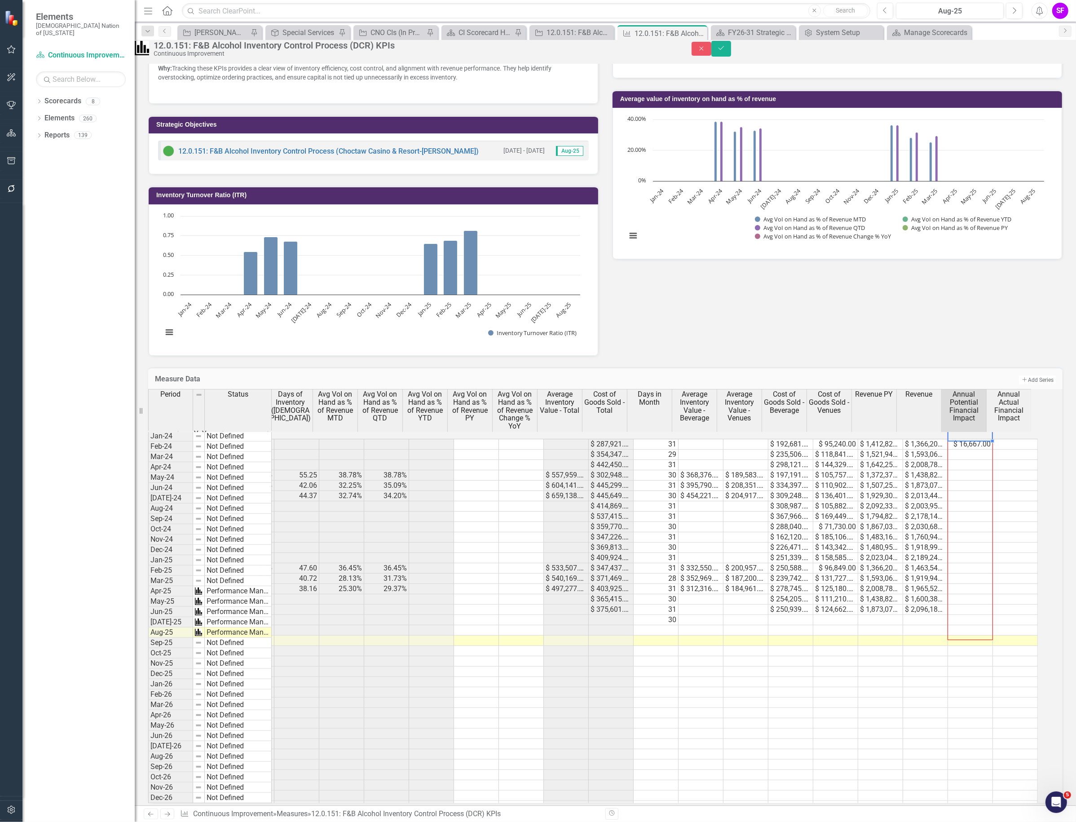
type textarea "16667"
click at [1034, 480] on td at bounding box center [1015, 475] width 45 height 10
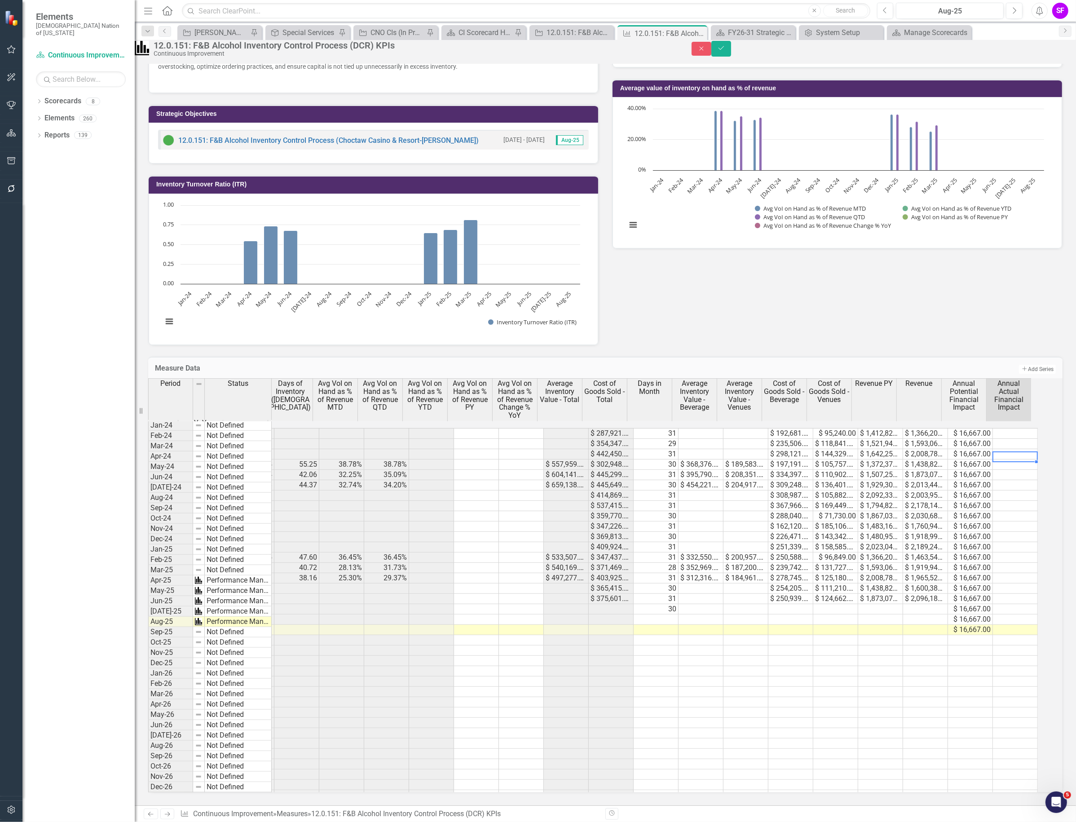
scroll to position [382, 0]
click at [731, 57] on button "Save" at bounding box center [721, 49] width 20 height 16
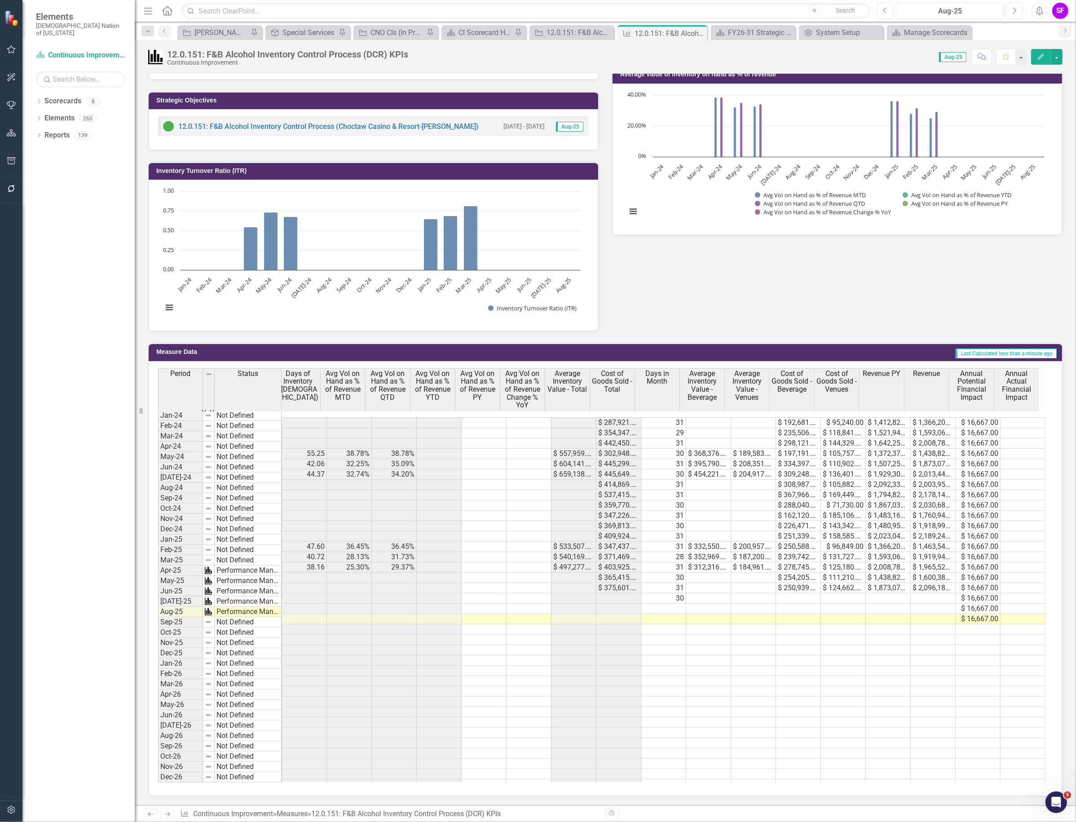
scroll to position [0, 0]
click at [1057, 57] on button "button" at bounding box center [1057, 57] width 12 height 16
click at [1033, 79] on link "Edit Edit Measure" at bounding box center [1018, 74] width 88 height 17
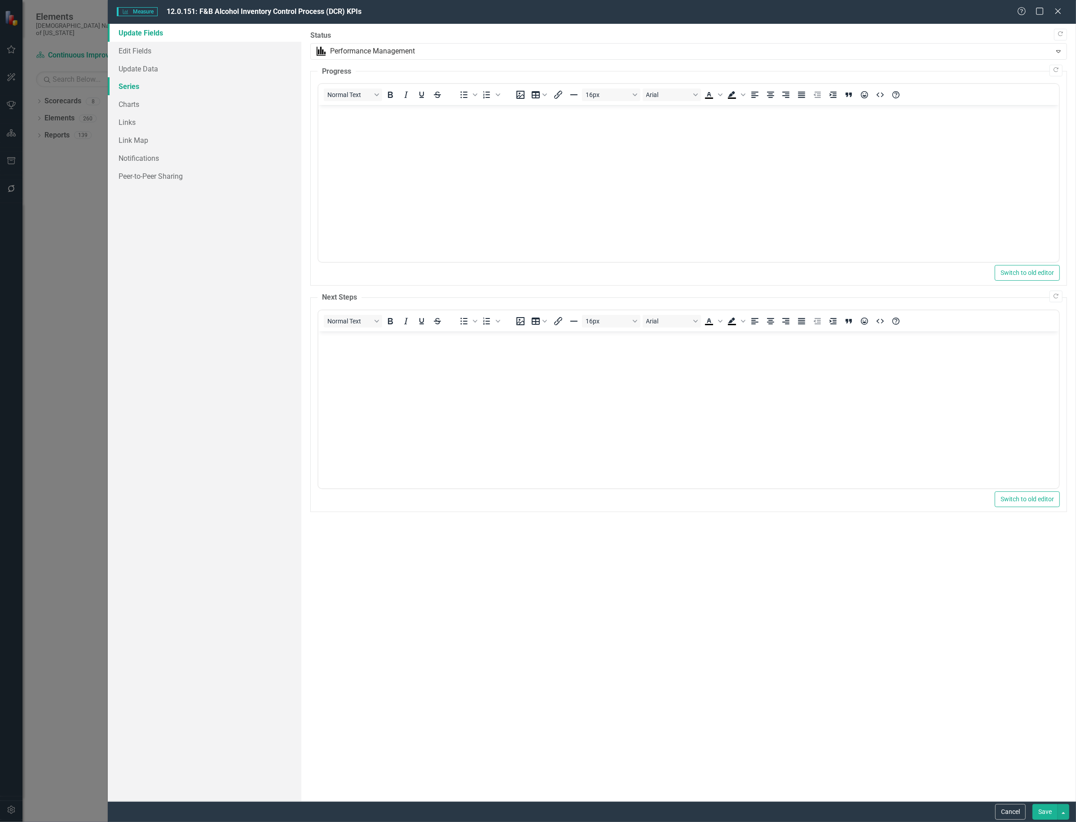
click at [150, 87] on div "Measure Measure 12.0.151: F&B Alcohol Inventory Control Process (DCR) KPIs Help…" at bounding box center [538, 411] width 1076 height 822
click at [136, 88] on link "Series" at bounding box center [205, 86] width 194 height 18
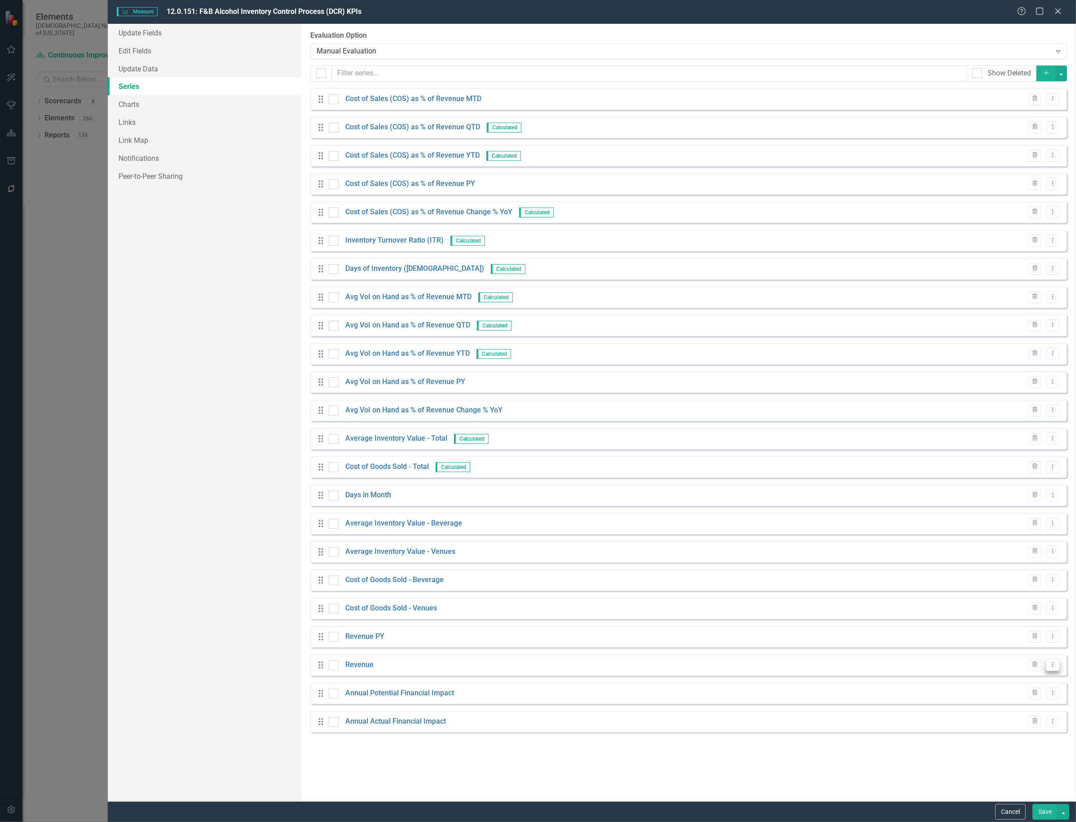
click at [1057, 665] on button "Dropdown Menu" at bounding box center [1053, 665] width 14 height 12
click at [1024, 695] on link "Copy Duplicate Measure Series" at bounding box center [1008, 696] width 102 height 17
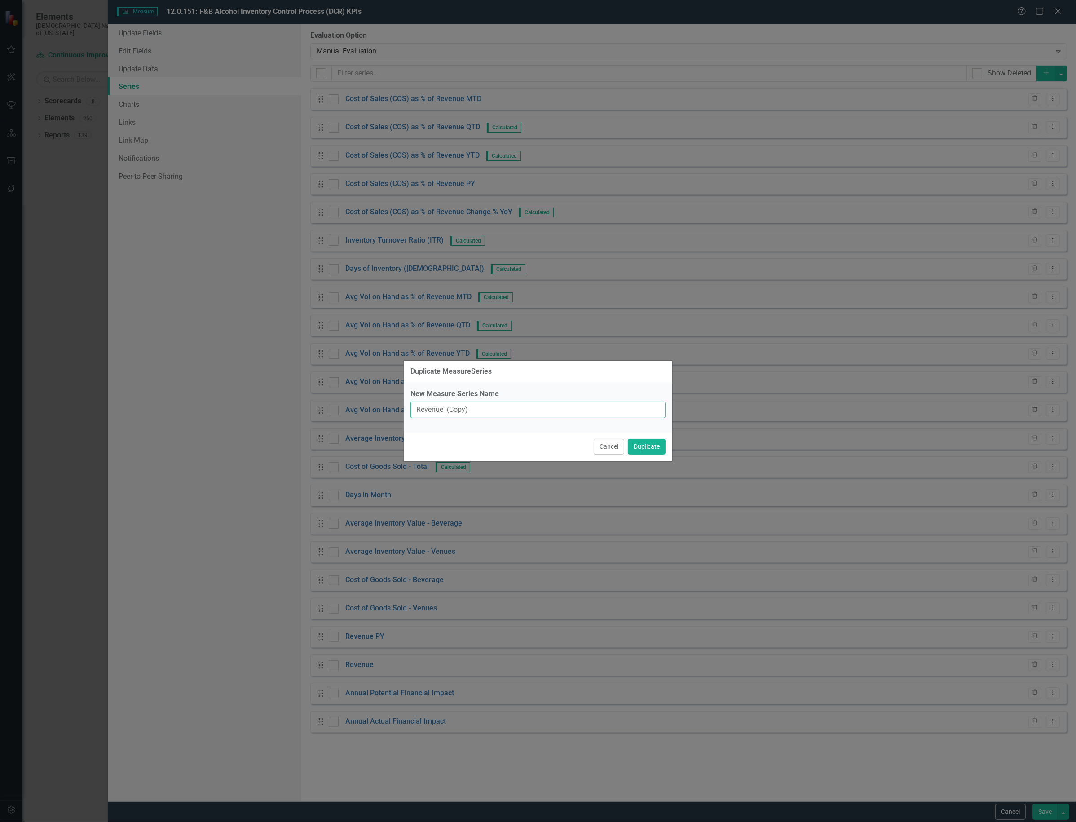
click at [501, 416] on input "Revenue (Copy)" at bounding box center [537, 409] width 255 height 17
type input "Revenue Variance (Month over Month)"
drag, startPoint x: 648, startPoint y: 445, endPoint x: 584, endPoint y: 414, distance: 70.9
click at [584, 414] on form "Duplicate MeasureSeries New Measure Series Name Revenue Variance (Month over Mo…" at bounding box center [538, 411] width 269 height 101
click at [580, 414] on input "Revenue Variance (Month over Month)" at bounding box center [537, 409] width 255 height 17
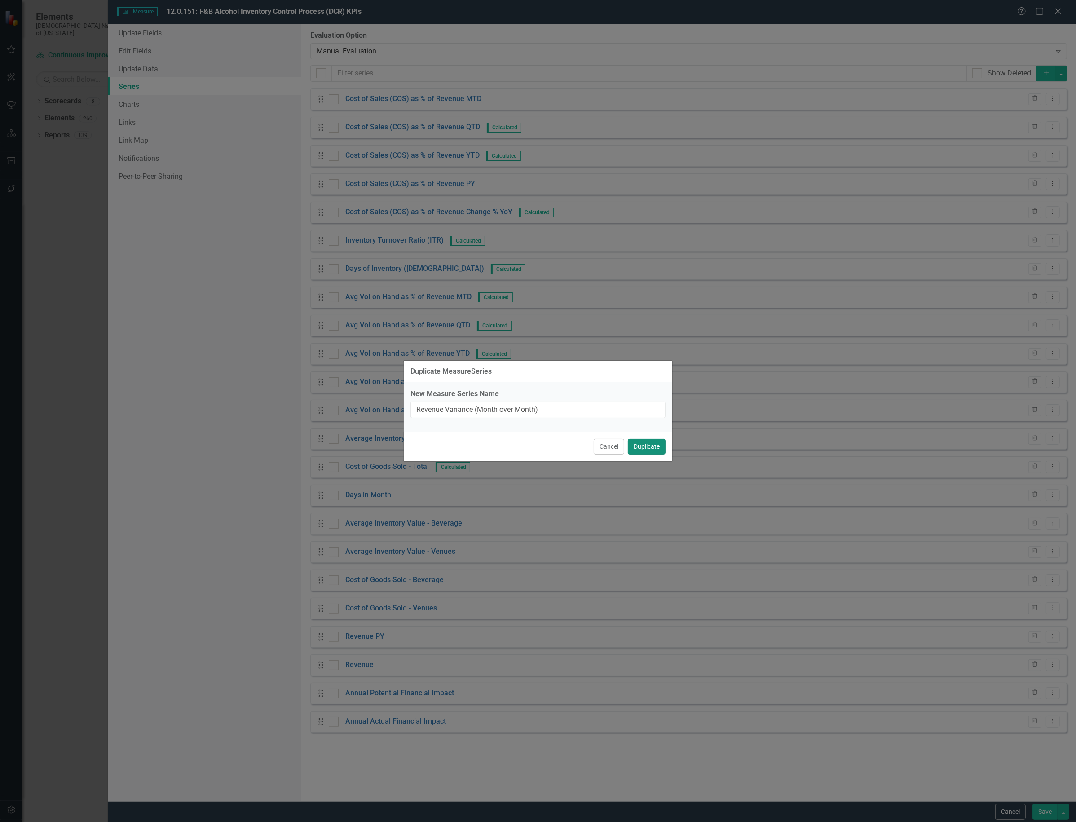
click at [652, 450] on button "Duplicate" at bounding box center [647, 447] width 38 height 16
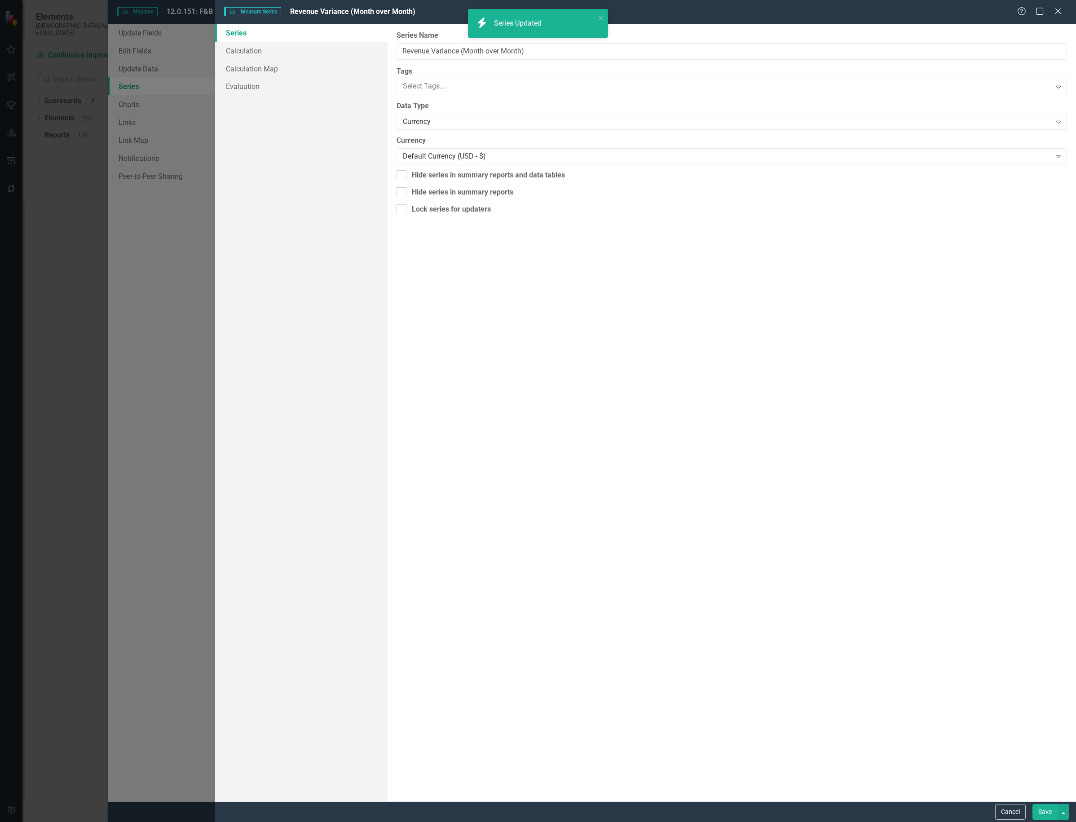
click at [1037, 804] on button "Save" at bounding box center [1044, 812] width 25 height 16
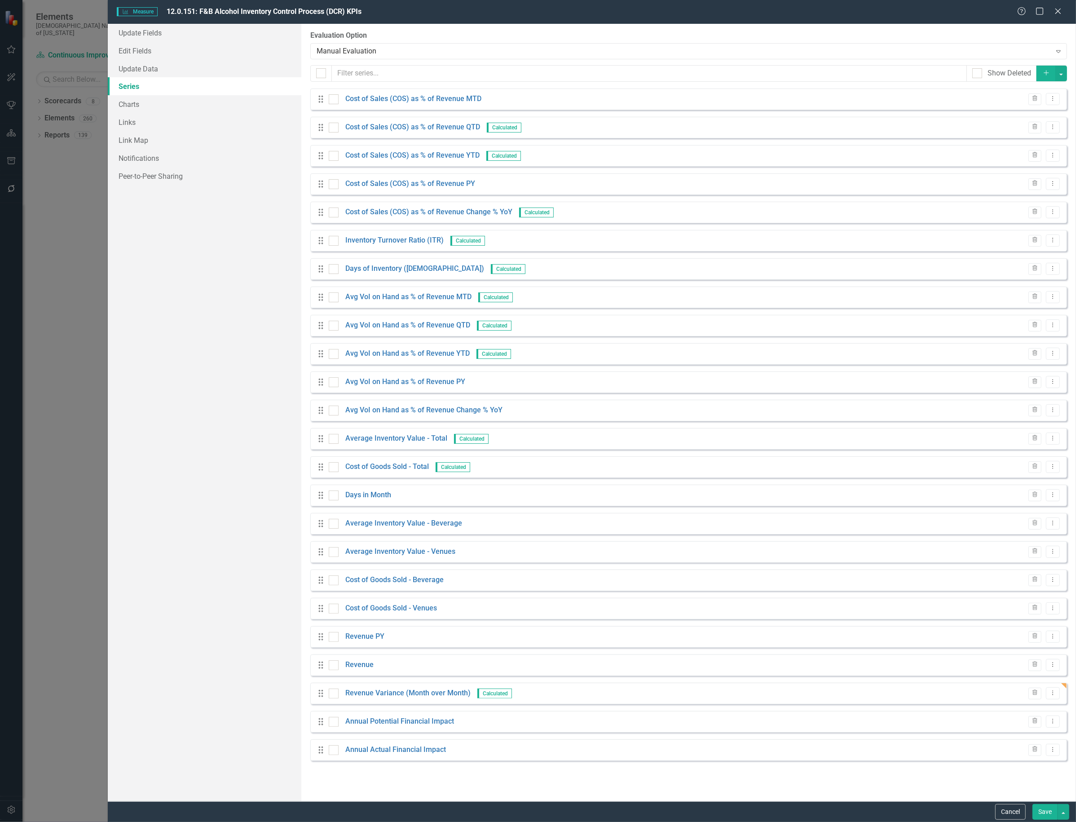
click at [1039, 804] on button "Save" at bounding box center [1044, 812] width 25 height 16
